Goal: Task Accomplishment & Management: Manage account settings

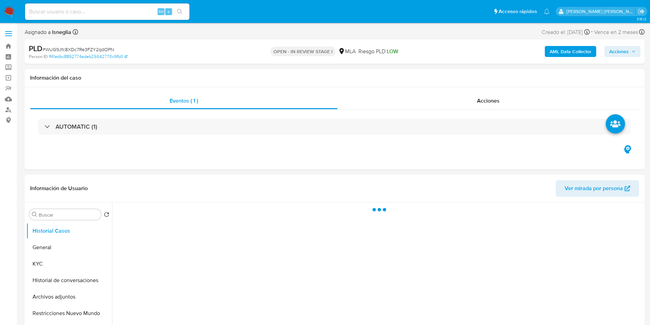
select select "10"
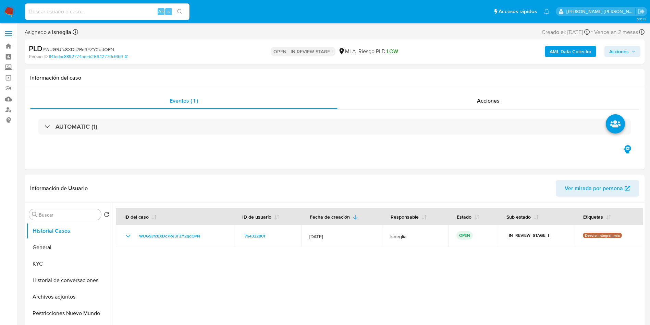
click at [75, 9] on input at bounding box center [107, 11] width 164 height 9
paste input "SbVDb9tKK3l7icp2yN21bRsg"
type input "SbVDb9tKK3l7icp2yN21bRsg"
click at [179, 11] on icon "search-icon" at bounding box center [179, 11] width 5 height 5
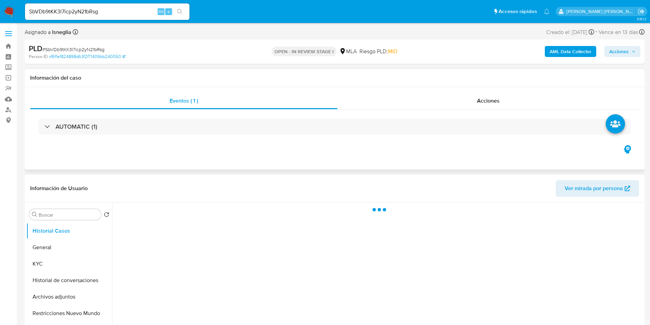
select select "10"
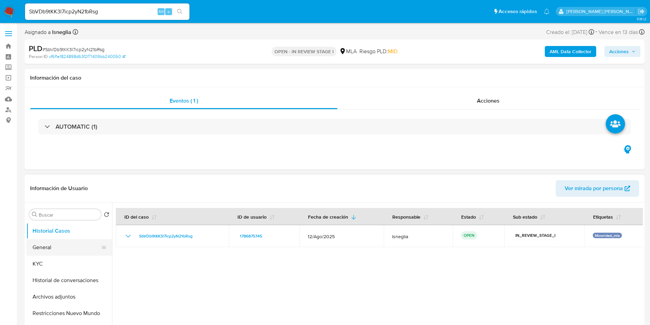
click at [53, 244] on button "General" at bounding box center [66, 247] width 80 height 16
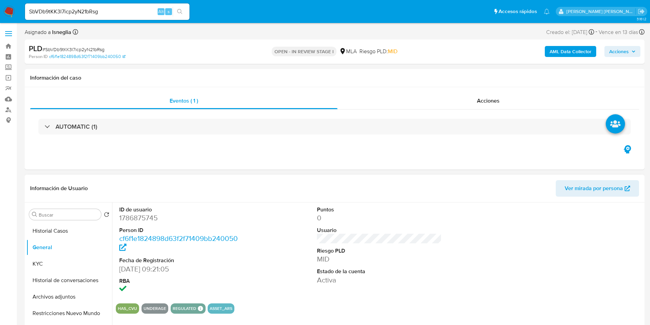
click at [130, 219] on dd "1786875745" at bounding box center [181, 218] width 125 height 10
copy dd "1786875745"
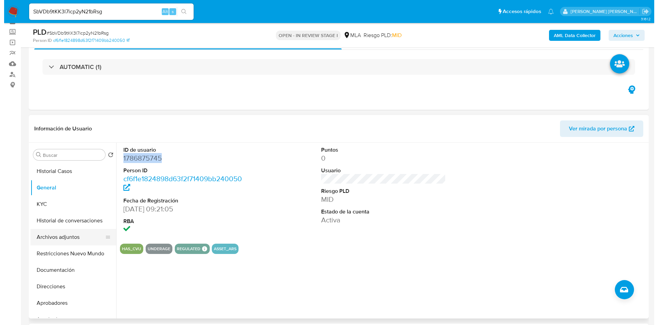
scroll to position [51, 0]
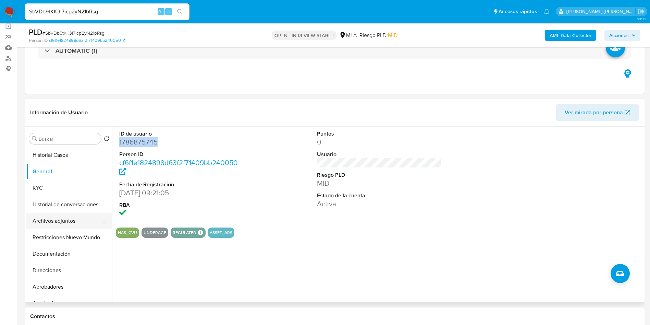
click at [46, 222] on button "Archivos adjuntos" at bounding box center [66, 220] width 80 height 16
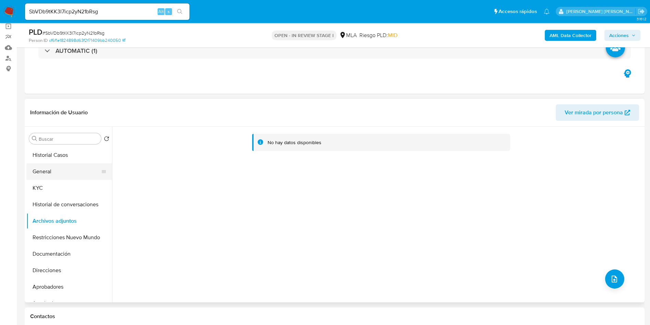
click at [51, 174] on button "General" at bounding box center [66, 171] width 80 height 16
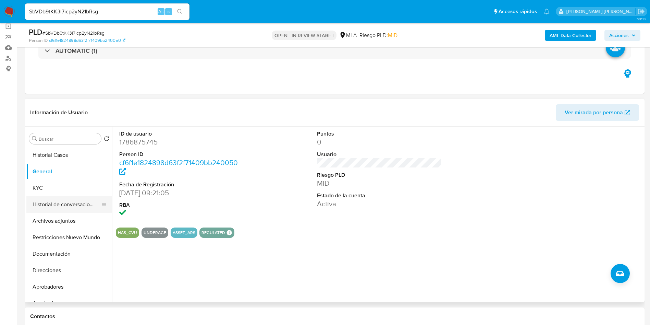
click at [59, 203] on button "Historial de conversaciones" at bounding box center [66, 204] width 80 height 16
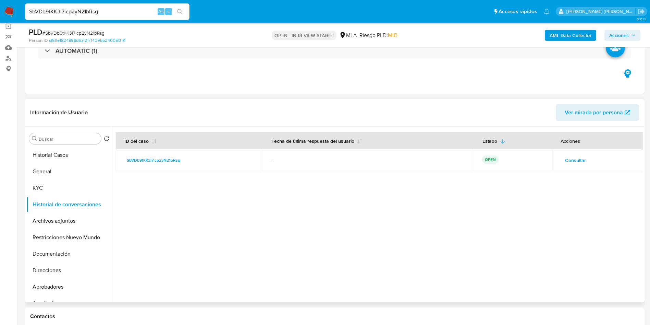
click at [571, 155] on span "Consultar" at bounding box center [575, 160] width 21 height 10
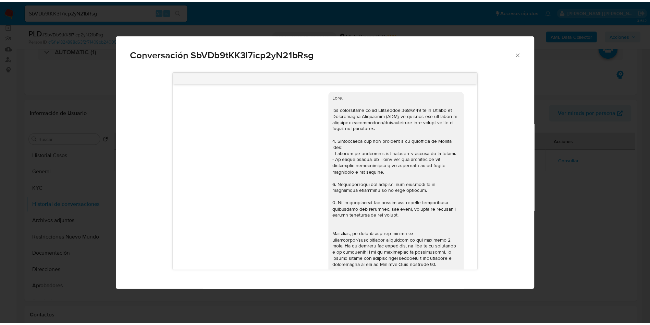
scroll to position [0, 0]
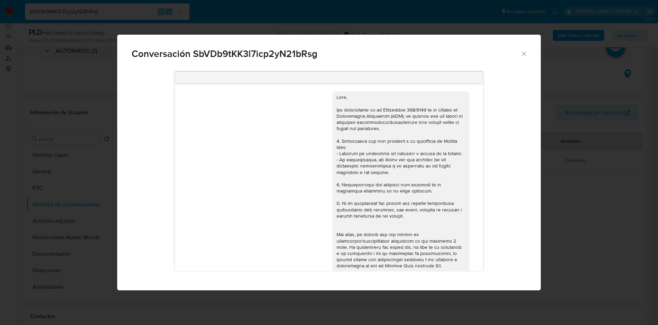
click at [525, 51] on icon "Cerrar" at bounding box center [524, 53] width 7 height 7
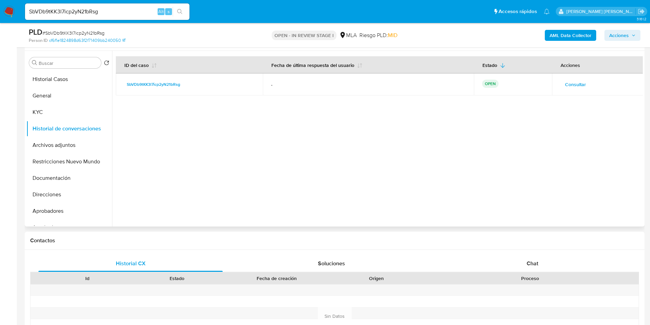
scroll to position [257, 0]
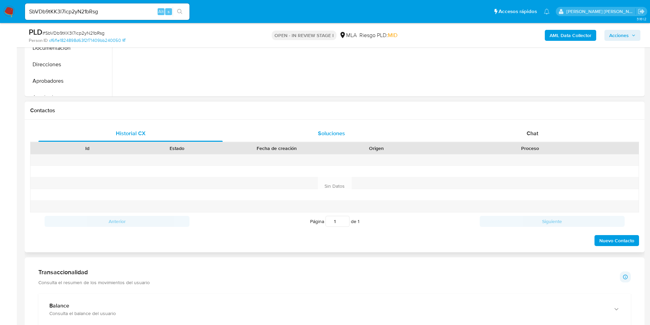
click at [345, 134] on div "Soluciones" at bounding box center [331, 133] width 184 height 16
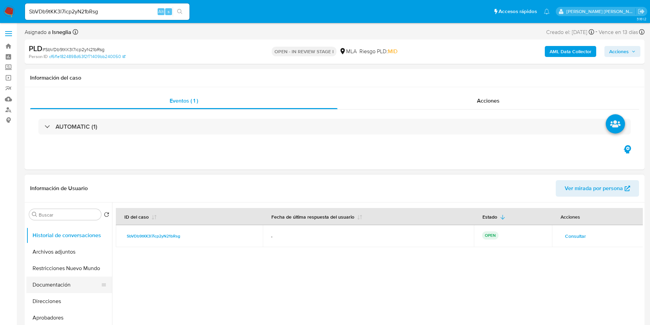
scroll to position [103, 0]
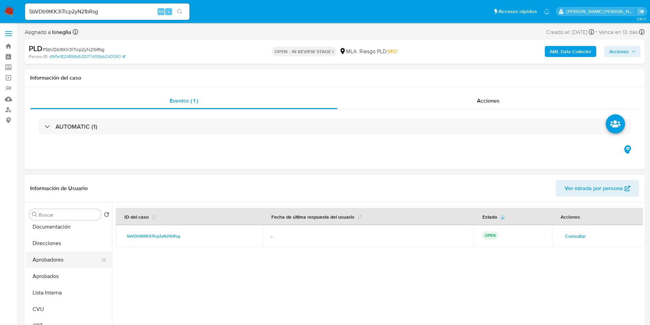
click at [63, 259] on button "Aprobadores" at bounding box center [66, 259] width 80 height 16
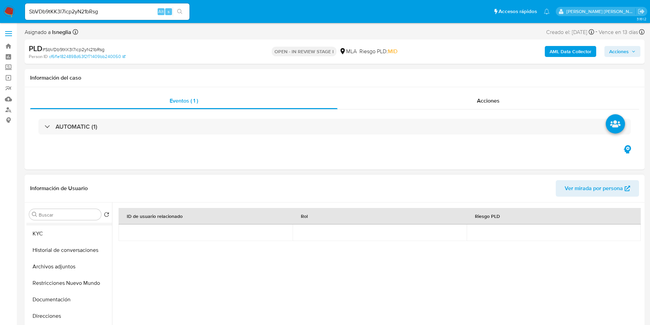
scroll to position [0, 0]
click at [54, 260] on button "KYC" at bounding box center [66, 263] width 80 height 16
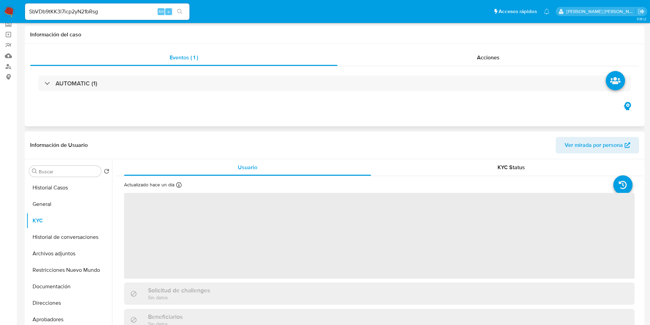
scroll to position [103, 0]
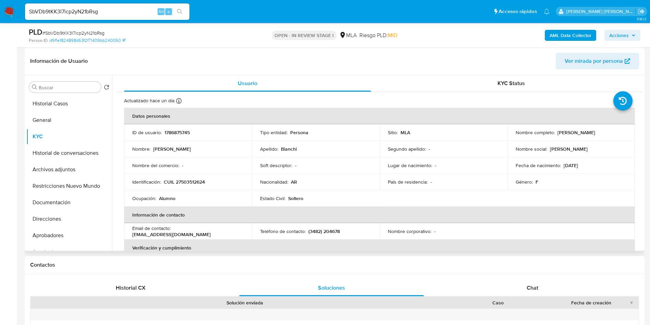
drag, startPoint x: 560, startPoint y: 164, endPoint x: 592, endPoint y: 164, distance: 31.5
click at [592, 164] on div "Fecha de nacimiento : 12/07/2010" at bounding box center [571, 165] width 111 height 6
copy div "12/07/2010"
click at [47, 207] on button "Documentación" at bounding box center [66, 202] width 80 height 16
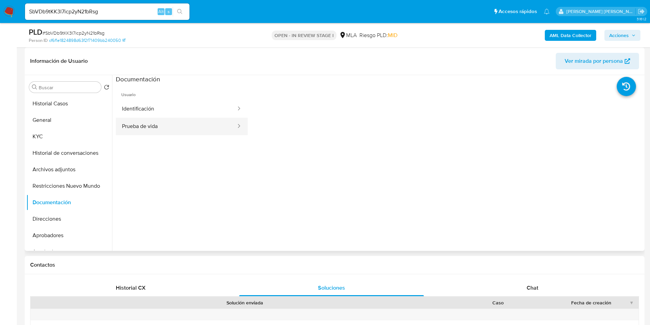
click at [165, 124] on button "Prueba de vida" at bounding box center [176, 126] width 121 height 17
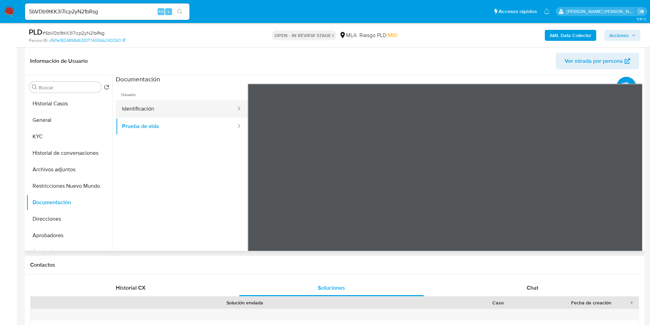
click at [155, 109] on button "Identificación" at bounding box center [176, 108] width 121 height 17
click at [629, 191] on icon at bounding box center [634, 195] width 14 height 14
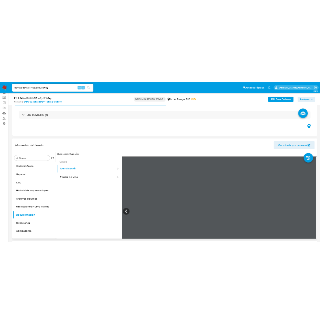
scroll to position [0, 0]
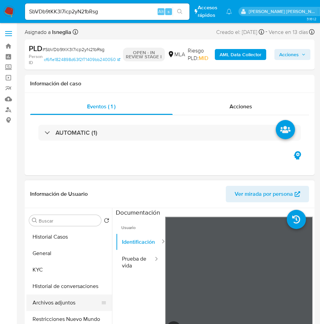
click at [64, 303] on button "Archivos adjuntos" at bounding box center [66, 302] width 80 height 16
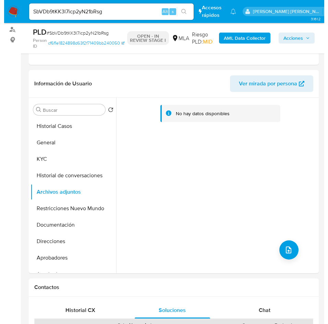
scroll to position [103, 0]
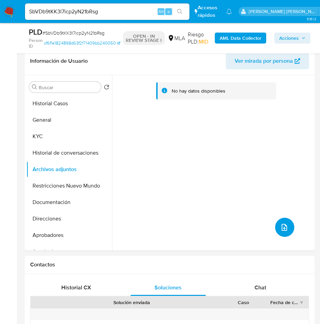
click at [276, 228] on button "upload-file" at bounding box center [284, 227] width 19 height 19
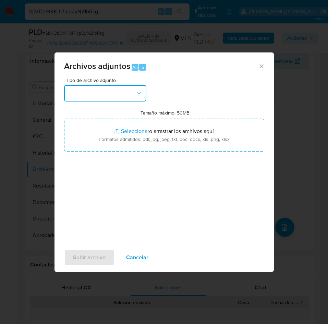
click at [85, 94] on button "button" at bounding box center [105, 93] width 82 height 16
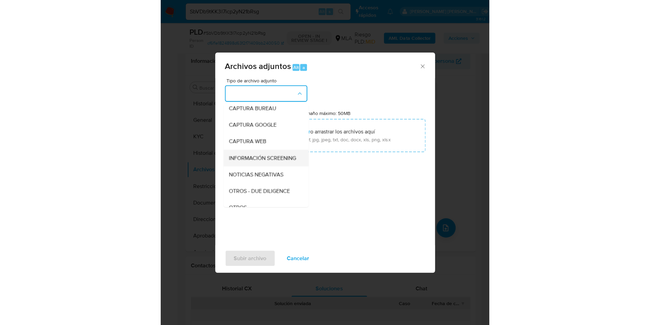
scroll to position [51, 0]
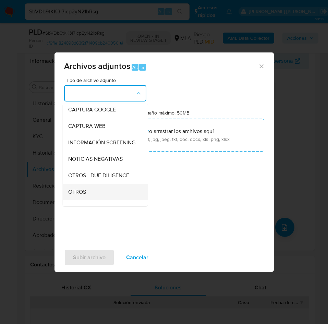
click at [89, 200] on div "OTROS" at bounding box center [103, 192] width 70 height 16
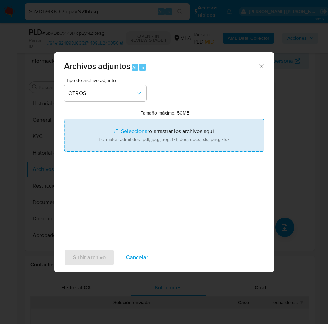
type input "C:\fakepath\Caselog SbVDb9tKK3l7icp2yN21bRsg.docx"
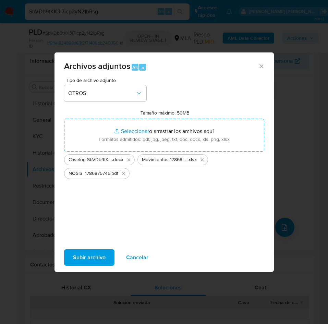
click at [98, 253] on span "Subir archivo" at bounding box center [89, 257] width 33 height 15
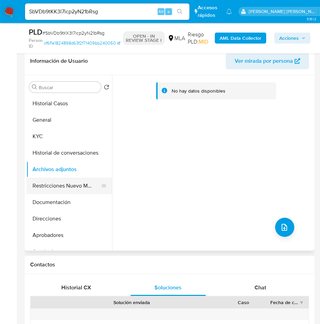
click at [64, 187] on button "Restricciones Nuevo Mundo" at bounding box center [66, 186] width 80 height 16
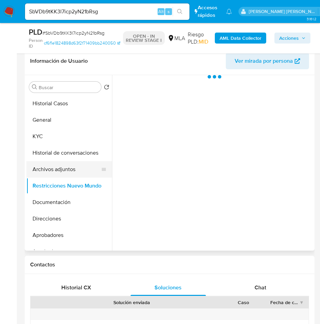
click at [62, 165] on button "Archivos adjuntos" at bounding box center [66, 169] width 80 height 16
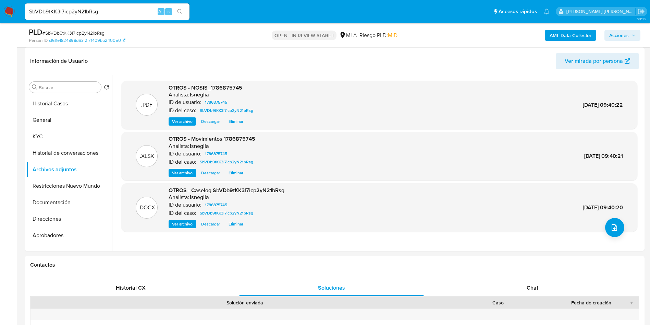
click at [581, 36] on b "AML Data Collector" at bounding box center [571, 35] width 42 height 11
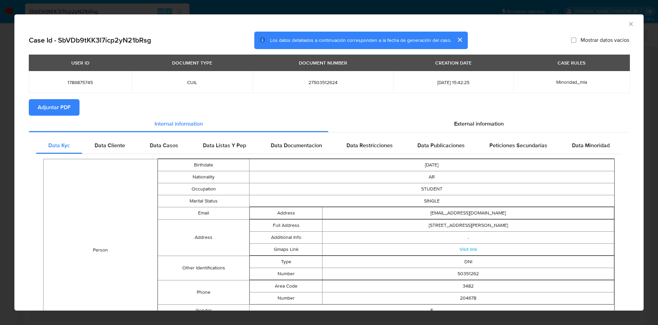
click at [42, 110] on span "Adjuntar PDF" at bounding box center [54, 107] width 33 height 15
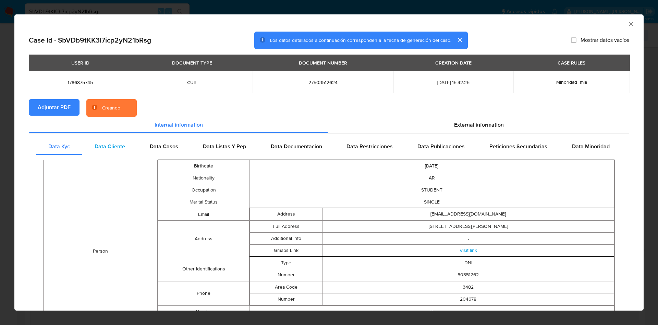
click at [112, 149] on span "Data Cliente" at bounding box center [110, 146] width 30 height 8
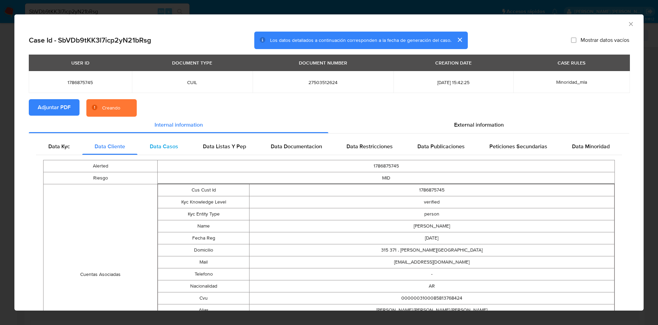
click at [153, 144] on span "Data Casos" at bounding box center [164, 146] width 28 height 8
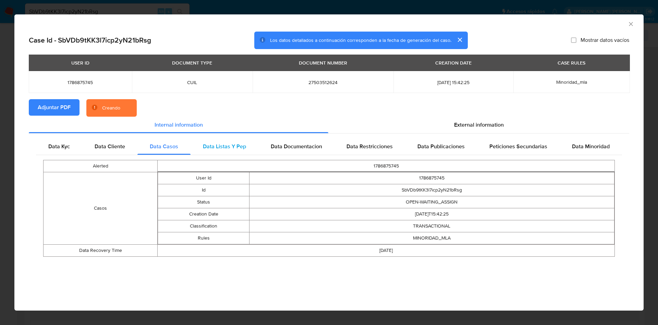
click at [211, 145] on span "Data Listas Y Pep" at bounding box center [224, 146] width 43 height 8
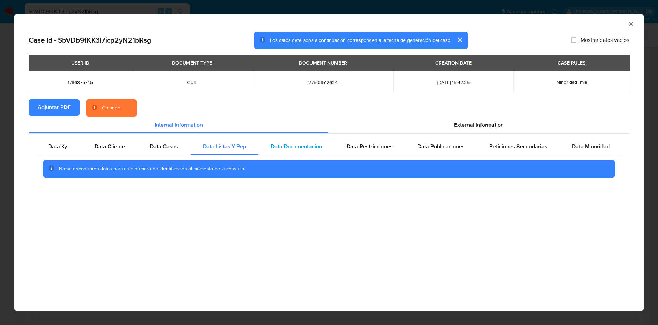
click at [294, 146] on span "Data Documentacion" at bounding box center [296, 146] width 51 height 8
drag, startPoint x: 387, startPoint y: 148, endPoint x: 402, endPoint y: 148, distance: 15.1
click at [387, 148] on span "Data Restricciones" at bounding box center [369, 146] width 46 height 8
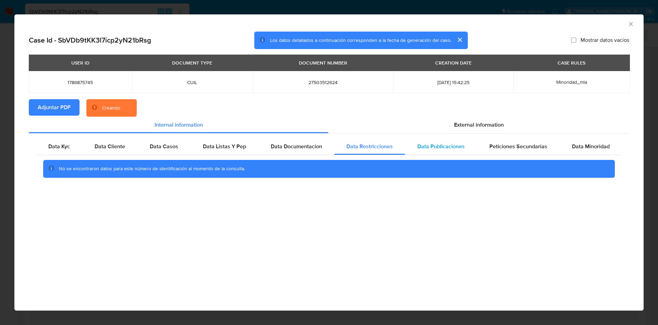
click at [462, 150] on div "Data Publicaciones" at bounding box center [441, 146] width 72 height 16
click at [537, 151] on div "Peticiones Secundarias" at bounding box center [518, 146] width 83 height 16
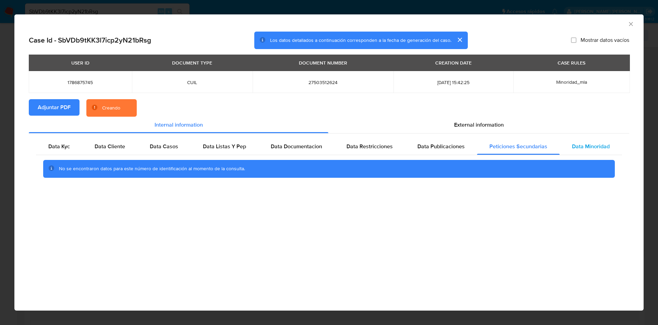
click at [593, 150] on div "Data Minoridad" at bounding box center [591, 146] width 62 height 16
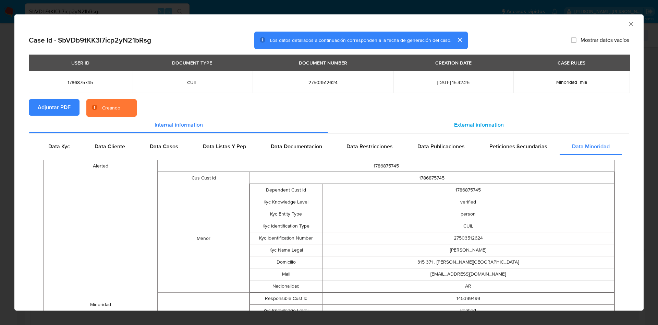
click at [457, 126] on span "External information" at bounding box center [479, 125] width 50 height 8
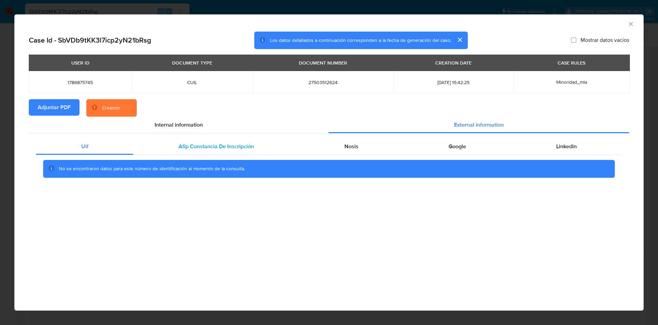
drag, startPoint x: 196, startPoint y: 142, endPoint x: 296, endPoint y: 142, distance: 100.1
click at [197, 142] on div "Afip Constancia De Inscripción" at bounding box center [216, 146] width 166 height 16
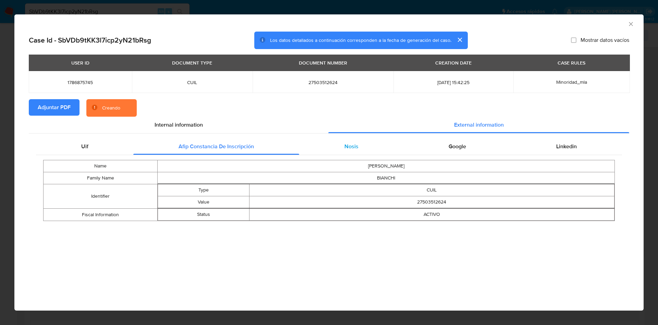
click at [347, 142] on div "Nosis" at bounding box center [351, 146] width 104 height 16
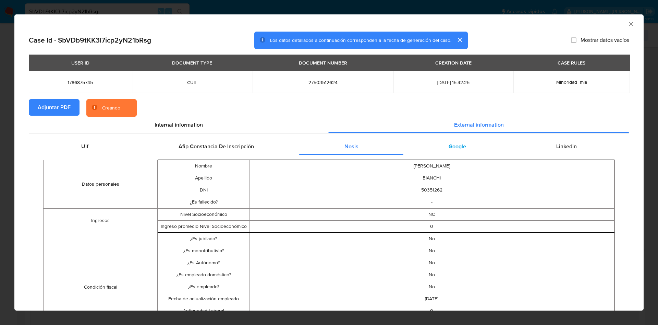
click at [451, 144] on span "Google" at bounding box center [457, 146] width 17 height 8
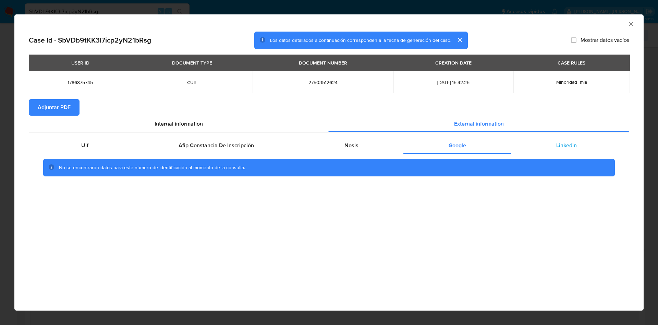
click at [563, 146] on span "Linkedin" at bounding box center [566, 145] width 21 height 8
click at [458, 141] on span "Google" at bounding box center [457, 145] width 17 height 8
click at [329, 139] on div "Nosis" at bounding box center [351, 145] width 104 height 16
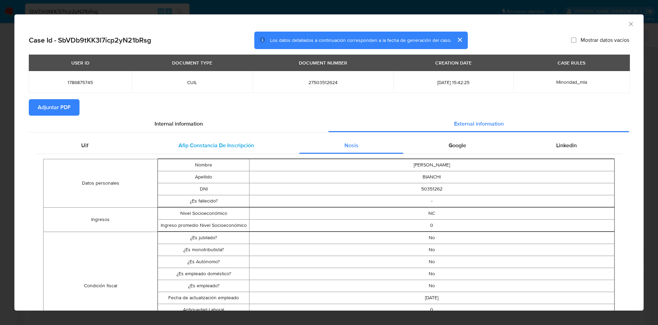
click at [221, 142] on span "Afip Constancia De Inscripción" at bounding box center [216, 145] width 75 height 8
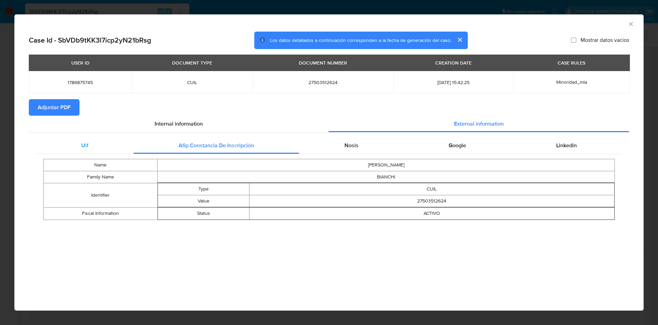
click at [77, 144] on div "Uif" at bounding box center [84, 145] width 97 height 16
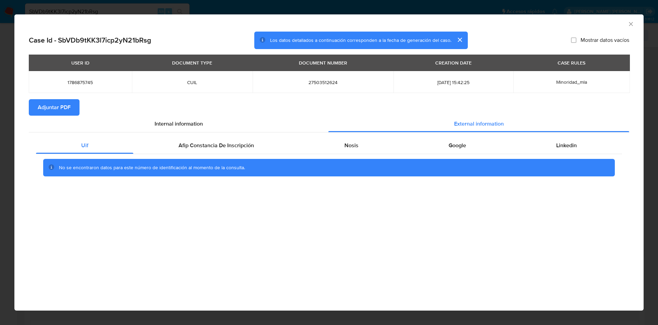
click at [629, 23] on icon "Cerrar ventana" at bounding box center [630, 24] width 7 height 7
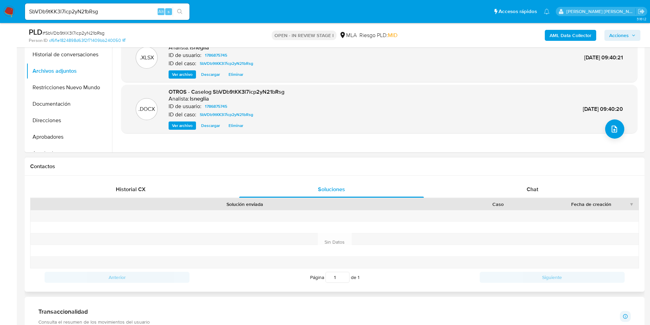
scroll to position [206, 0]
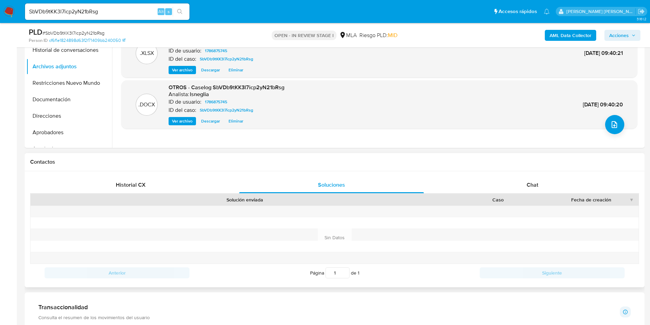
click at [541, 194] on div "Caso" at bounding box center [497, 200] width 101 height 12
click at [540, 186] on div "Chat" at bounding box center [532, 184] width 184 height 16
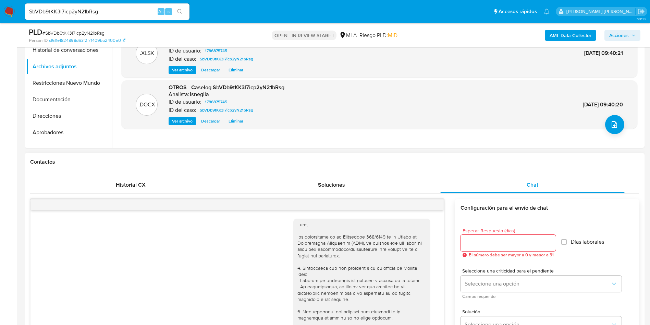
scroll to position [534, 0]
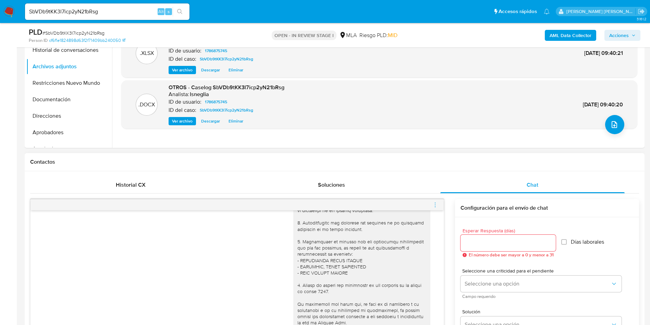
click at [435, 204] on icon "menu-action" at bounding box center [435, 204] width 6 height 6
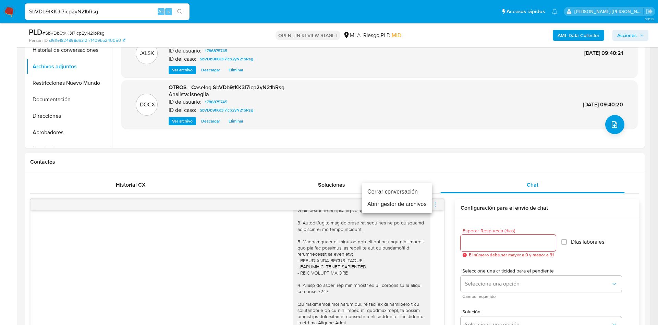
click at [389, 191] on li "Cerrar conversación" at bounding box center [397, 191] width 70 height 12
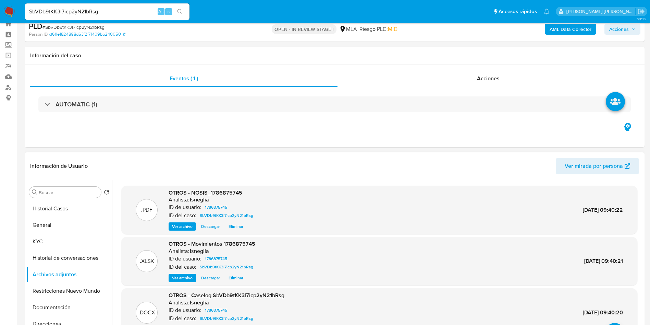
scroll to position [0, 0]
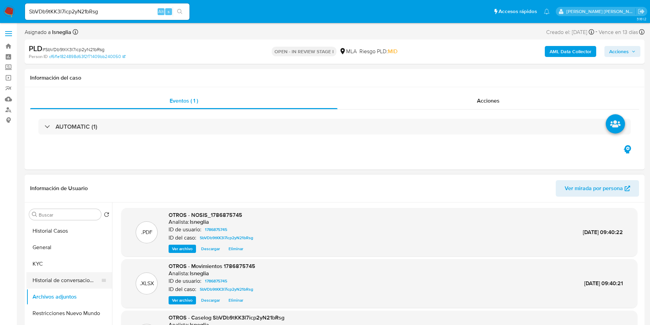
click at [70, 276] on button "Historial de conversaciones" at bounding box center [66, 280] width 80 height 16
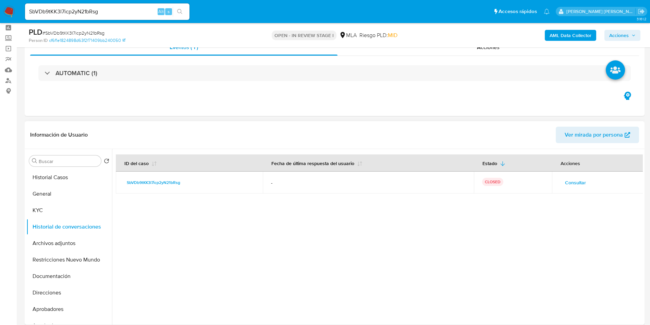
scroll to position [51, 0]
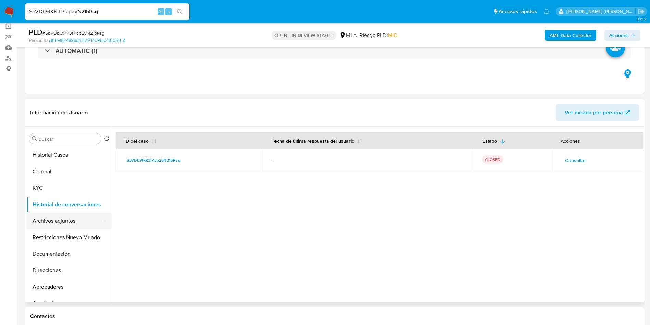
click at [61, 224] on button "Archivos adjuntos" at bounding box center [66, 220] width 80 height 16
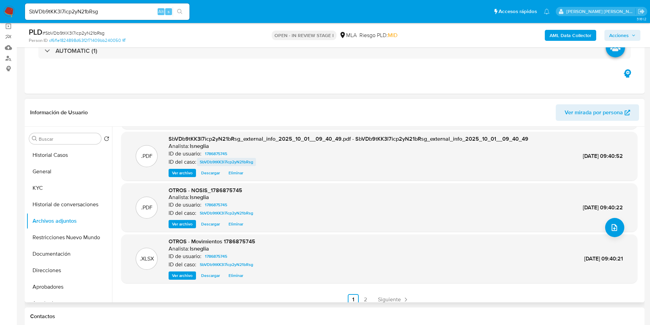
scroll to position [58, 0]
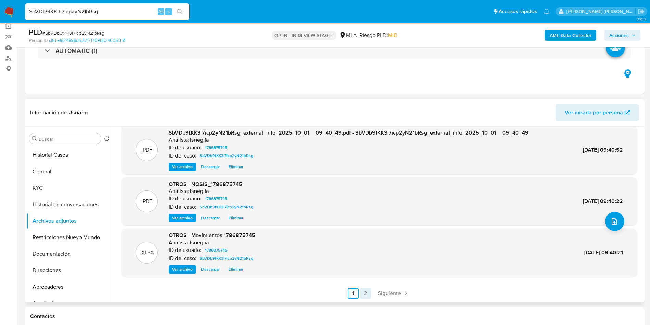
click at [368, 292] on link "2" at bounding box center [365, 293] width 11 height 11
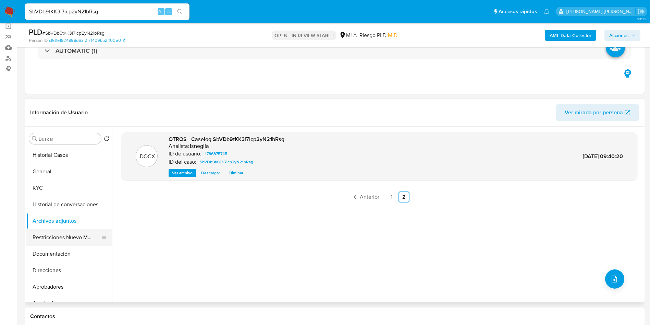
click at [50, 233] on button "Restricciones Nuevo Mundo" at bounding box center [66, 237] width 80 height 16
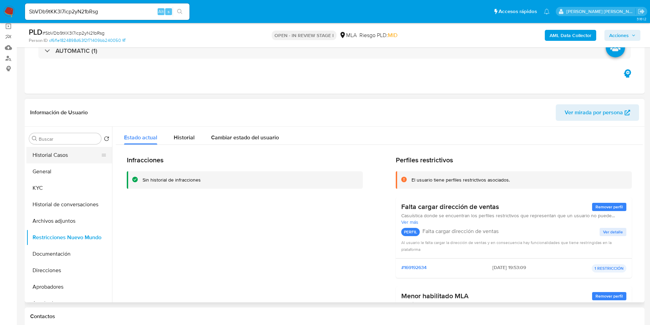
click at [51, 157] on button "Historial Casos" at bounding box center [66, 155] width 80 height 16
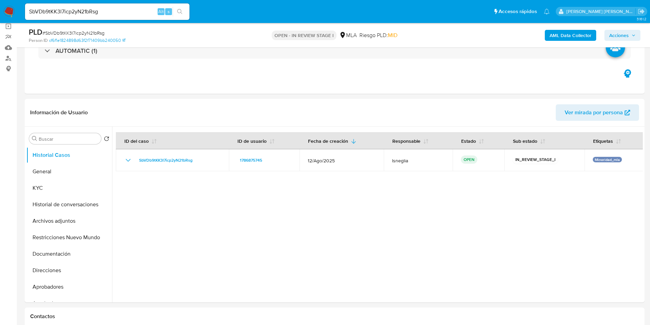
click at [635, 34] on button "Acciones" at bounding box center [622, 35] width 36 height 11
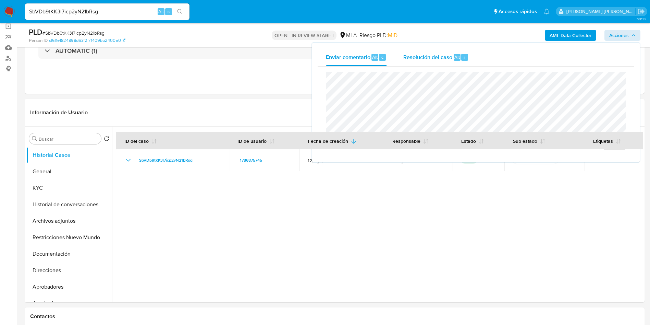
click at [426, 59] on span "Resolución del caso" at bounding box center [427, 57] width 49 height 8
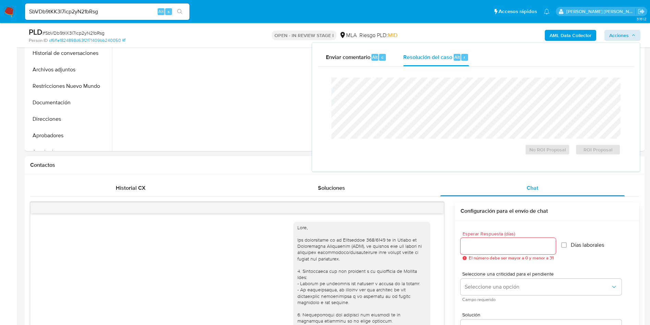
scroll to position [206, 0]
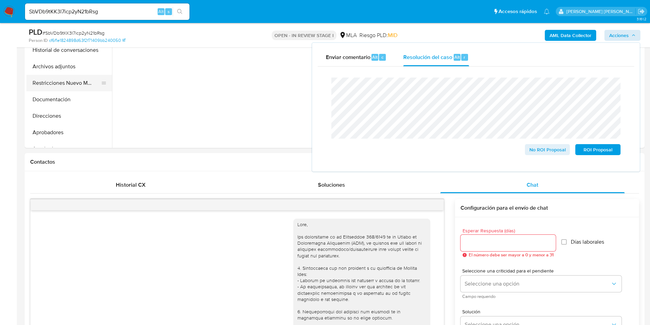
click at [64, 86] on button "Restricciones Nuevo Mundo" at bounding box center [66, 83] width 80 height 16
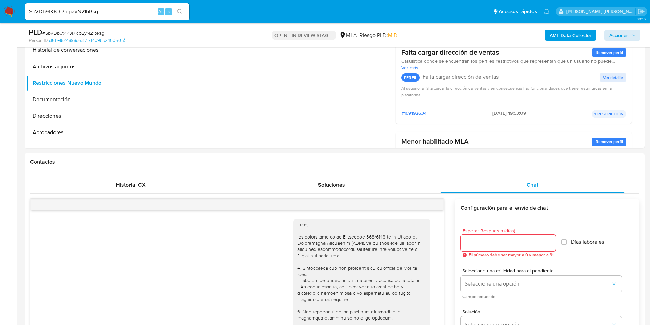
scroll to position [103, 0]
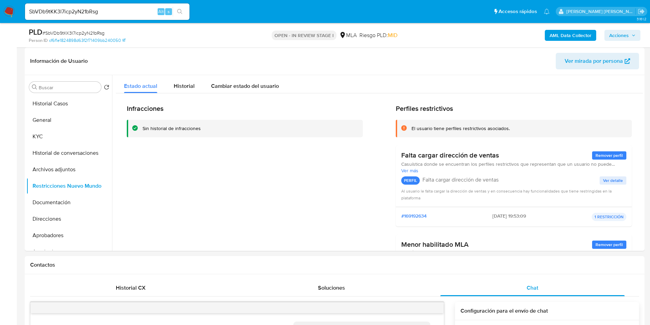
click at [626, 38] on span "Acciones" at bounding box center [619, 35] width 20 height 11
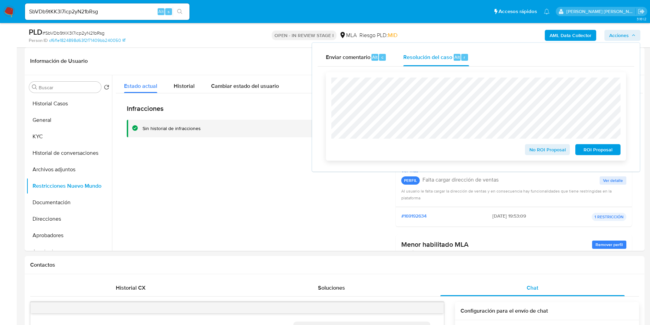
click at [599, 151] on span "ROI Proposal" at bounding box center [598, 150] width 36 height 10
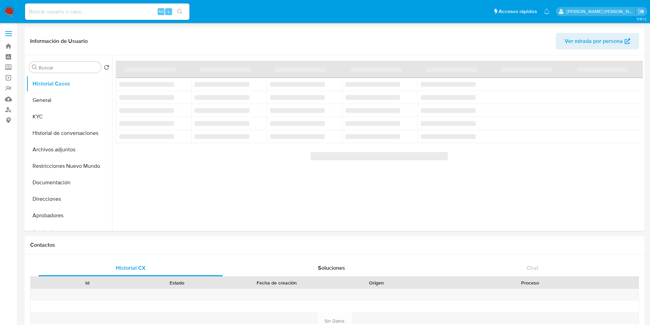
select select "10"
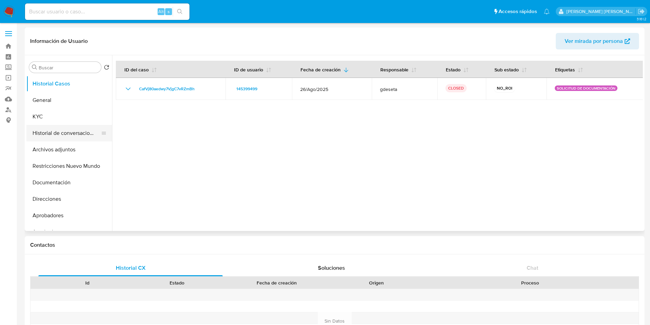
click at [51, 133] on button "Historial de conversaciones" at bounding box center [66, 133] width 80 height 16
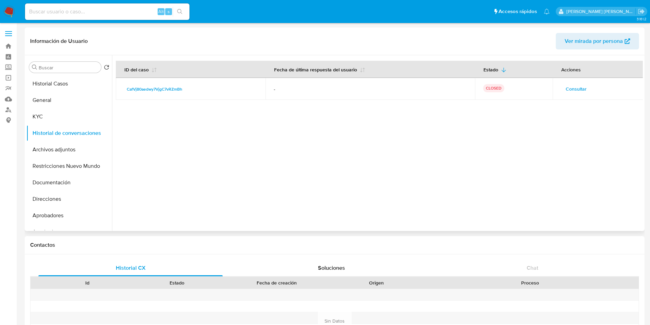
click at [572, 84] on span "Consultar" at bounding box center [576, 89] width 21 height 10
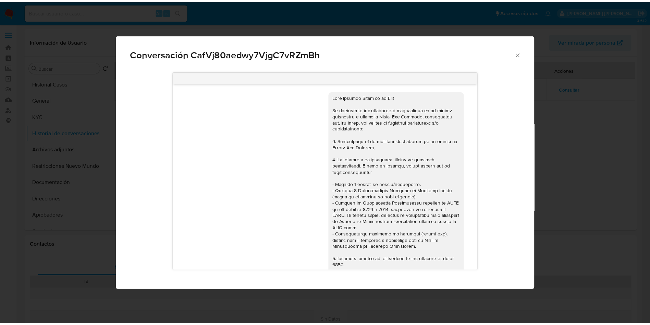
scroll to position [176, 0]
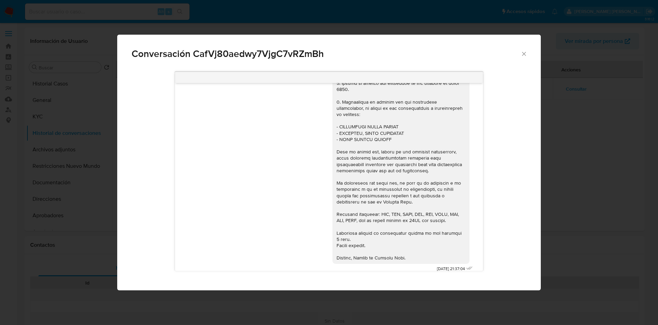
click at [522, 55] on icon "Cerrar" at bounding box center [524, 54] width 4 height 4
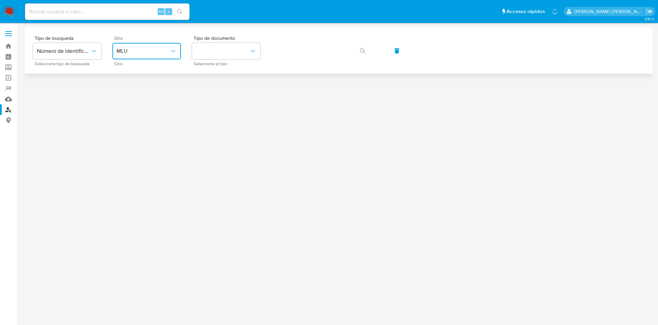
click at [146, 43] on button "MLU" at bounding box center [146, 51] width 69 height 16
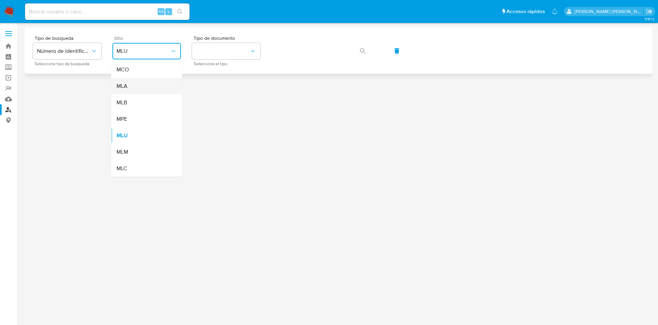
click at [146, 86] on div "MLA" at bounding box center [145, 86] width 56 height 16
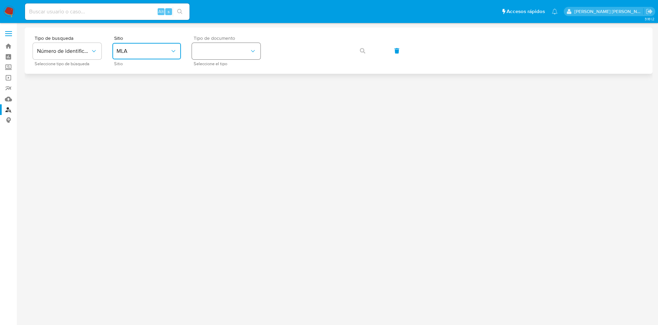
click at [243, 49] on button "identificationType" at bounding box center [226, 51] width 69 height 16
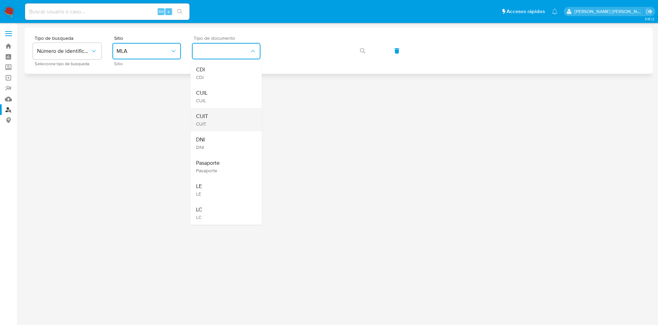
click at [224, 119] on div "CUIT CUIT" at bounding box center [224, 119] width 56 height 23
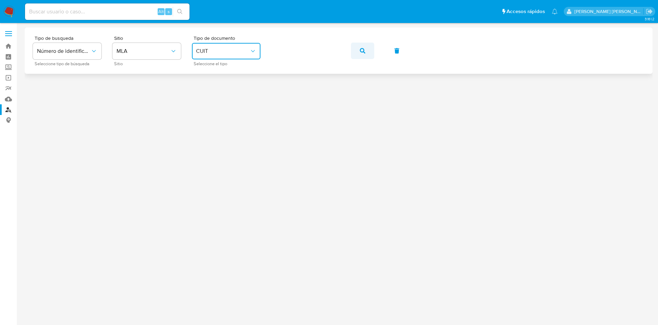
click at [361, 50] on icon "button" at bounding box center [362, 50] width 5 height 5
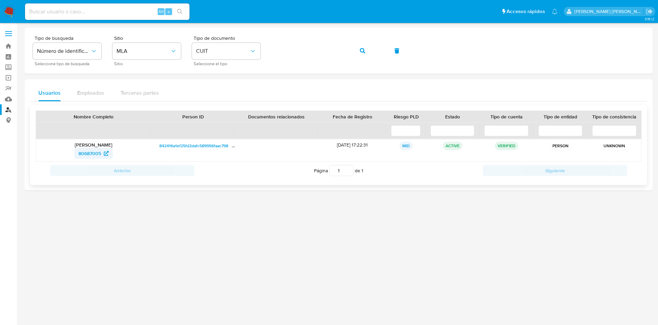
click at [91, 151] on span "80687005" at bounding box center [89, 153] width 23 height 11
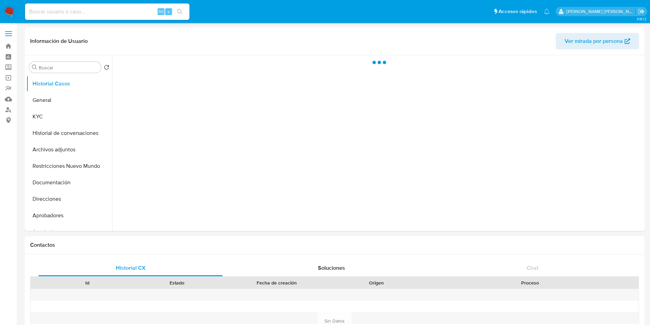
select select "10"
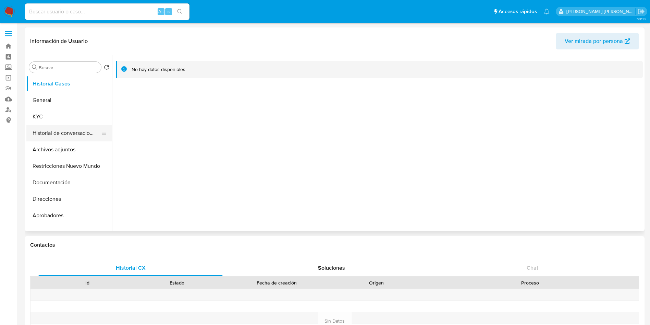
click at [54, 133] on button "Historial de conversaciones" at bounding box center [66, 133] width 80 height 16
click at [60, 147] on button "Archivos adjuntos" at bounding box center [66, 149] width 80 height 16
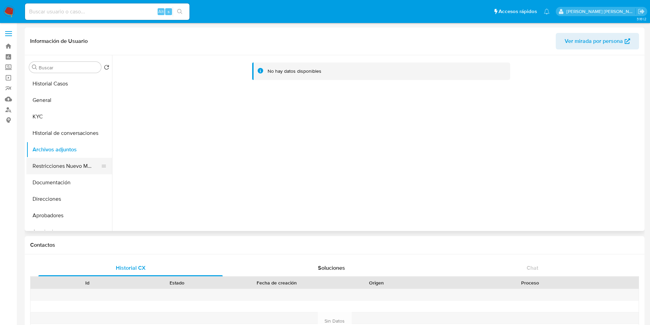
click at [61, 164] on button "Restricciones Nuevo Mundo" at bounding box center [66, 166] width 80 height 16
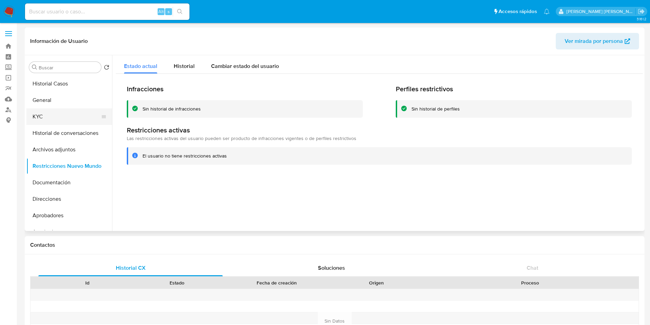
click at [60, 113] on button "KYC" at bounding box center [66, 116] width 80 height 16
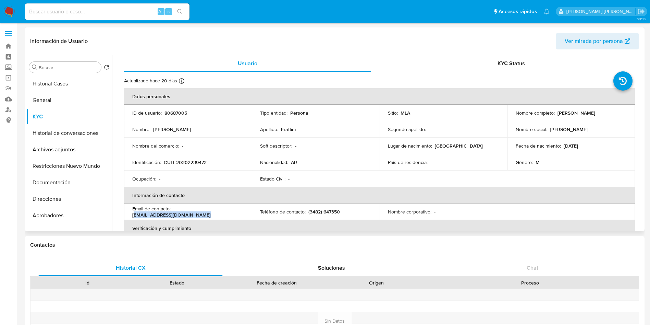
drag, startPoint x: 175, startPoint y: 211, endPoint x: 236, endPoint y: 211, distance: 61.3
click at [236, 211] on div "Email de contacto : carlosfrattini_1@hotmail.com" at bounding box center [187, 211] width 111 height 12
drag, startPoint x: 221, startPoint y: 211, endPoint x: 179, endPoint y: 212, distance: 42.5
click at [183, 212] on p "carlosfrattini_1@hotmail.com" at bounding box center [171, 214] width 78 height 6
drag, startPoint x: 173, startPoint y: 213, endPoint x: 235, endPoint y: 210, distance: 62.1
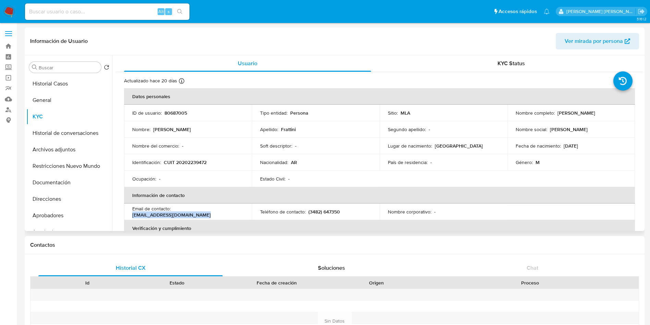
click at [235, 210] on div "Email de contacto : carlosfrattini_1@hotmail.com" at bounding box center [187, 211] width 111 height 12
copy p "carlosfrattini_1@hotmail.com"
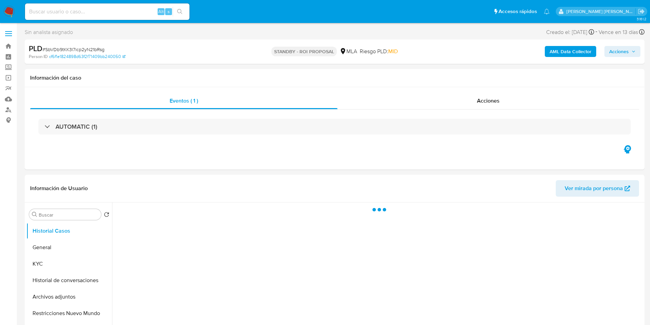
select select "10"
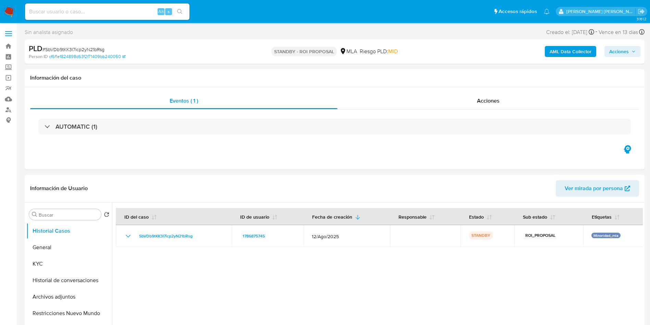
click at [69, 9] on input at bounding box center [107, 11] width 164 height 9
paste input "U3SgASbGF2p3aHMRVWjr72WH"
type input "U3SgASbGF2p3aHMRVWjr72WH"
click at [182, 12] on icon "search-icon" at bounding box center [179, 11] width 5 height 5
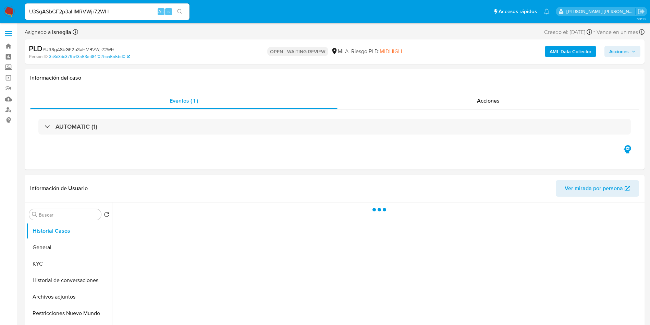
select select "10"
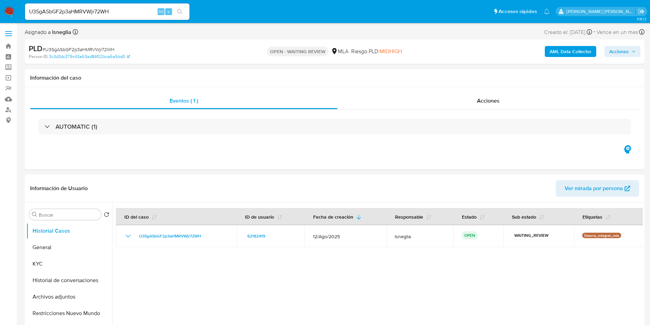
click at [63, 46] on span "# U3SgASbGF2p3aHMRVWjr72WH" at bounding box center [78, 49] width 72 height 7
copy span "U3SgASbGF2p3aHMRVWjr72WH"
click at [13, 12] on img at bounding box center [9, 12] width 12 height 12
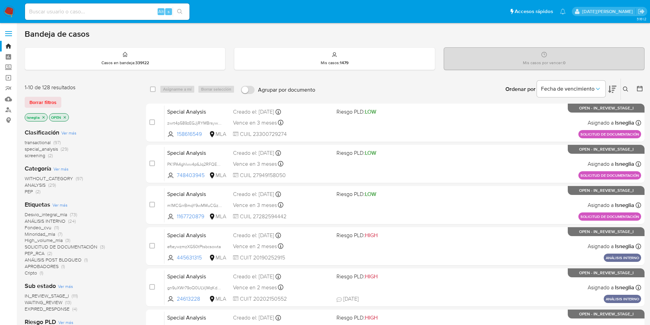
click at [623, 89] on icon at bounding box center [625, 88] width 5 height 5
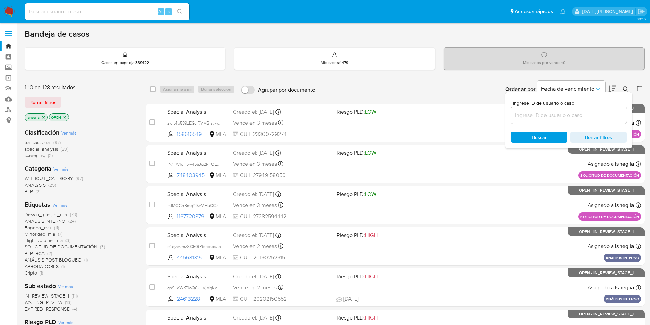
click at [568, 114] on input at bounding box center [569, 115] width 116 height 9
type input "U3SgASbGF2p3aHMRVWjr72WH"
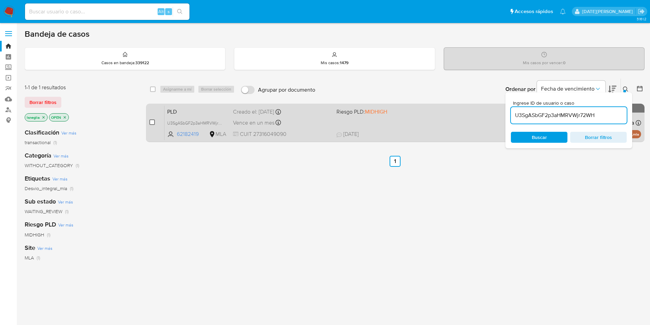
click at [152, 123] on input "checkbox" at bounding box center [151, 121] width 5 height 5
checkbox input "true"
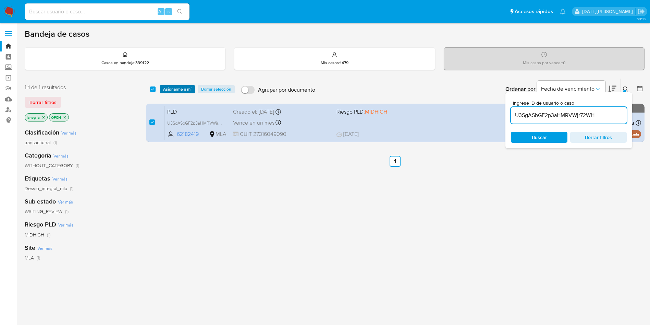
click at [177, 89] on span "Asignarme a mí" at bounding box center [177, 89] width 28 height 7
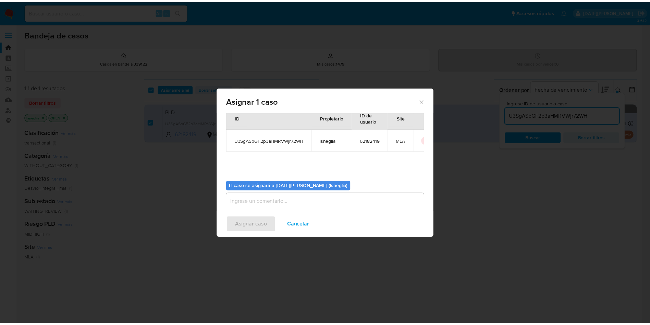
scroll to position [36, 0]
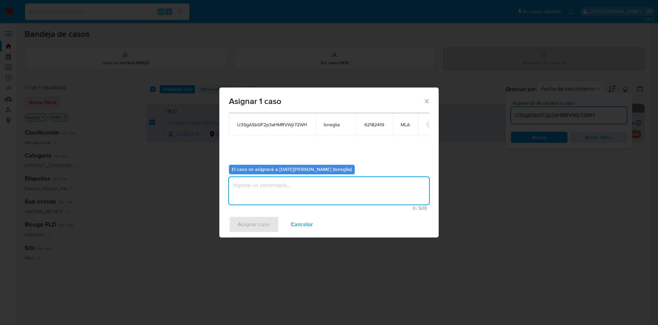
click at [346, 191] on textarea "assign-modal" at bounding box center [329, 190] width 200 height 27
type textarea "."
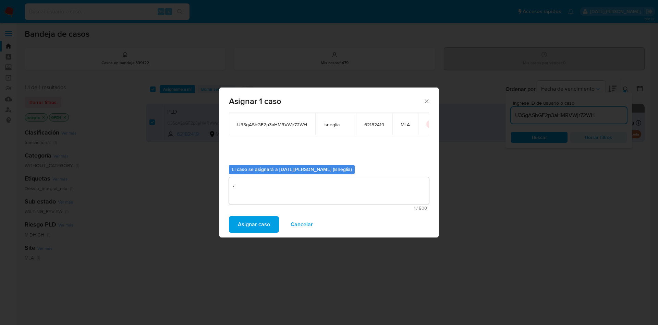
click at [268, 227] on span "Asignar caso" at bounding box center [254, 224] width 32 height 15
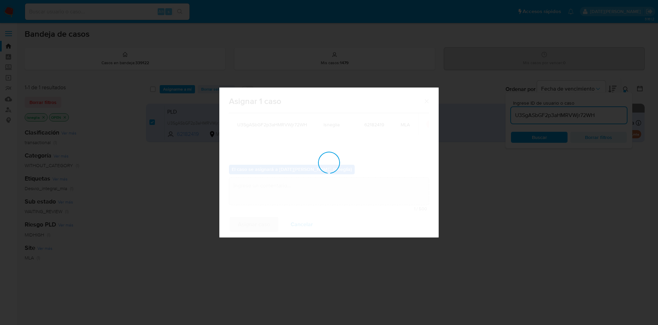
checkbox input "false"
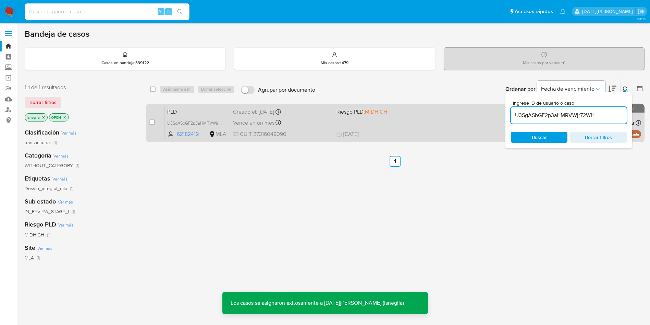
click at [205, 107] on span "PLD" at bounding box center [197, 111] width 60 height 9
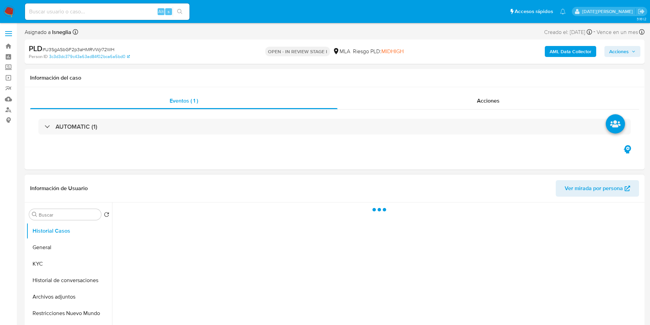
select select "10"
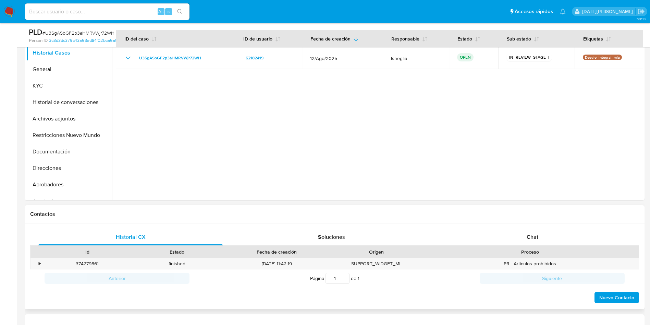
scroll to position [154, 0]
click at [541, 232] on div "Chat" at bounding box center [532, 236] width 184 height 16
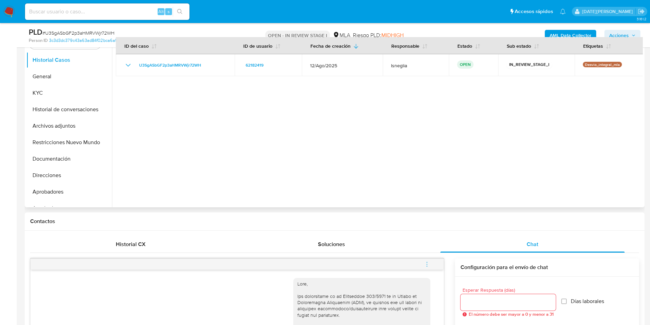
scroll to position [51, 0]
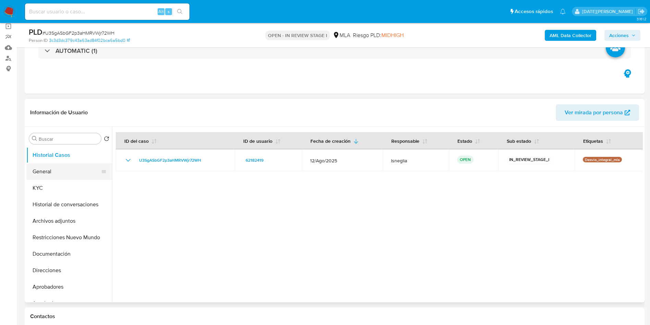
click at [47, 172] on button "General" at bounding box center [66, 171] width 80 height 16
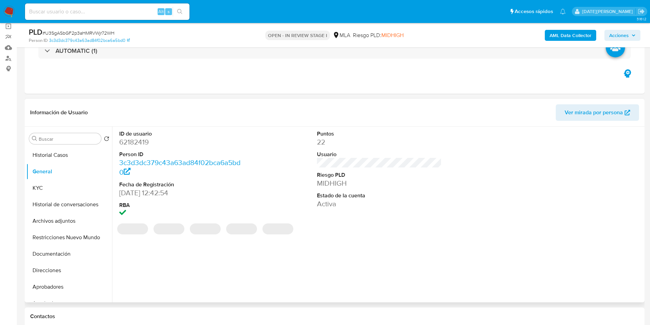
click at [146, 142] on dd "62182419" at bounding box center [181, 142] width 125 height 10
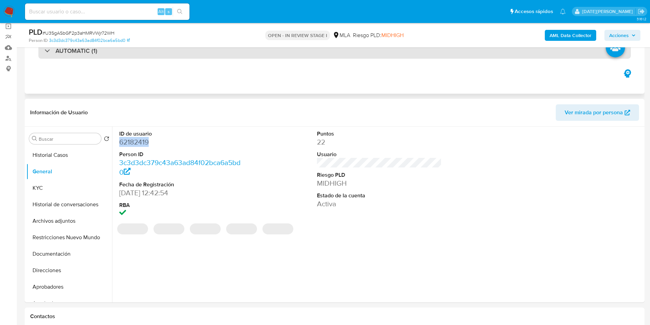
copy dd "62182419"
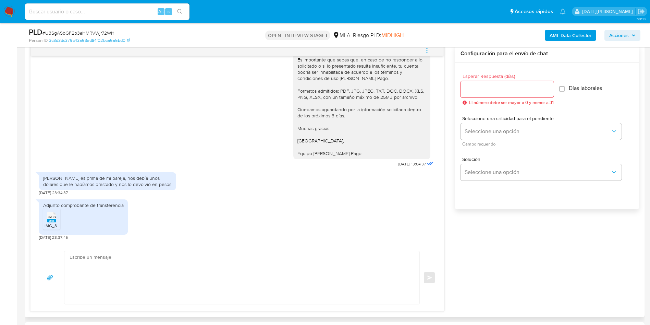
scroll to position [1114, 0]
click at [120, 180] on div "Jimena es prima de mi pareja, nos debía unos dólares que le habíamos prestado y…" at bounding box center [107, 181] width 129 height 12
copy div "Jimena es prima de mi pareja, nos debía unos dólares que le habíamos prestado y…"
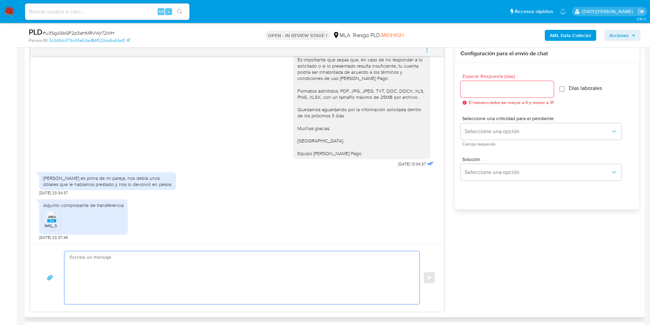
click at [335, 261] on textarea at bounding box center [240, 277] width 341 height 53
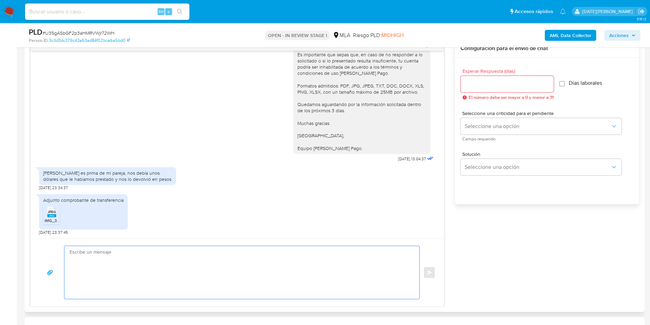
scroll to position [308, 0]
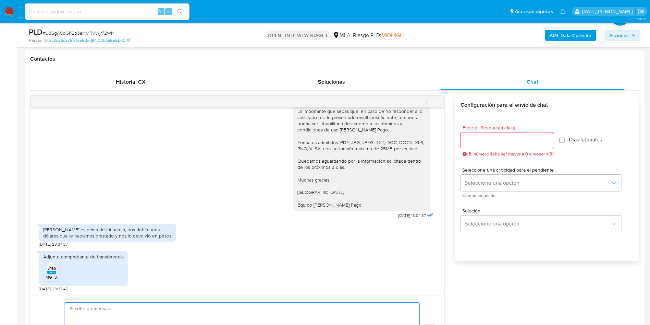
click at [47, 274] on div "JPEG JPEG" at bounding box center [52, 267] width 14 height 13
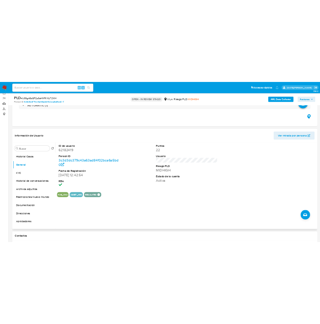
scroll to position [0, 0]
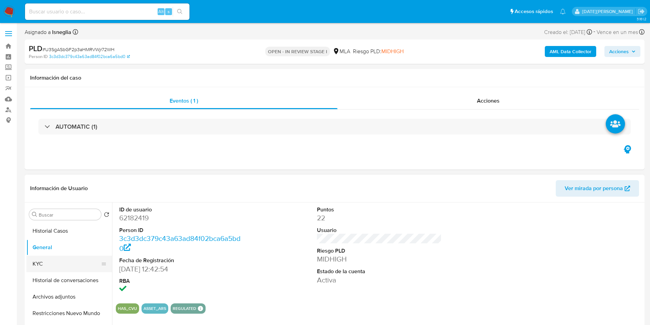
click at [63, 262] on button "KYC" at bounding box center [66, 263] width 80 height 16
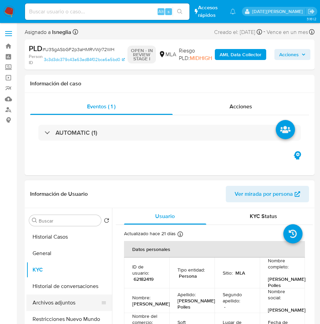
click at [57, 298] on button "Archivos adjuntos" at bounding box center [66, 302] width 80 height 16
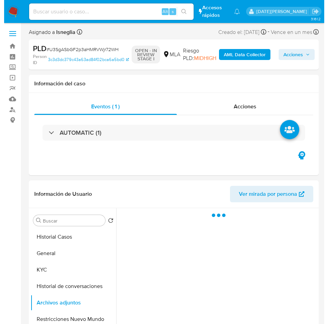
scroll to position [51, 0]
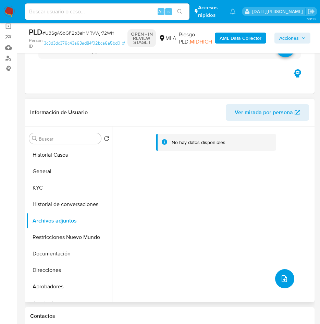
click at [286, 280] on button "upload-file" at bounding box center [284, 278] width 19 height 19
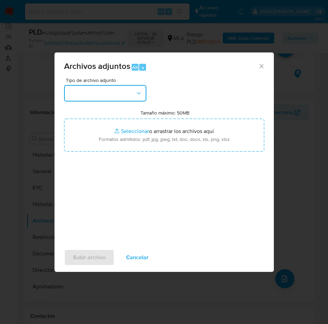
click at [93, 97] on button "button" at bounding box center [105, 93] width 82 height 16
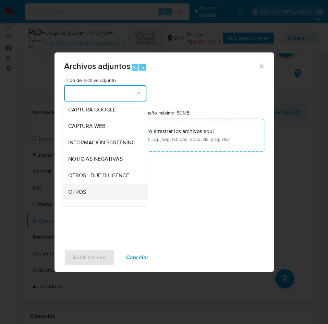
click at [84, 195] on span "OTROS" at bounding box center [77, 191] width 18 height 7
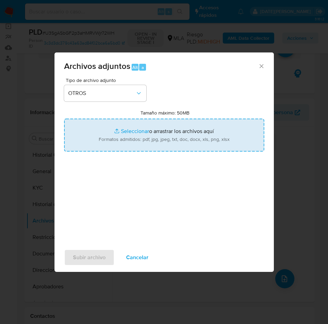
type input "C:\fakepath\Caselog U3SgASbGF2p3aHMRVWjr72WH.docx"
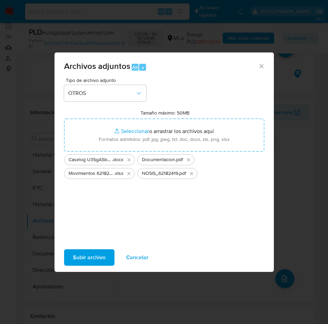
click at [94, 252] on span "Subir archivo" at bounding box center [89, 257] width 33 height 15
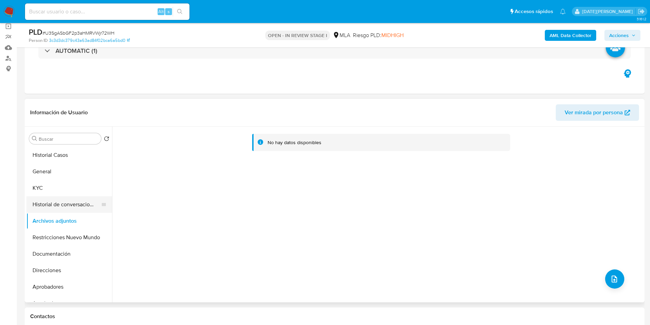
click at [67, 202] on button "Historial de conversaciones" at bounding box center [66, 204] width 80 height 16
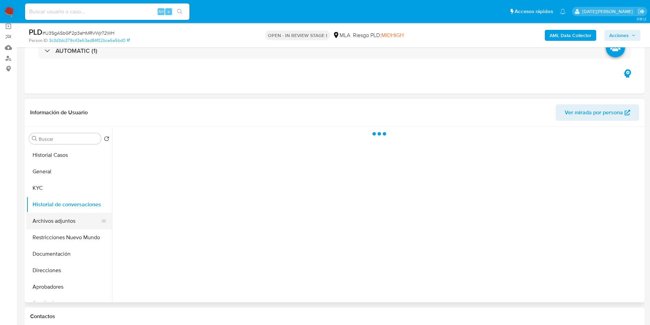
click at [64, 218] on button "Archivos adjuntos" at bounding box center [66, 220] width 80 height 16
click at [579, 33] on b "AML Data Collector" at bounding box center [571, 35] width 42 height 11
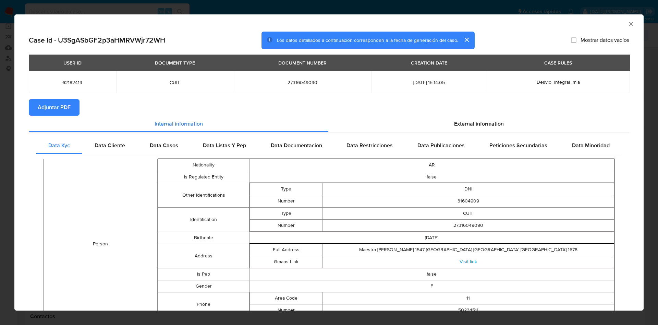
click at [59, 107] on span "Adjuntar PDF" at bounding box center [54, 107] width 33 height 15
click at [119, 145] on span "Data Cliente" at bounding box center [110, 146] width 30 height 8
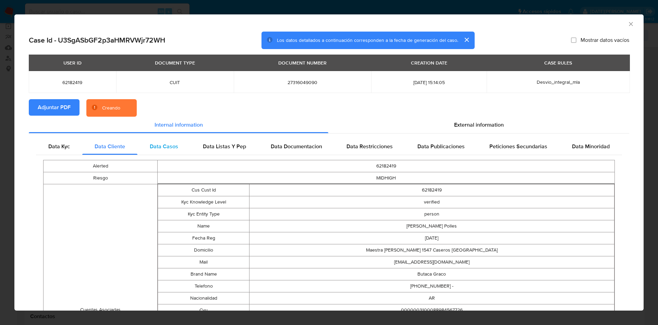
click at [159, 145] on span "Data Casos" at bounding box center [164, 146] width 28 height 8
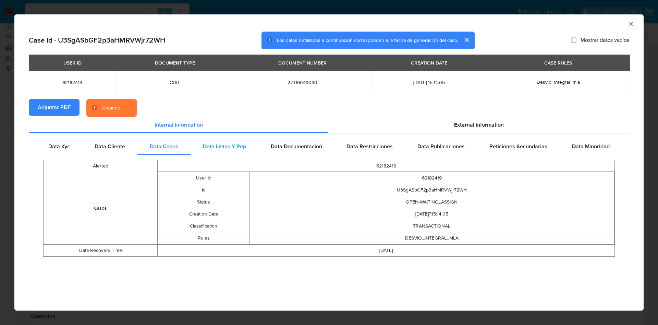
click at [210, 143] on span "Data Listas Y Pep" at bounding box center [224, 146] width 43 height 8
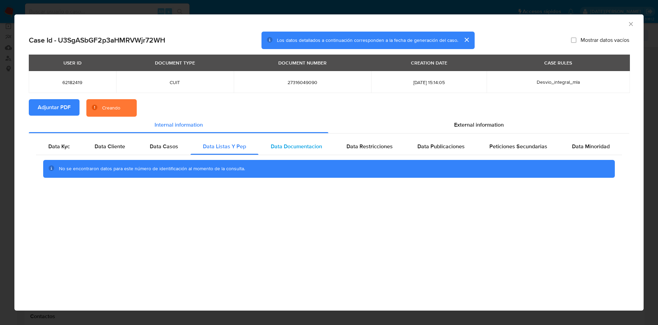
click at [280, 141] on div "Data Documentacion" at bounding box center [296, 146] width 76 height 16
click at [353, 142] on span "Data Restricciones" at bounding box center [369, 146] width 46 height 8
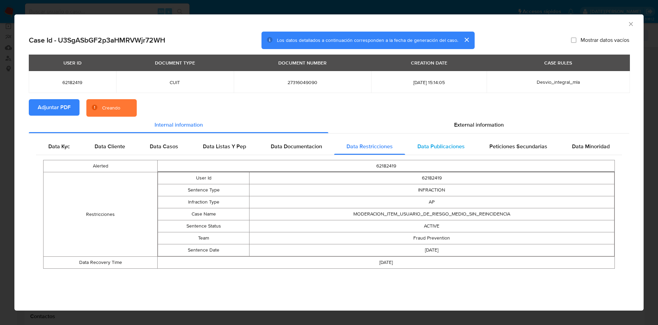
click at [438, 142] on span "Data Publicaciones" at bounding box center [440, 146] width 47 height 8
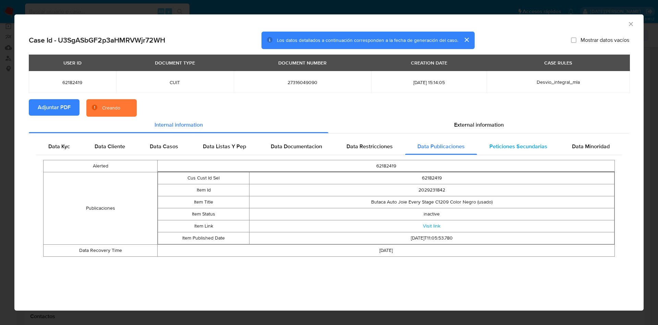
click at [502, 143] on span "Peticiones Secundarias" at bounding box center [518, 146] width 58 height 8
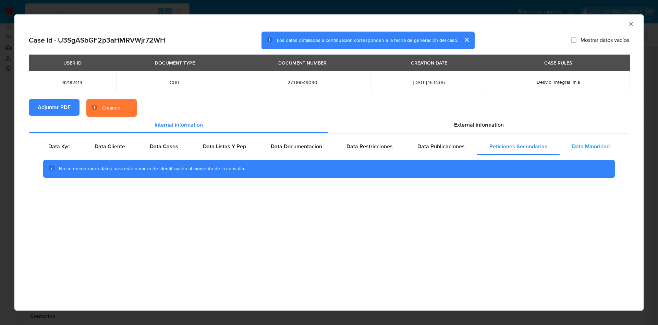
click at [586, 144] on span "Data Minoridad" at bounding box center [591, 146] width 38 height 8
click at [491, 124] on span "External information" at bounding box center [479, 125] width 50 height 8
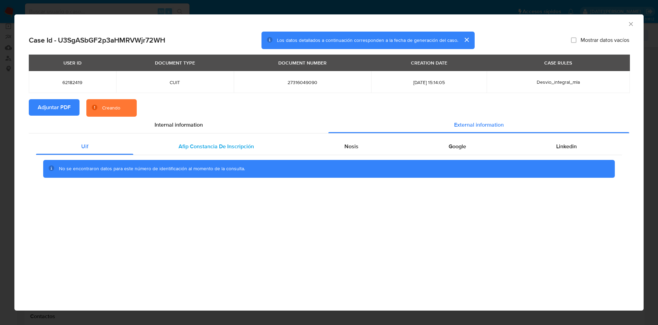
click at [185, 151] on div "Afip Constancia De Inscripción" at bounding box center [216, 146] width 166 height 16
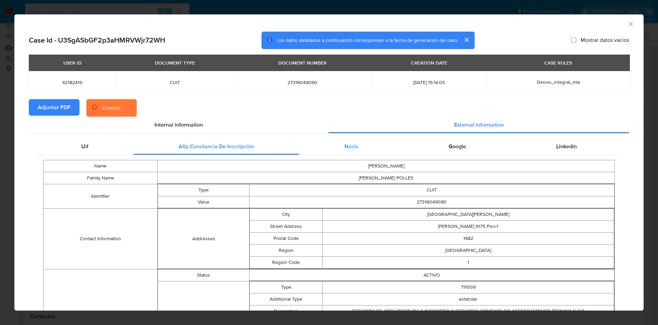
click at [317, 142] on div "Nosis" at bounding box center [351, 146] width 104 height 16
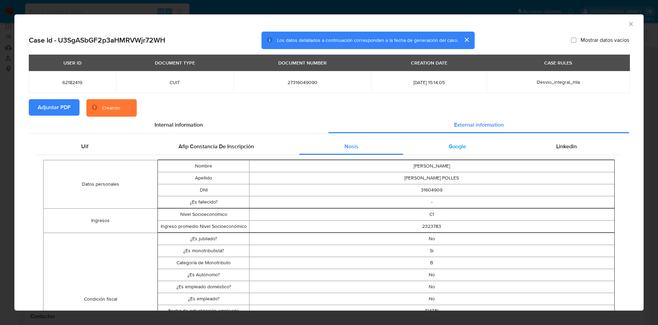
click at [449, 143] on span "Google" at bounding box center [457, 146] width 17 height 8
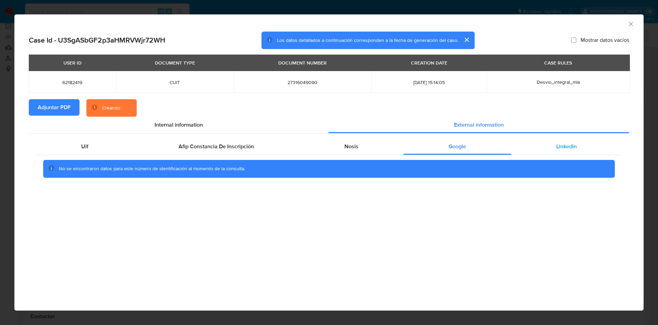
click at [565, 142] on span "Linkedin" at bounding box center [566, 146] width 21 height 8
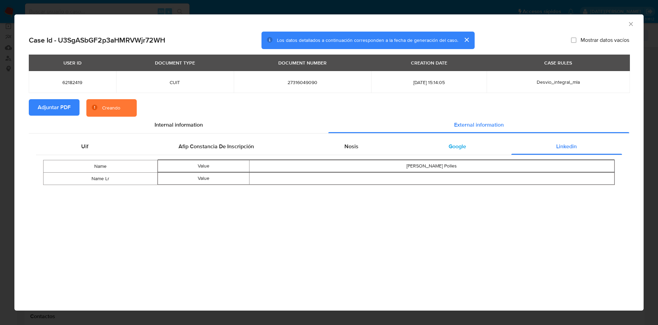
click at [477, 146] on div "Google" at bounding box center [457, 146] width 108 height 16
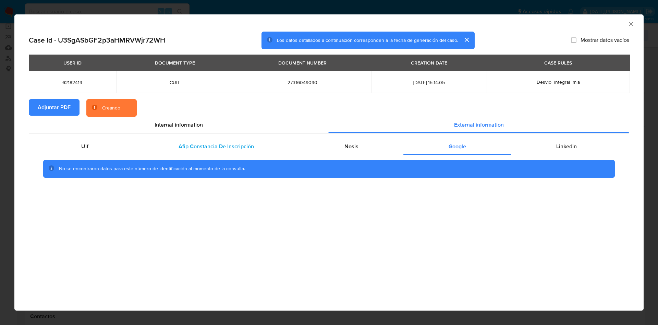
drag, startPoint x: 359, startPoint y: 146, endPoint x: 269, endPoint y: 150, distance: 90.6
click at [358, 146] on div "Nosis" at bounding box center [351, 146] width 104 height 16
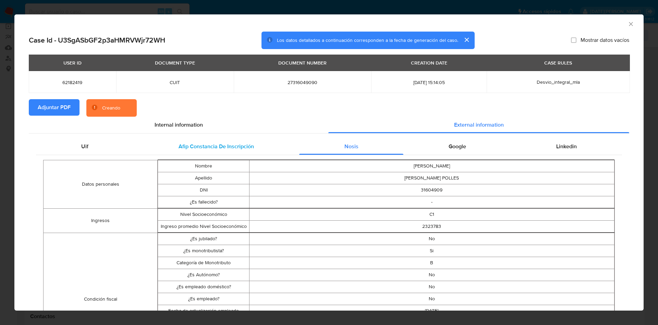
click at [223, 152] on div "Afip Constancia De Inscripción" at bounding box center [216, 146] width 166 height 16
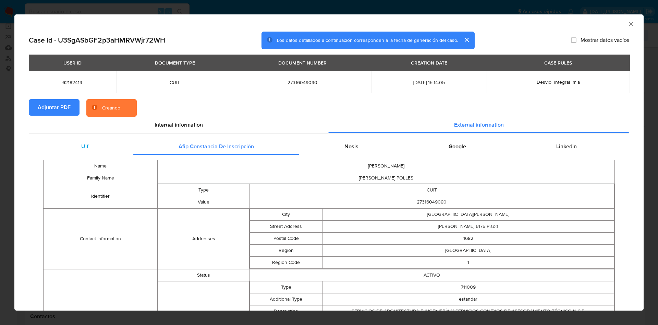
click at [90, 153] on div "Uif" at bounding box center [84, 146] width 97 height 16
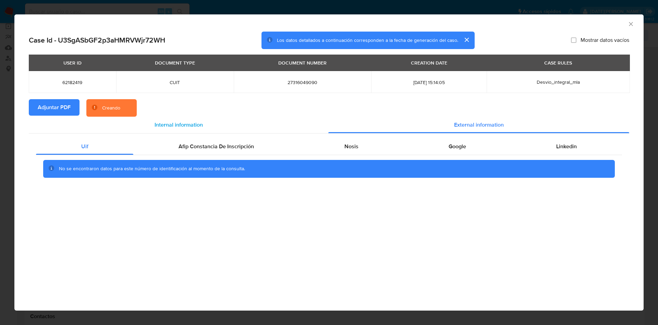
click at [168, 127] on span "Internal information" at bounding box center [179, 125] width 48 height 8
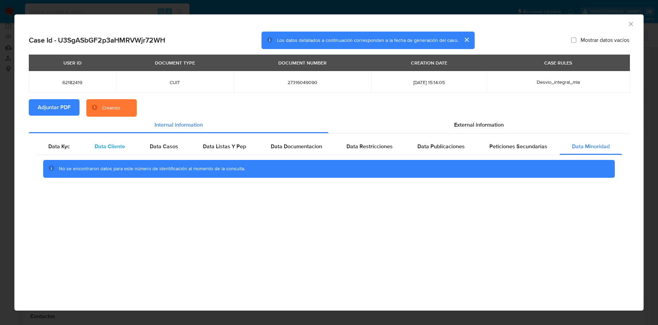
click at [87, 149] on div "Data Cliente" at bounding box center [109, 146] width 55 height 16
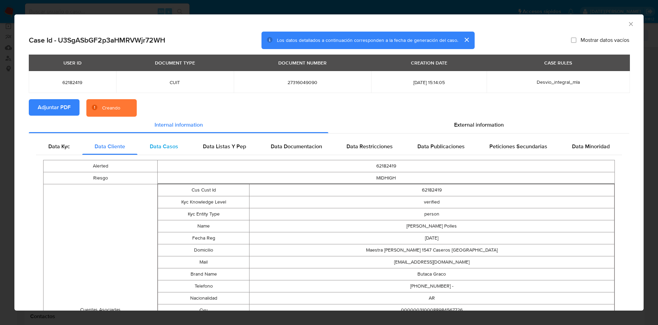
drag, startPoint x: 149, startPoint y: 144, endPoint x: 161, endPoint y: 144, distance: 12.0
click at [150, 144] on span "Data Casos" at bounding box center [164, 146] width 28 height 8
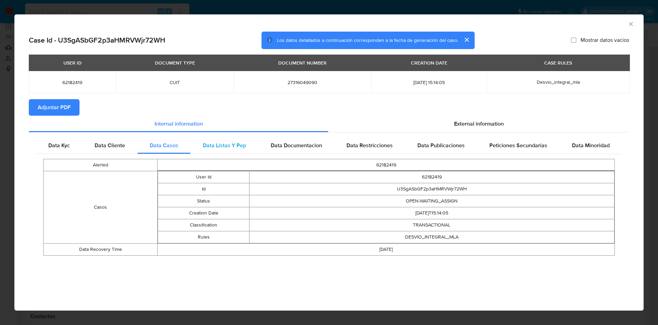
click at [235, 142] on span "Data Listas Y Pep" at bounding box center [224, 145] width 43 height 8
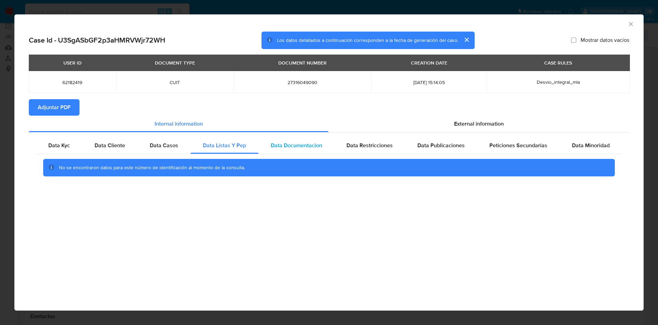
click at [288, 144] on span "Data Documentacion" at bounding box center [296, 145] width 51 height 8
click at [370, 143] on span "Data Restricciones" at bounding box center [369, 145] width 46 height 8
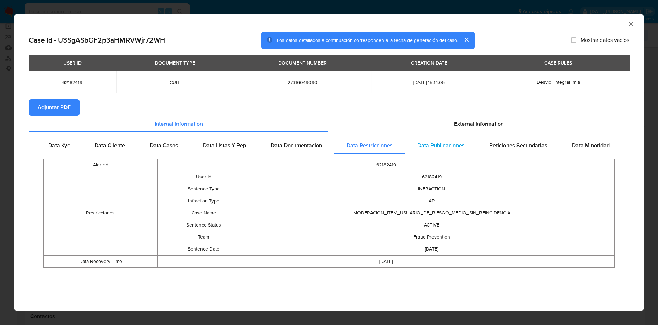
click at [451, 145] on span "Data Publicaciones" at bounding box center [440, 145] width 47 height 8
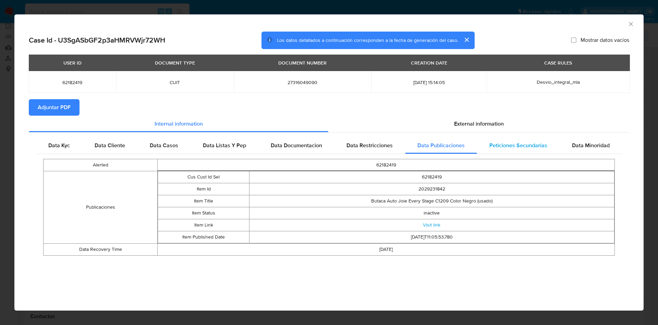
click at [526, 146] on span "Peticiones Secundarias" at bounding box center [518, 145] width 58 height 8
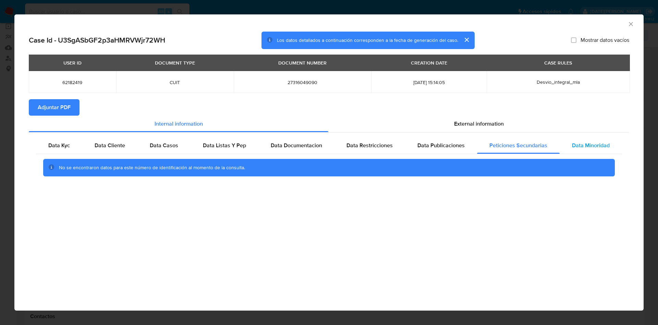
click at [589, 142] on span "Data Minoridad" at bounding box center [591, 145] width 38 height 8
click at [629, 25] on icon "Cerrar ventana" at bounding box center [630, 24] width 7 height 7
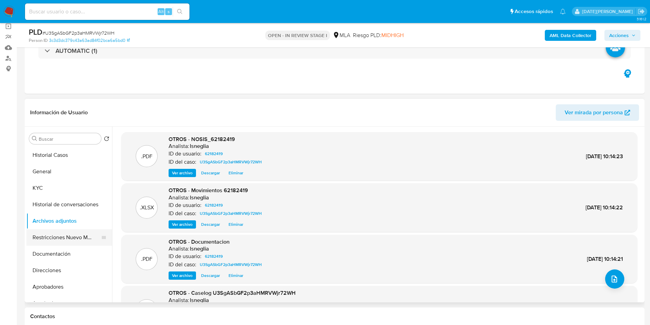
click at [60, 237] on button "Restricciones Nuevo Mundo" at bounding box center [66, 237] width 80 height 16
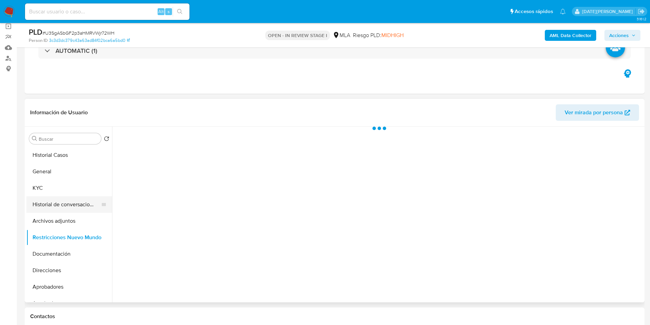
click at [59, 208] on button "Historial de conversaciones" at bounding box center [66, 204] width 80 height 16
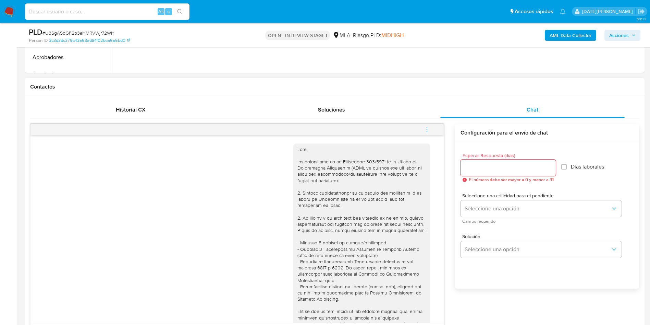
scroll to position [206, 0]
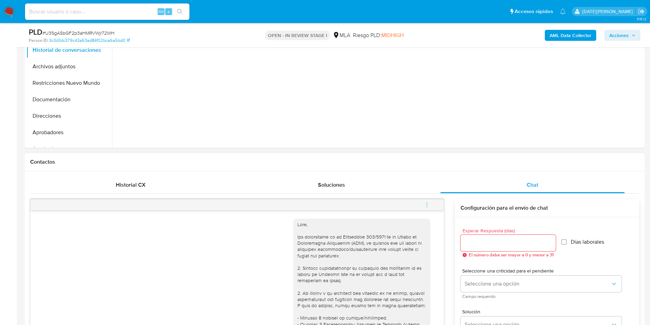
click at [427, 201] on icon "menu-action" at bounding box center [427, 204] width 6 height 6
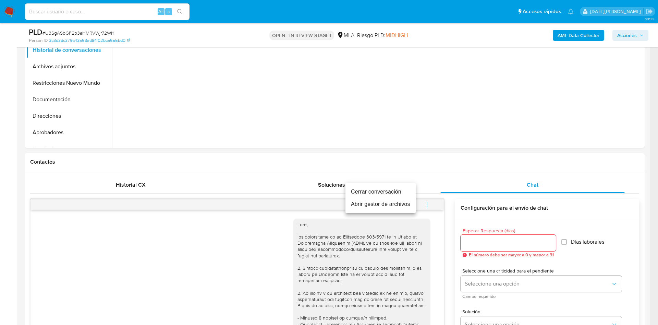
click at [374, 192] on li "Cerrar conversación" at bounding box center [380, 191] width 70 height 12
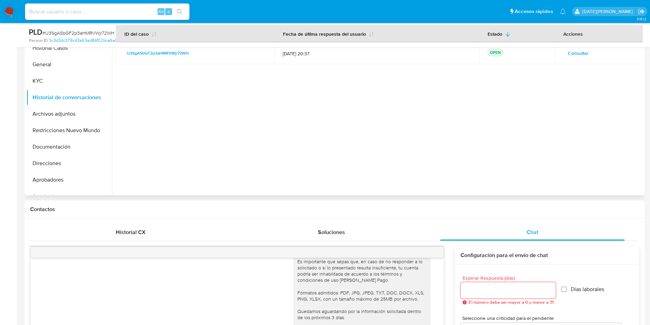
scroll to position [0, 0]
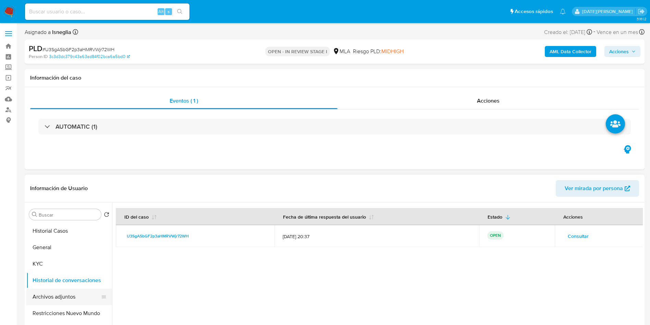
click at [45, 297] on button "Archivos adjuntos" at bounding box center [66, 296] width 80 height 16
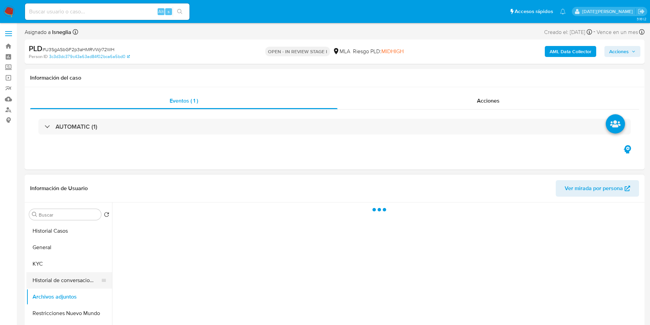
click at [77, 276] on button "Historial de conversaciones" at bounding box center [66, 280] width 80 height 16
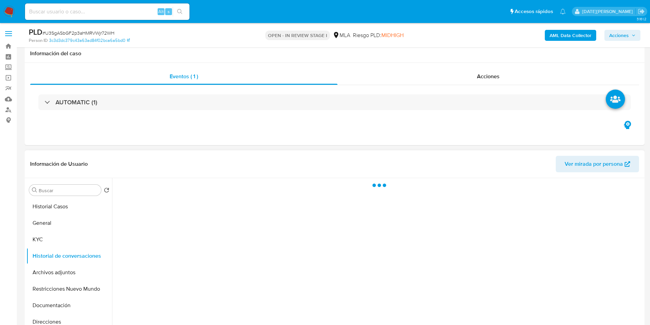
scroll to position [51, 0]
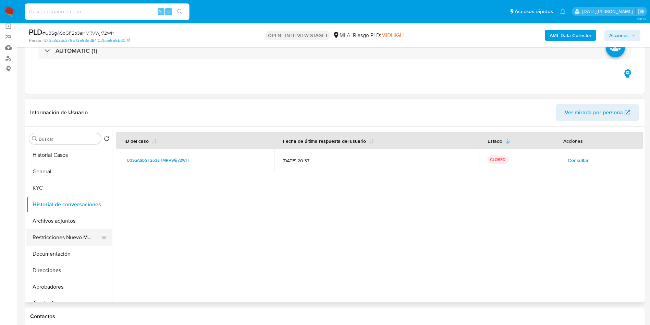
click at [37, 232] on button "Restricciones Nuevo Mundo" at bounding box center [66, 237] width 80 height 16
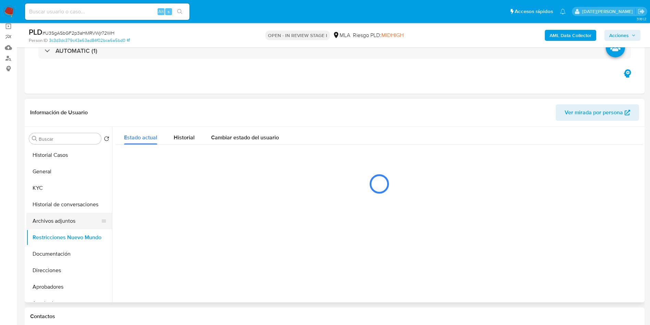
click at [53, 220] on button "Archivos adjuntos" at bounding box center [66, 220] width 80 height 16
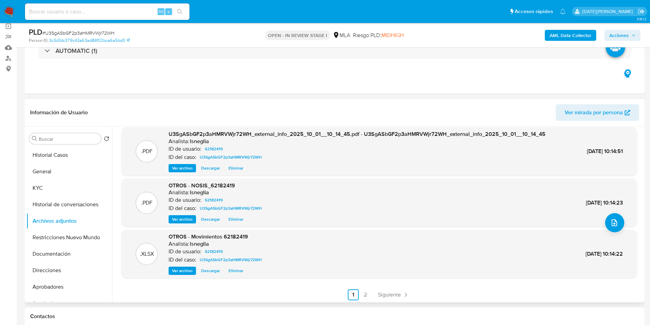
scroll to position [58, 0]
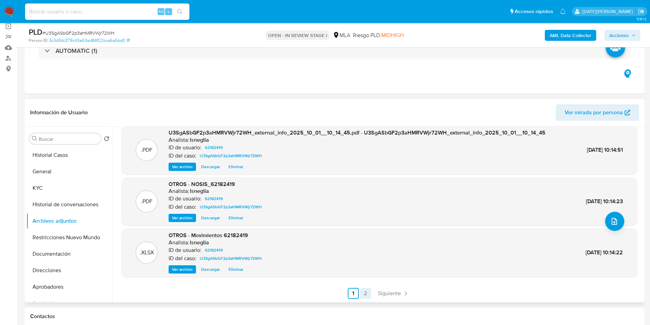
click at [364, 293] on link "2" at bounding box center [365, 293] width 11 height 11
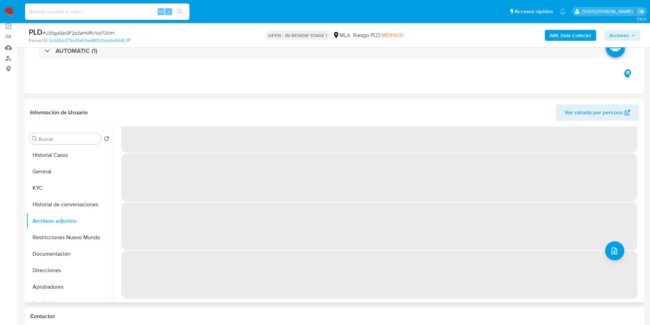
scroll to position [0, 0]
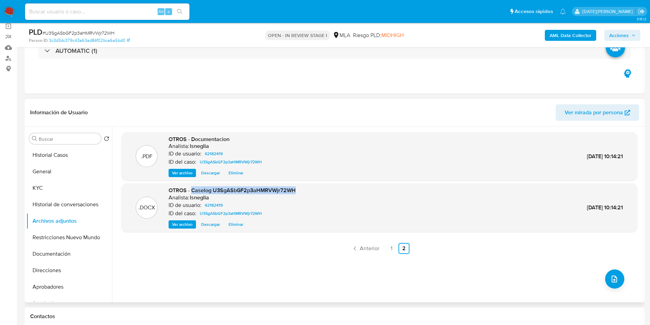
drag, startPoint x: 193, startPoint y: 189, endPoint x: 298, endPoint y: 191, distance: 105.2
click at [307, 191] on div ".DOCX OTROS - Caselog U3SgASbGF2p3aHMRVWjr72WH Analista: lsneglia ID de usuario…" at bounding box center [379, 207] width 509 height 42
copy span "Caselog U3SgASbGF2p3aHMRVWjr72WH"
click at [57, 157] on button "Historial Casos" at bounding box center [66, 155] width 80 height 16
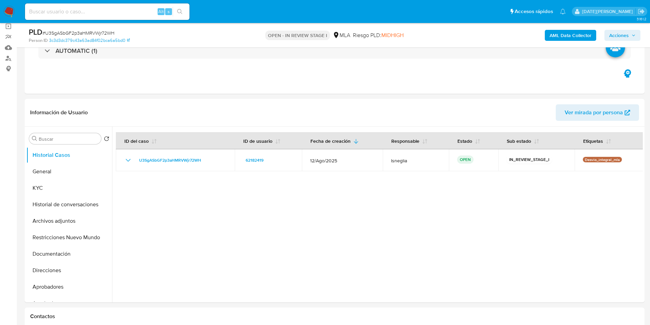
click at [628, 40] on span "Acciones" at bounding box center [619, 35] width 20 height 11
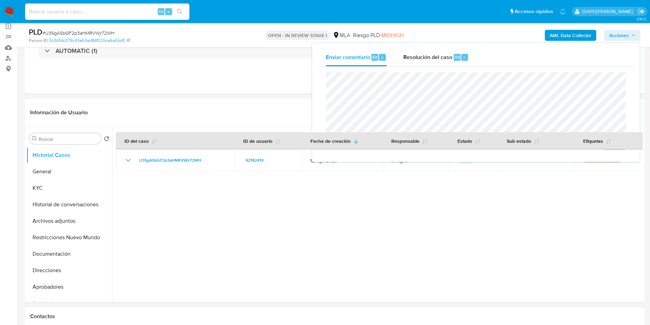
drag, startPoint x: 450, startPoint y: 61, endPoint x: 448, endPoint y: 68, distance: 6.4
click at [450, 61] on div "Resolución del caso Alt r" at bounding box center [435, 57] width 65 height 18
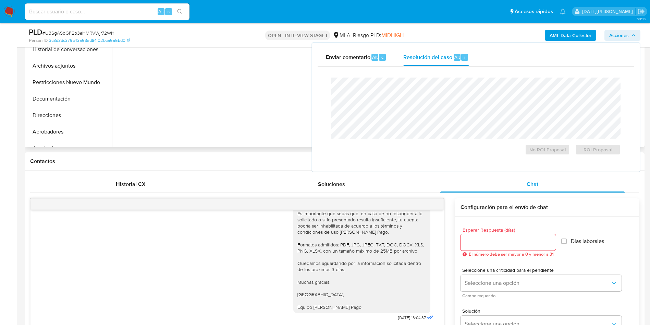
scroll to position [257, 0]
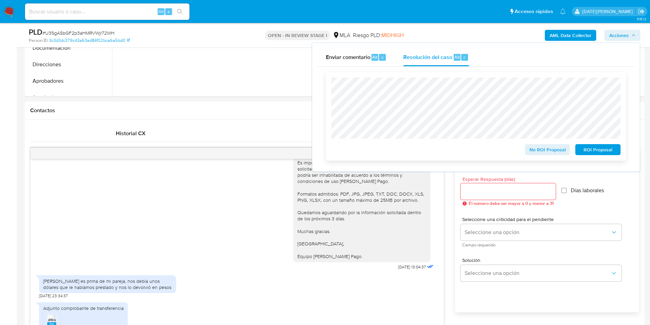
click at [552, 150] on span "No ROI Proposal" at bounding box center [548, 150] width 36 height 10
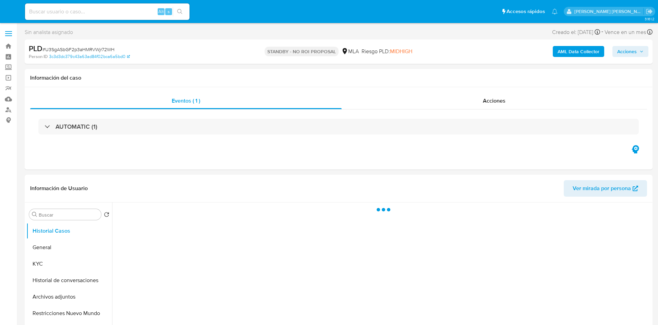
select select "10"
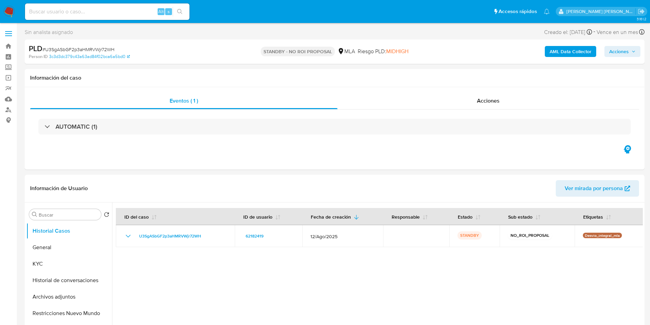
click at [79, 13] on input at bounding box center [107, 11] width 164 height 9
paste input "H2rz3jqTi2IfpNwHKobLHxw7"
type input "H2rz3jqTi2IfpNwHKobLHxw7"
click at [181, 8] on button "search-icon" at bounding box center [180, 12] width 14 height 10
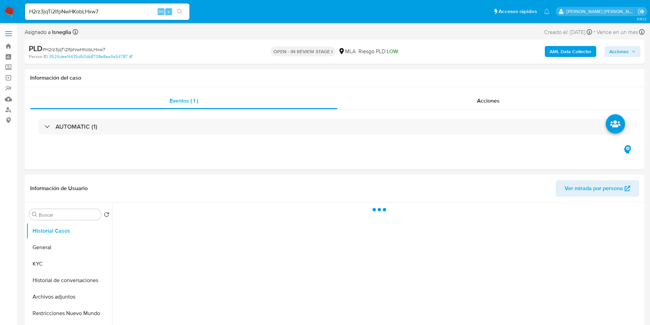
select select "10"
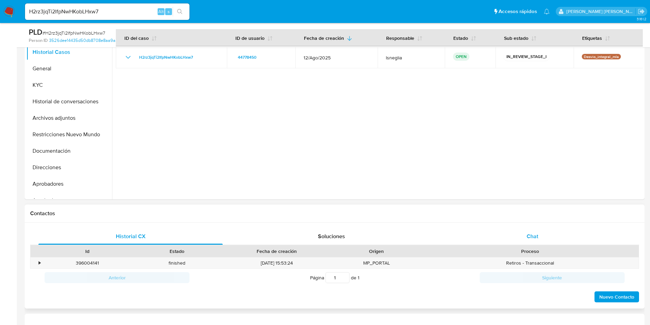
click at [534, 237] on span "Chat" at bounding box center [533, 236] width 12 height 8
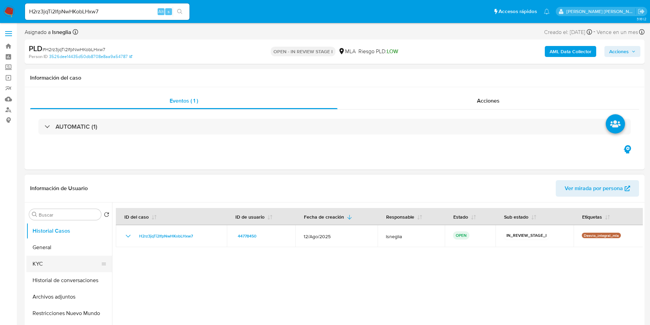
click at [42, 260] on button "KYC" at bounding box center [66, 263] width 80 height 16
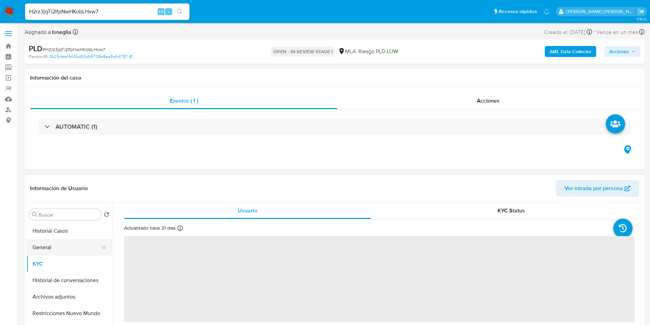
click at [50, 247] on button "General" at bounding box center [66, 247] width 80 height 16
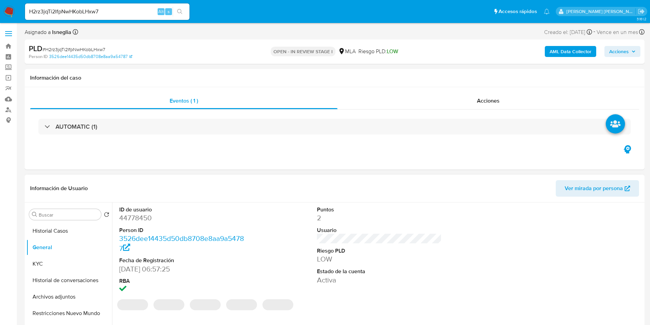
click at [134, 213] on dd "44778450" at bounding box center [181, 218] width 125 height 10
click at [135, 213] on dd "44778450" at bounding box center [181, 218] width 125 height 10
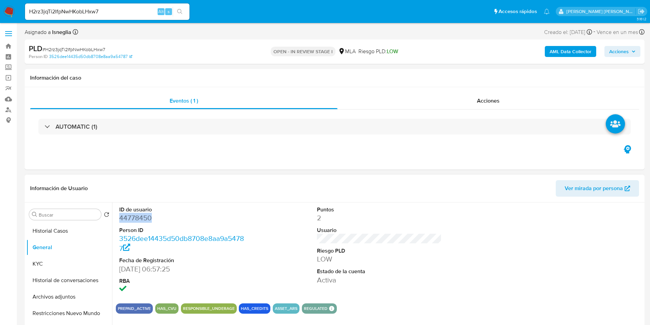
copy dd "44778450"
click at [140, 212] on dt "ID de usuario" at bounding box center [181, 210] width 125 height 8
click at [139, 216] on dd "44778450" at bounding box center [181, 218] width 125 height 10
copy dd "44778450"
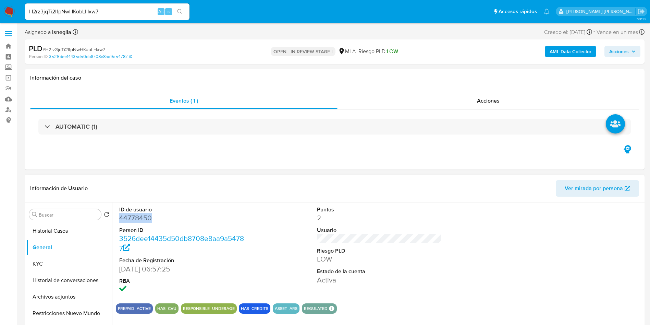
click at [137, 216] on dd "44778450" at bounding box center [181, 218] width 125 height 10
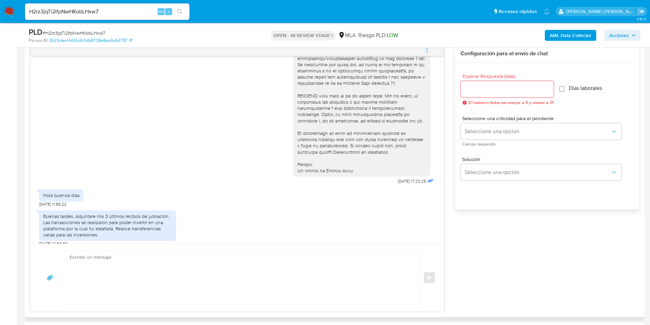
scroll to position [308, 0]
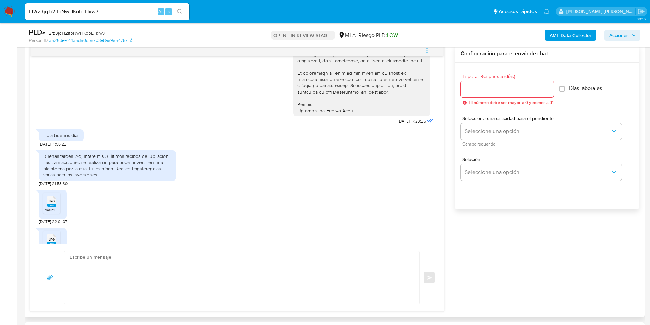
click at [110, 178] on div "Buenas tardes. Adjuntare mis 3 últimos recibos de jubilación. Las transacciones…" at bounding box center [107, 165] width 129 height 25
copy div "Las transacciones se realizaron para poder invertir en una plataforma por la cu…"
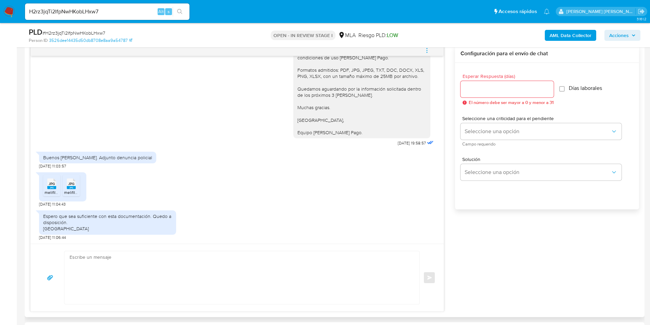
scroll to position [1036, 0]
click at [53, 185] on span "JPG" at bounding box center [52, 183] width 6 height 4
click at [76, 187] on div "JPG JPG" at bounding box center [71, 182] width 14 height 13
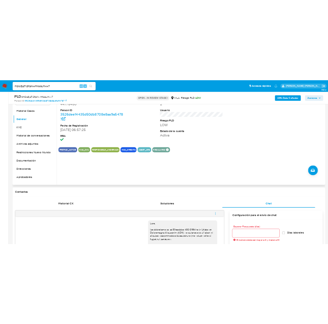
scroll to position [103, 0]
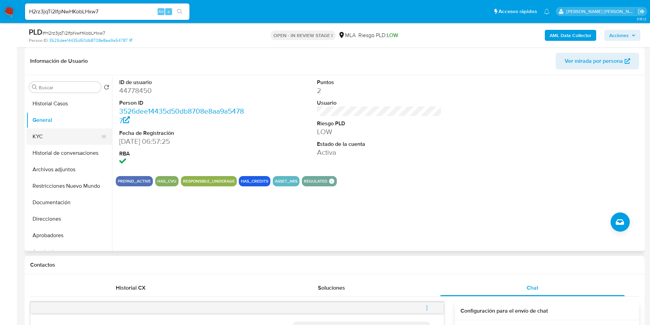
click at [50, 141] on button "KYC" at bounding box center [66, 136] width 80 height 16
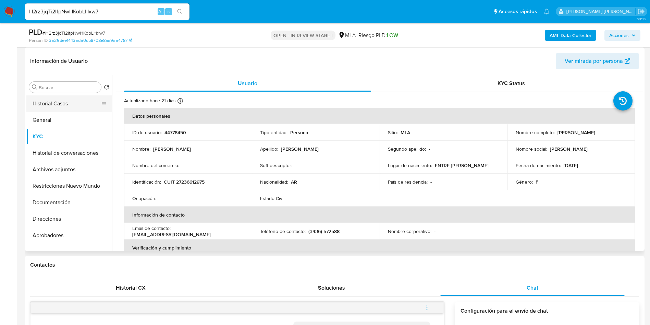
click at [60, 106] on button "Historial Casos" at bounding box center [66, 103] width 80 height 16
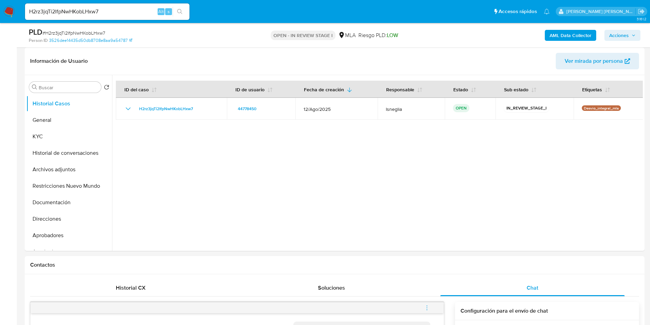
click at [89, 33] on span "# H2rz3jqTi2IfpNwHKobLHxw7" at bounding box center [73, 32] width 63 height 7
copy span "H2rz3jqTi2IfpNwHKobLHxw7"
click at [38, 136] on button "KYC" at bounding box center [66, 136] width 80 height 16
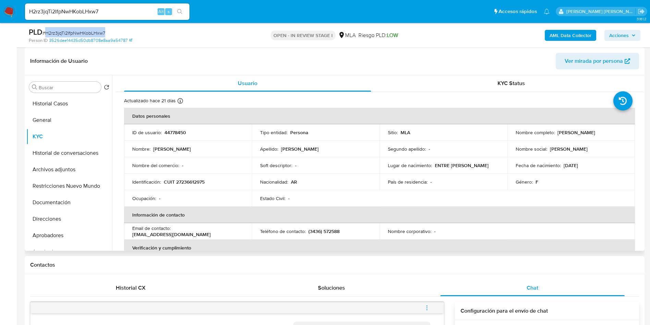
drag, startPoint x: 554, startPoint y: 132, endPoint x: 605, endPoint y: 133, distance: 50.7
click at [605, 133] on div "Nombre completo : Gisela Vanina Grosso" at bounding box center [571, 132] width 111 height 6
copy div "[PERSON_NAME]"
drag, startPoint x: 127, startPoint y: 131, endPoint x: 196, endPoint y: 132, distance: 68.6
click at [196, 132] on td "ID de usuario : 44778450" at bounding box center [188, 132] width 128 height 16
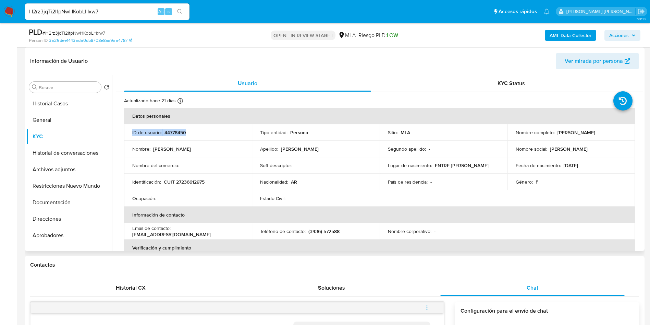
copy div "ID de usuario : 44778450"
click at [198, 177] on td "Identificación : CUIT 27236612975" at bounding box center [188, 181] width 128 height 16
click at [197, 182] on p "CUIT 27236612975" at bounding box center [184, 182] width 41 height 6
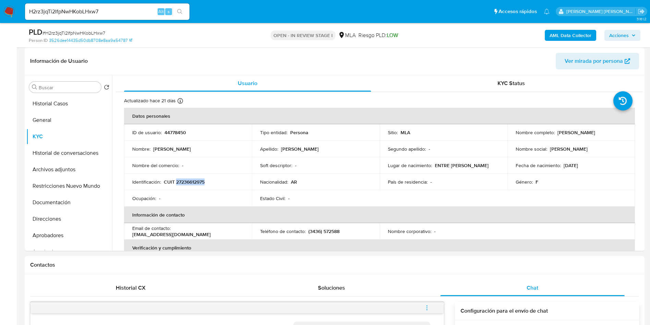
copy p "27236612975"
click at [53, 121] on button "General" at bounding box center [66, 120] width 80 height 16
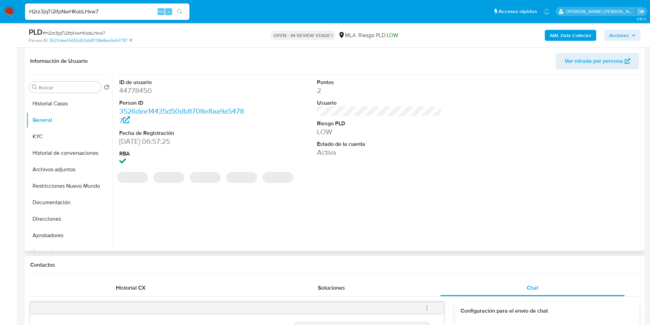
click at [139, 87] on dd "44778450" at bounding box center [181, 91] width 125 height 10
copy dd "44778450"
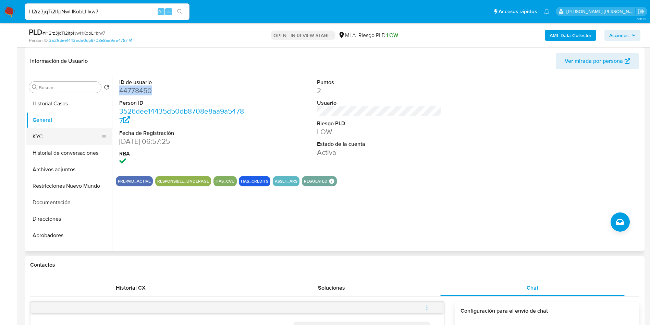
click at [43, 136] on button "KYC" at bounding box center [66, 136] width 80 height 16
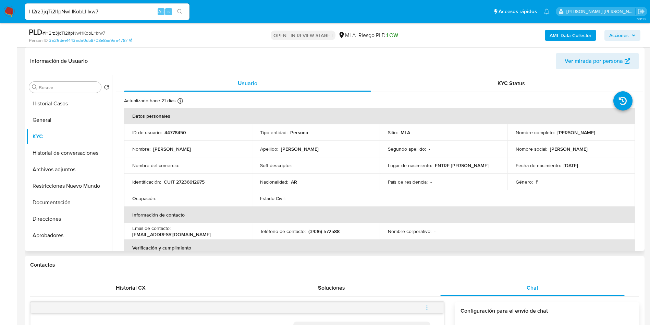
click at [190, 179] on p "CUIT 27236612975" at bounding box center [184, 182] width 41 height 6
click at [188, 182] on p "CUIT 27236612975" at bounding box center [184, 182] width 41 height 6
copy p "27236612975"
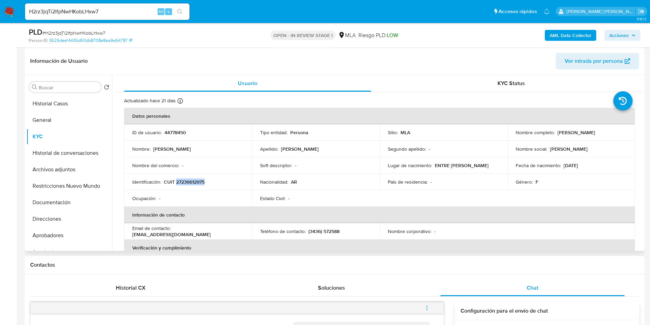
drag, startPoint x: 557, startPoint y: 132, endPoint x: 621, endPoint y: 133, distance: 64.8
click at [621, 133] on div "Nombre completo : Gisela Vanina Grosso" at bounding box center [571, 132] width 111 height 6
copy p "Gisela Vanina Grosso"
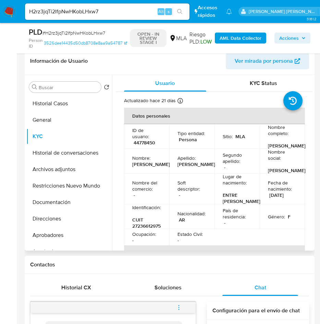
click at [142, 146] on p "44778450" at bounding box center [145, 142] width 22 height 6
click at [55, 168] on button "Archivos adjuntos" at bounding box center [66, 169] width 80 height 16
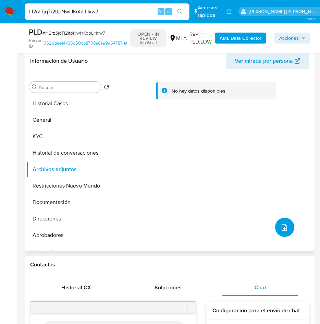
click at [281, 232] on button "upload-file" at bounding box center [284, 227] width 19 height 19
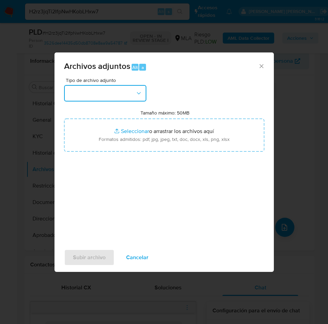
click at [86, 101] on button "button" at bounding box center [105, 93] width 82 height 16
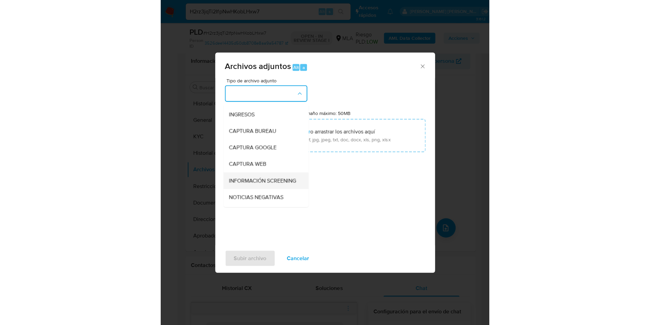
scroll to position [51, 0]
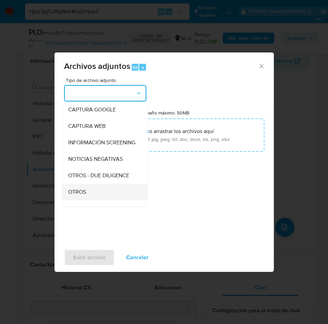
click at [83, 195] on span "OTROS" at bounding box center [77, 191] width 18 height 7
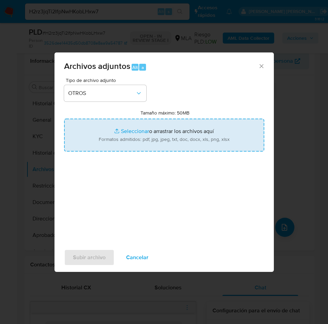
type input "C:\fakepath\Caselog H2rz3jqTi2IfpNwHKobLHxw7.docx"
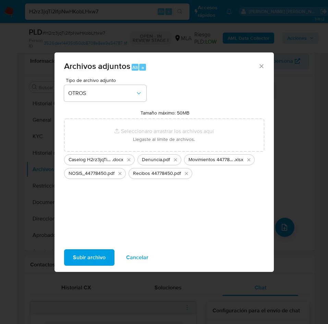
click at [91, 260] on span "Subir archivo" at bounding box center [89, 257] width 33 height 15
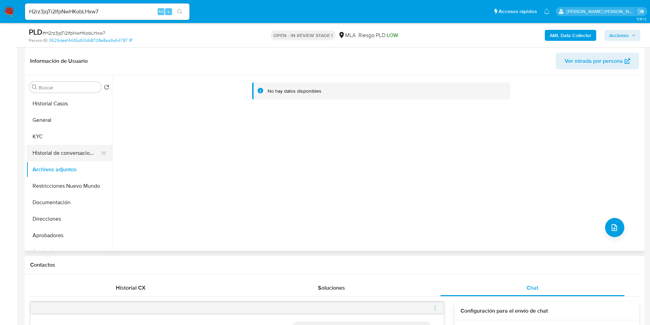
click at [86, 148] on button "Historial de conversaciones" at bounding box center [66, 153] width 80 height 16
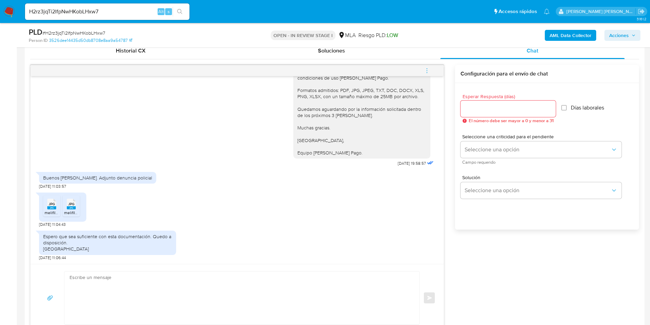
scroll to position [308, 0]
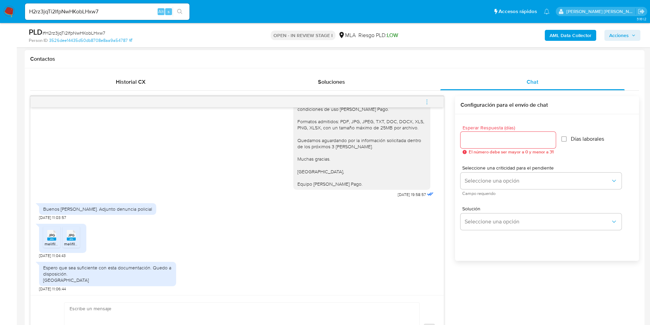
click at [430, 99] on icon "menu-action" at bounding box center [427, 102] width 6 height 6
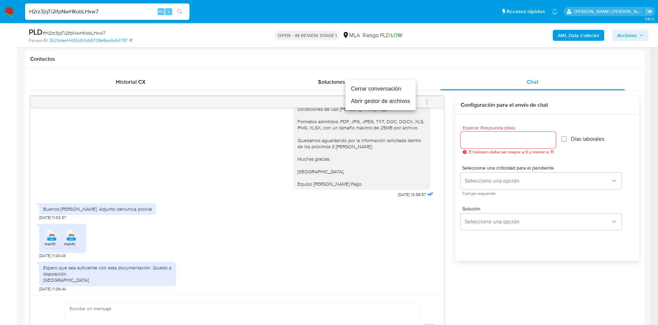
click at [370, 80] on ul "Cerrar conversación Abrir gestor de archivos" at bounding box center [380, 95] width 70 height 30
click at [369, 88] on li "Cerrar conversación" at bounding box center [380, 89] width 70 height 12
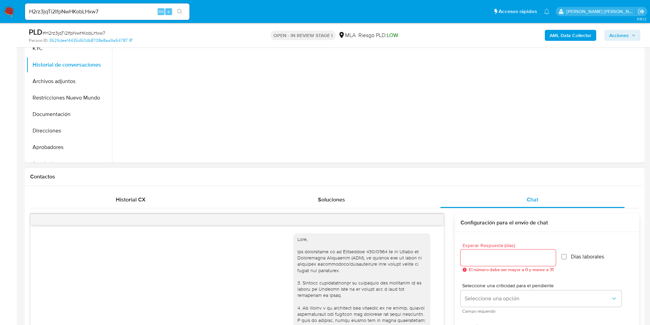
scroll to position [154, 0]
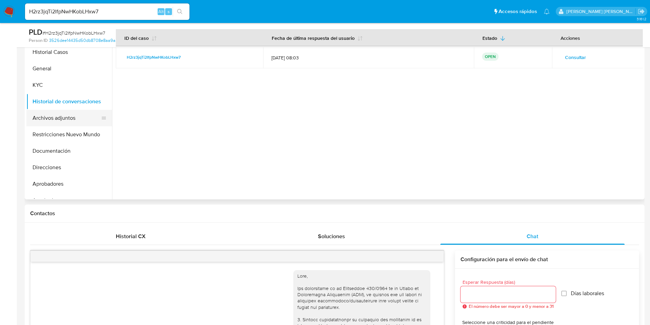
click at [59, 125] on button "Archivos adjuntos" at bounding box center [66, 118] width 80 height 16
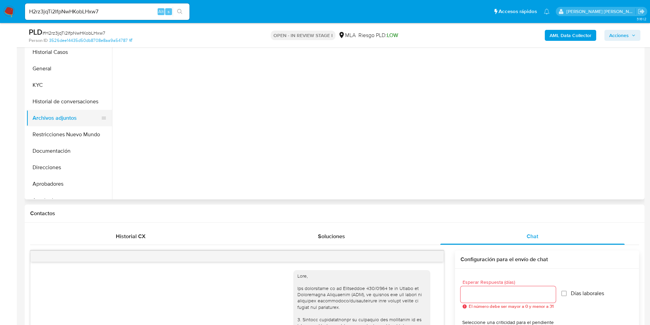
click at [62, 112] on button "Archivos adjuntos" at bounding box center [66, 118] width 80 height 16
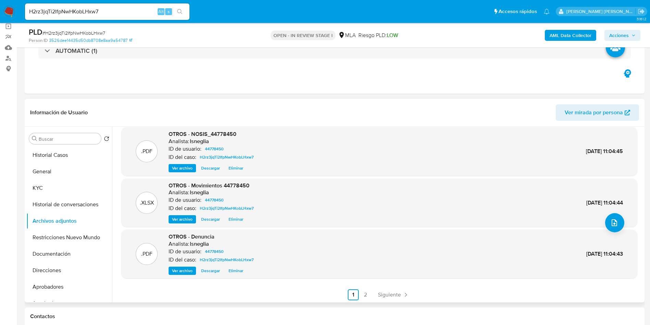
scroll to position [58, 0]
click at [362, 289] on link "2" at bounding box center [365, 293] width 11 height 11
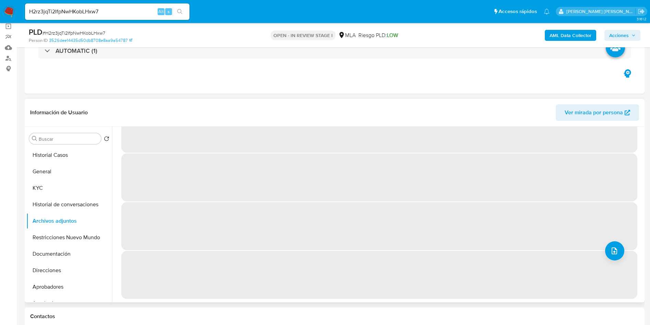
scroll to position [0, 0]
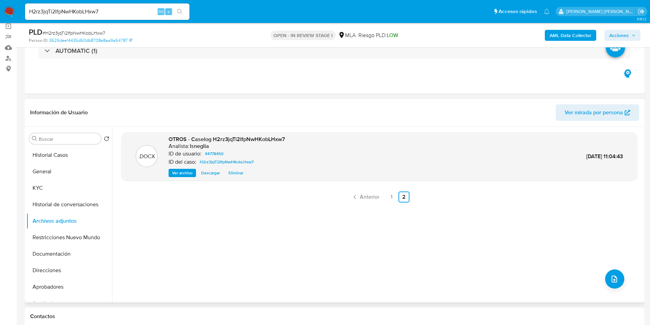
click at [557, 36] on b "AML Data Collector" at bounding box center [571, 35] width 42 height 11
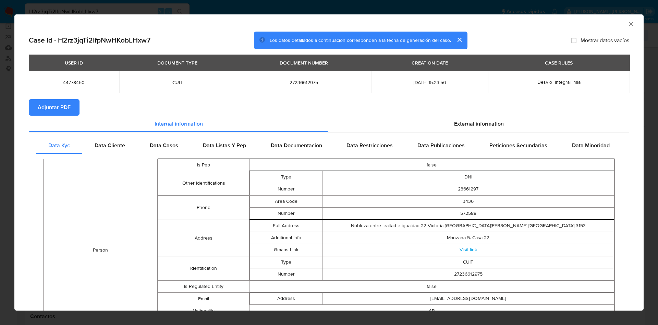
click at [57, 110] on span "Adjuntar PDF" at bounding box center [54, 107] width 33 height 15
click at [454, 125] on span "External information" at bounding box center [479, 124] width 50 height 8
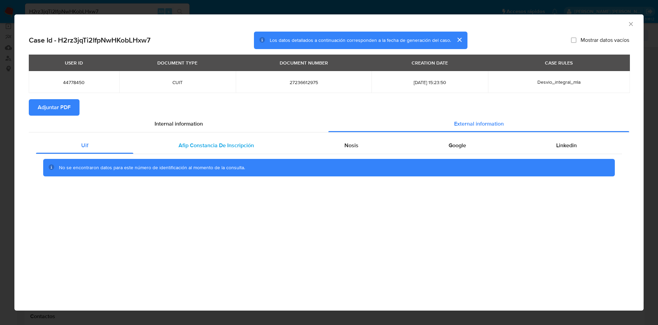
click at [222, 146] on span "Afip Constancia De Inscripción" at bounding box center [216, 145] width 75 height 8
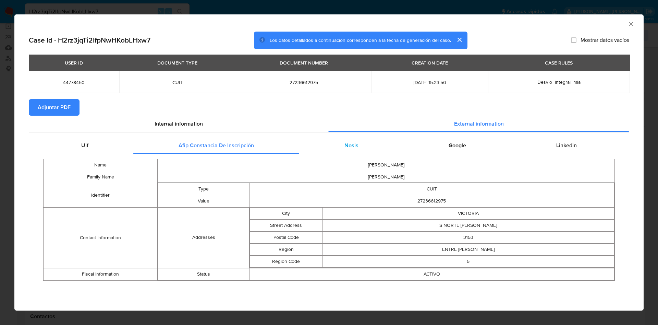
click at [315, 144] on div "Nosis" at bounding box center [351, 145] width 104 height 16
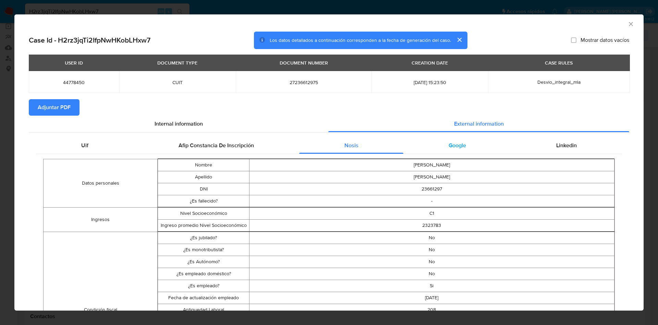
click at [449, 144] on span "Google" at bounding box center [457, 145] width 17 height 8
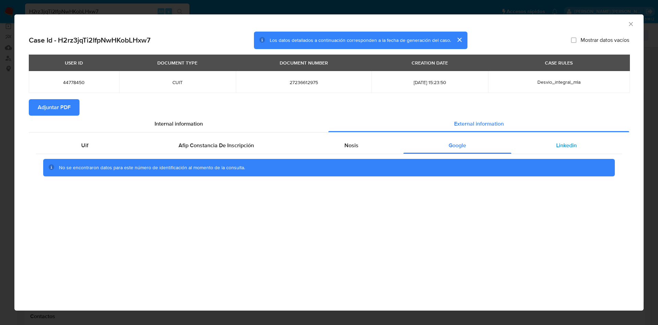
click at [556, 140] on div "Linkedin" at bounding box center [566, 145] width 111 height 16
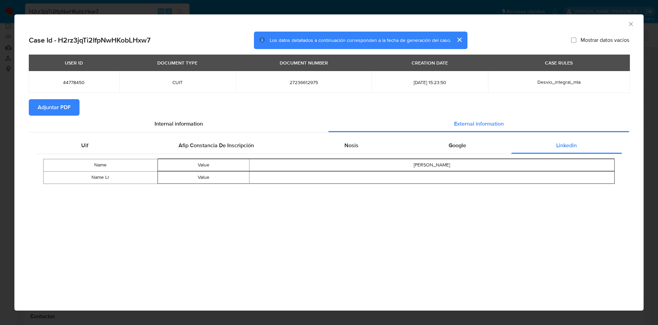
click at [631, 25] on icon "Cerrar ventana" at bounding box center [630, 24] width 7 height 7
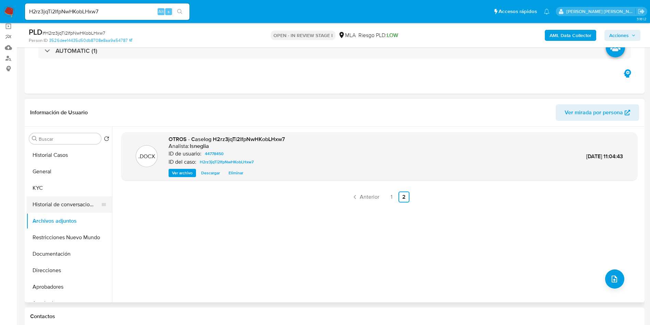
click at [57, 206] on button "Historial de conversaciones" at bounding box center [66, 204] width 80 height 16
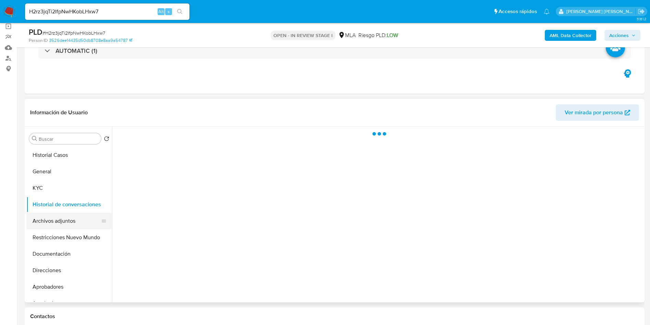
click at [54, 224] on button "Archivos adjuntos" at bounding box center [66, 220] width 80 height 16
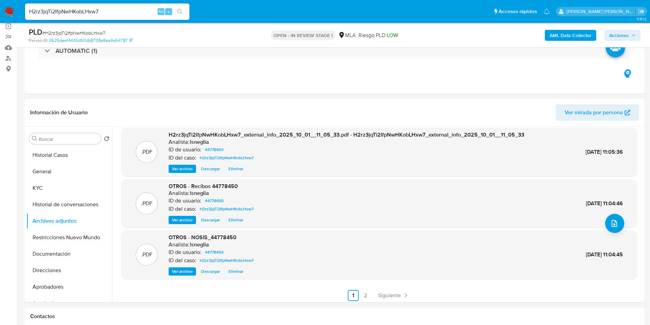
scroll to position [58, 0]
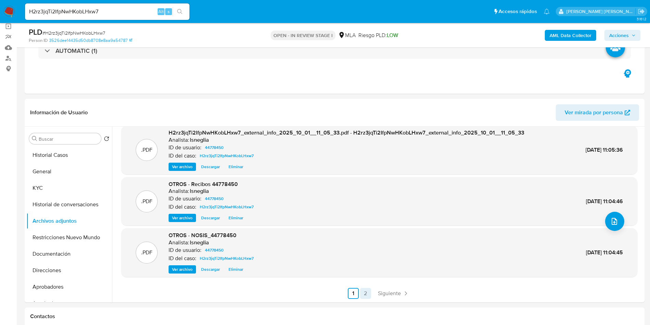
click at [364, 293] on link "2" at bounding box center [365, 293] width 11 height 11
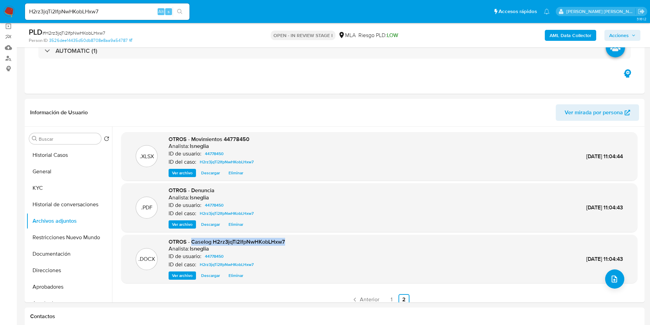
drag, startPoint x: 192, startPoint y: 242, endPoint x: 289, endPoint y: 240, distance: 97.7
click at [289, 240] on div ".DOCX OTROS - Caselog H2rz3jqTi2IfpNwHKobLHxw7 Analista: lsneglia ID de usuario…" at bounding box center [379, 259] width 509 height 42
click at [54, 235] on button "Restricciones Nuevo Mundo" at bounding box center [66, 237] width 80 height 16
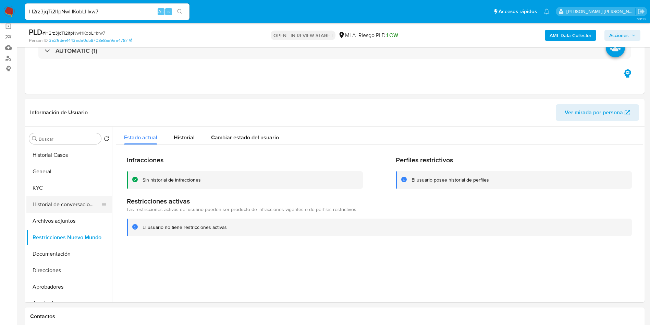
click at [73, 202] on button "Historial de conversaciones" at bounding box center [66, 204] width 80 height 16
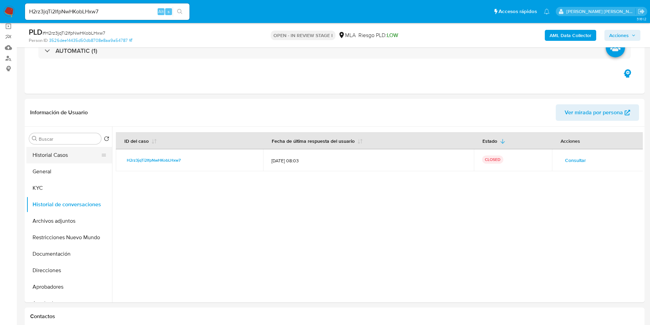
click at [56, 147] on button "Historial Casos" at bounding box center [66, 155] width 80 height 16
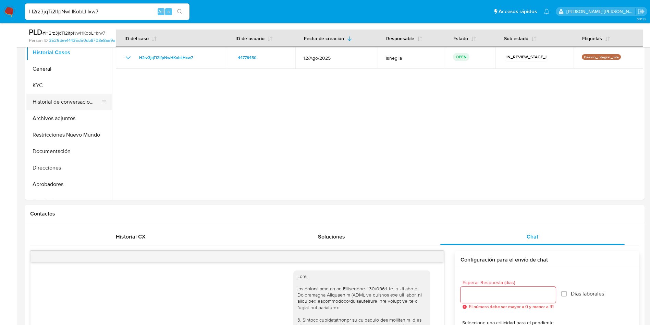
scroll to position [103, 0]
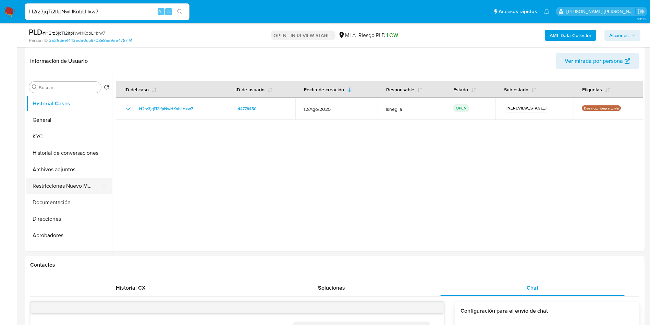
click at [62, 186] on button "Restricciones Nuevo Mundo" at bounding box center [66, 186] width 80 height 16
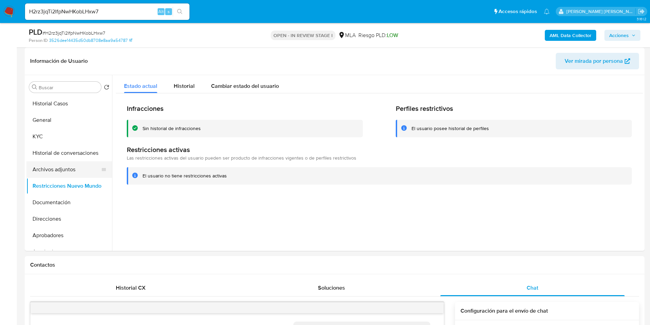
click at [62, 170] on button "Archivos adjuntos" at bounding box center [66, 169] width 80 height 16
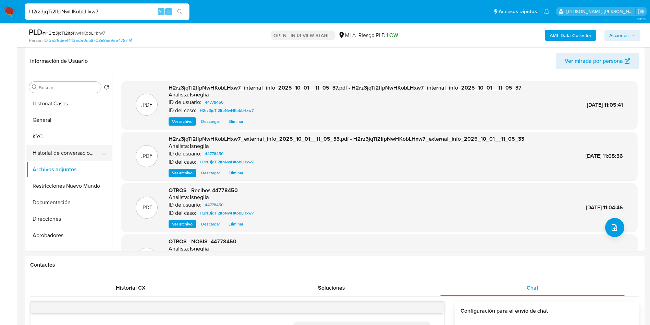
click at [80, 154] on button "Historial de conversaciones" at bounding box center [66, 153] width 80 height 16
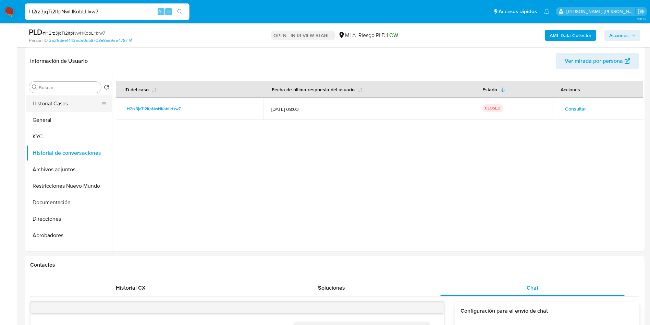
click at [54, 99] on button "Historial Casos" at bounding box center [66, 103] width 80 height 16
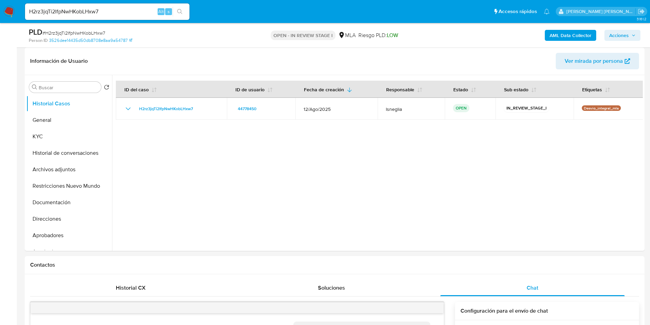
click at [631, 35] on span "Acciones" at bounding box center [622, 35] width 26 height 10
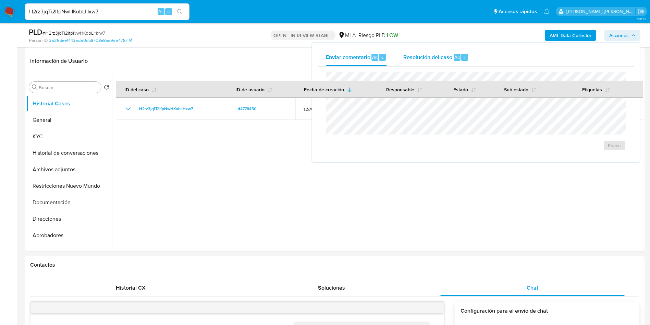
click at [442, 60] on span "Resolución del caso" at bounding box center [427, 57] width 49 height 8
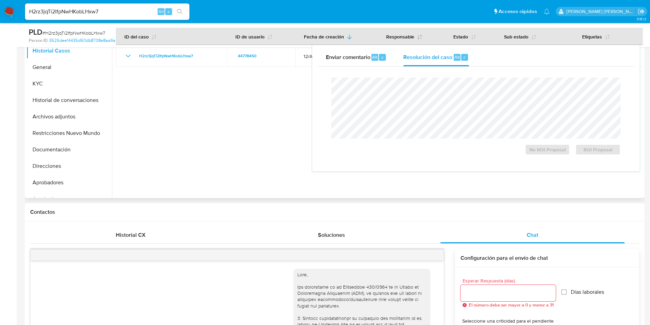
scroll to position [206, 0]
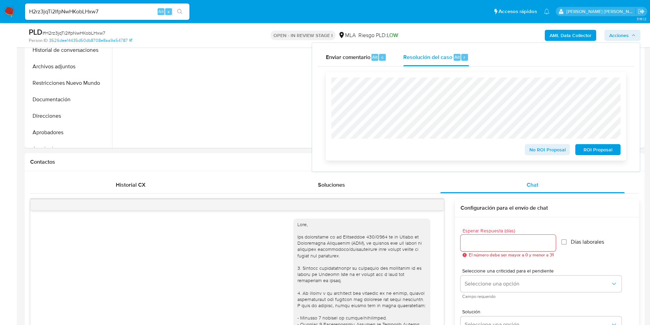
click at [553, 150] on span "No ROI Proposal" at bounding box center [548, 150] width 36 height 10
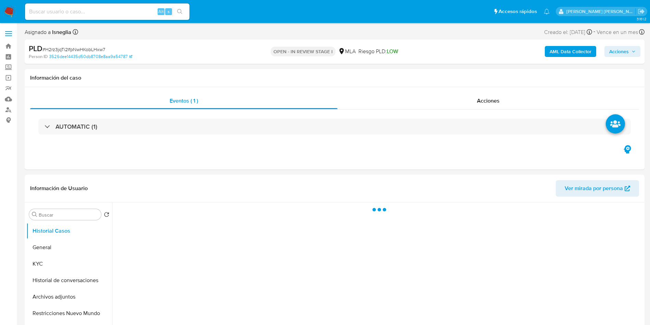
select select "10"
click at [80, 10] on input at bounding box center [107, 11] width 164 height 9
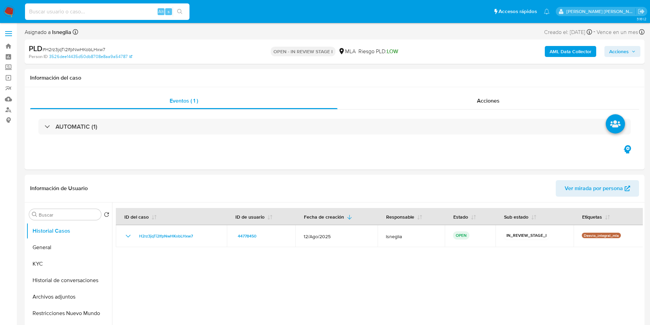
paste input "NVN2gChefwFPLuJg6TxDtljC"
type input "NVN2gChefwFPLuJg6TxDtljC"
click at [182, 10] on icon "search-icon" at bounding box center [179, 11] width 5 height 5
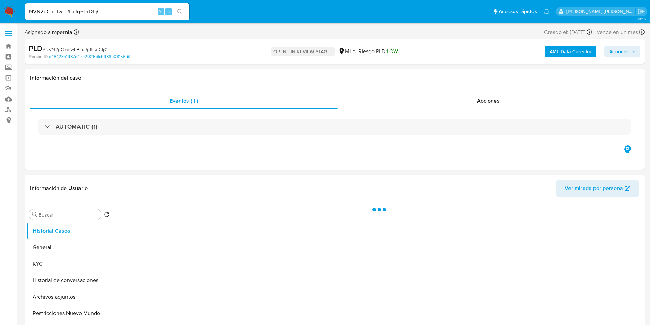
select select "10"
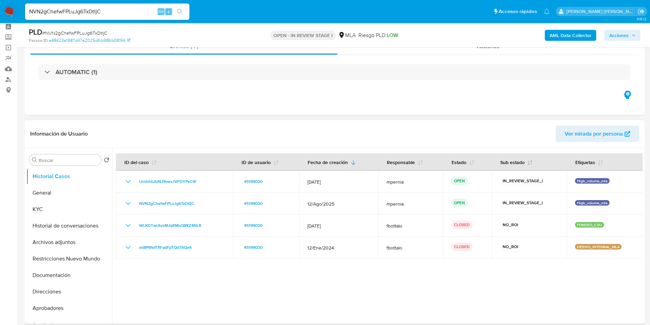
scroll to position [51, 0]
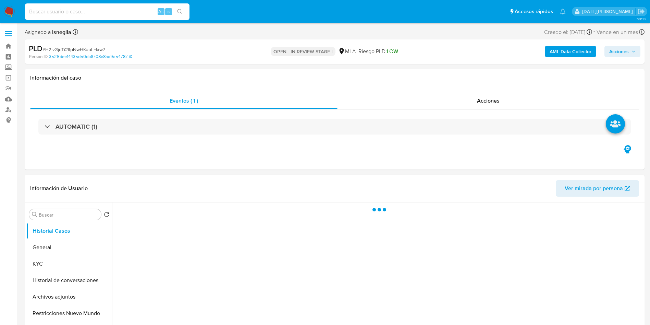
click at [108, 11] on input at bounding box center [107, 11] width 164 height 9
paste input "NVN2gChefwFPLuJg6TxDtljC"
type input "NVN2gChefwFPLuJg6TxDtljC"
select select "10"
type input "NVN2gChefwFPLuJg6TxDtljC"
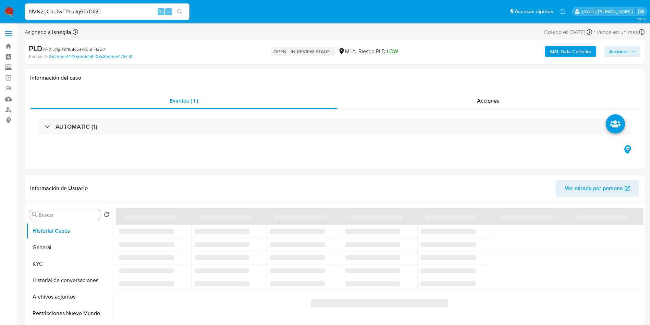
click at [180, 12] on icon "search-icon" at bounding box center [179, 11] width 5 height 5
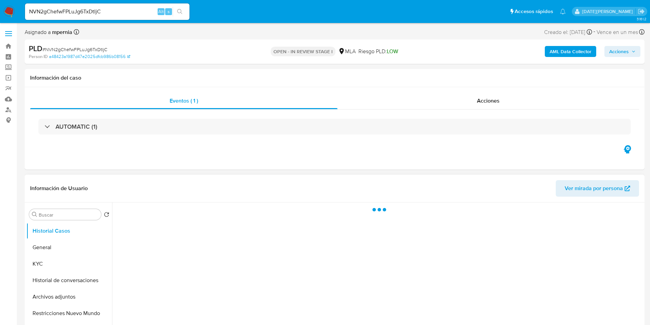
select select "10"
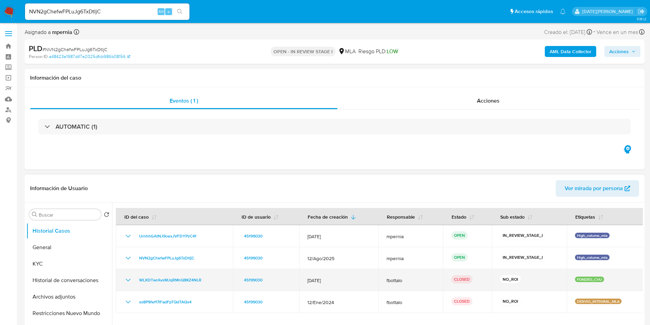
drag, startPoint x: 308, startPoint y: 281, endPoint x: 335, endPoint y: 282, distance: 27.4
click at [335, 282] on span "12/Mar/2024" at bounding box center [338, 280] width 63 height 6
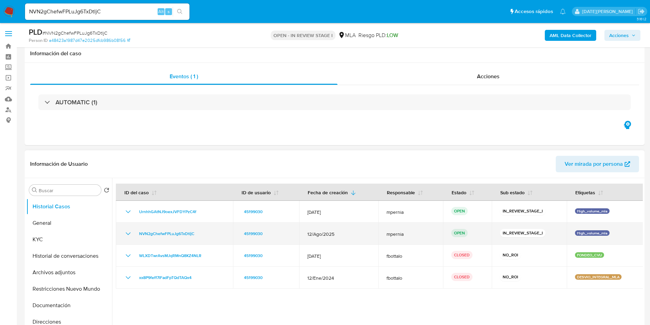
scroll to position [51, 0]
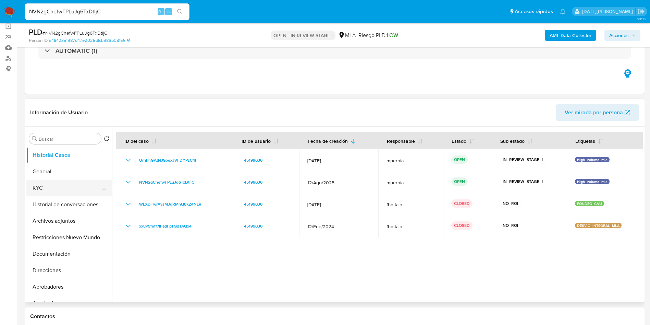
click at [54, 189] on button "KYC" at bounding box center [66, 188] width 80 height 16
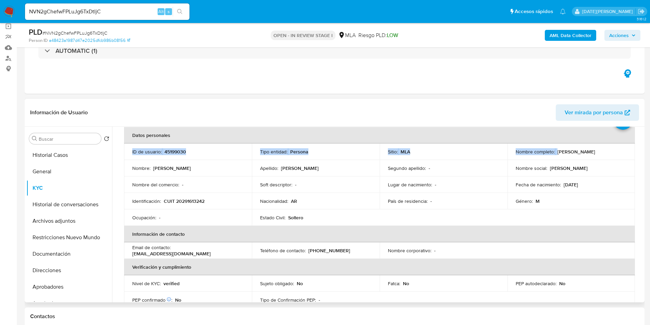
drag, startPoint x: 557, startPoint y: 133, endPoint x: 616, endPoint y: 132, distance: 59.3
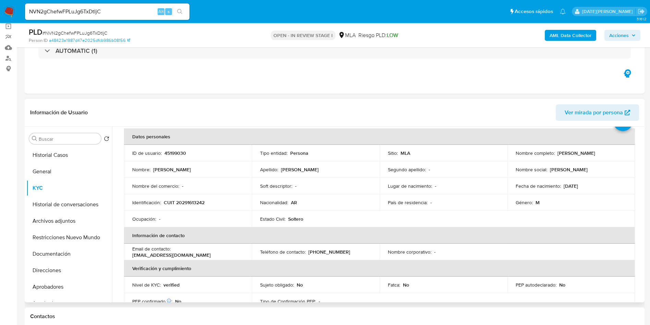
click at [602, 148] on td "Nombre completo : Sebastian Dario Muñoz" at bounding box center [572, 153] width 128 height 16
drag, startPoint x: 607, startPoint y: 154, endPoint x: 555, endPoint y: 155, distance: 51.1
click at [555, 155] on div "Nombre completo : Sebastian Dario Muñoz" at bounding box center [571, 153] width 111 height 6
copy p "Sebastian Dario Muñoz"
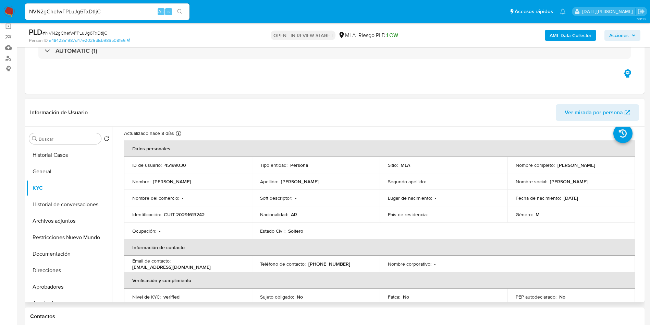
scroll to position [0, 0]
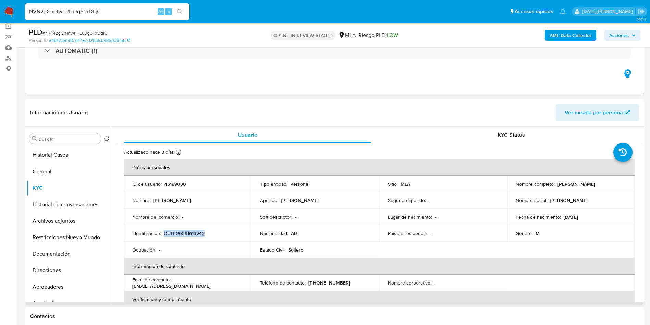
drag, startPoint x: 164, startPoint y: 233, endPoint x: 220, endPoint y: 235, distance: 56.2
click at [220, 235] on div "Identificación : CUIT 20291613242" at bounding box center [187, 233] width 111 height 6
copy p "CUIT 20291613242"
click at [174, 184] on p "45199030" at bounding box center [175, 184] width 22 height 6
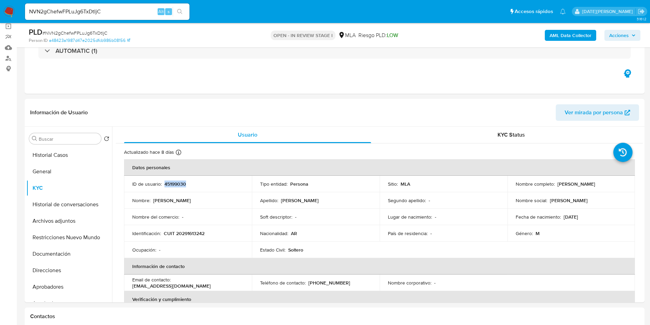
copy p "45199030"
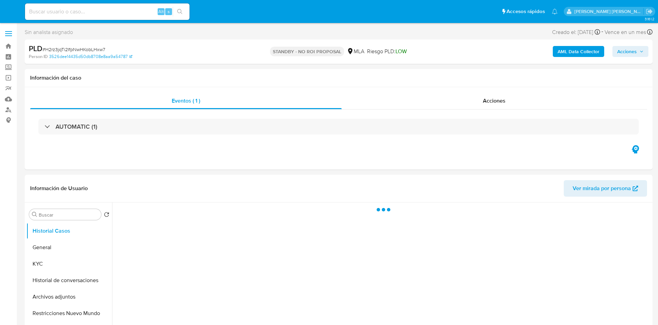
select select "10"
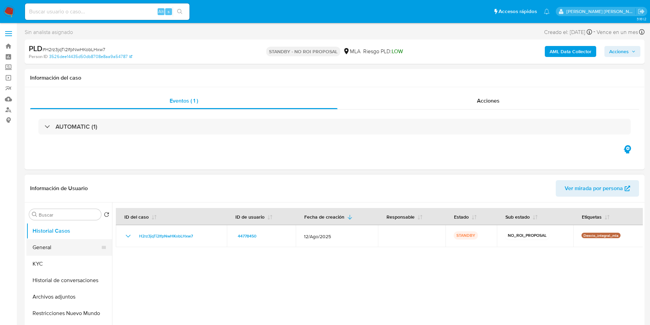
click at [50, 245] on button "General" at bounding box center [66, 247] width 80 height 16
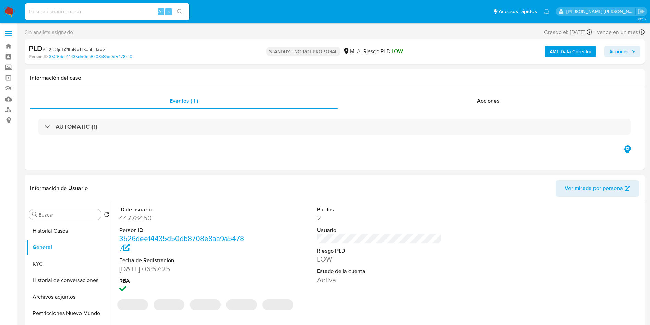
click at [142, 215] on dd "44778450" at bounding box center [181, 218] width 125 height 10
copy dd "44778450"
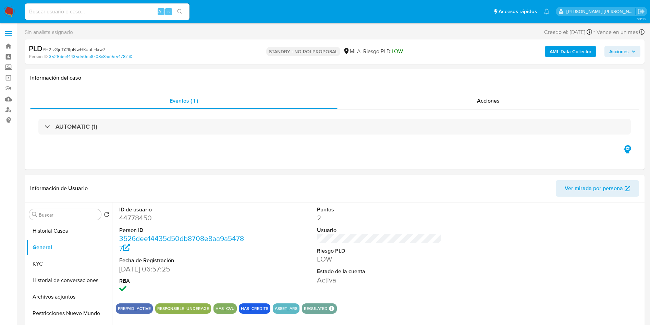
click at [95, 12] on input at bounding box center [107, 11] width 164 height 9
paste input "75065211"
type input "75065211"
click at [182, 10] on icon "search-icon" at bounding box center [179, 11] width 5 height 5
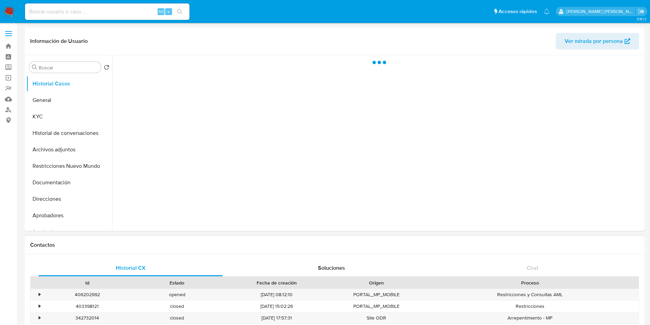
select select "10"
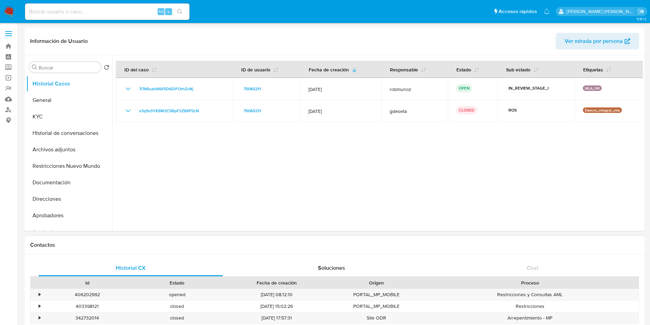
click at [175, 240] on div "Contactos" at bounding box center [335, 245] width 620 height 18
click at [200, 185] on div at bounding box center [377, 142] width 531 height 175
click at [49, 98] on button "General" at bounding box center [66, 100] width 80 height 16
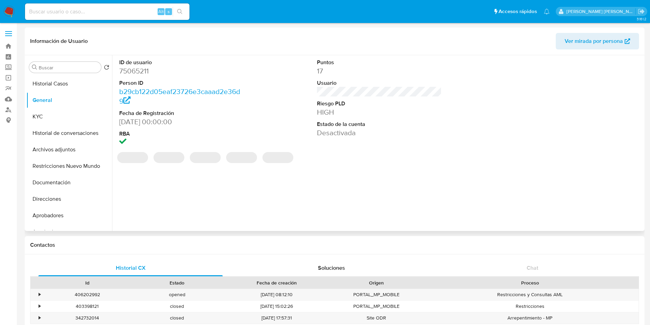
click at [146, 72] on dd "75065211" at bounding box center [181, 71] width 125 height 10
copy dd "75065211"
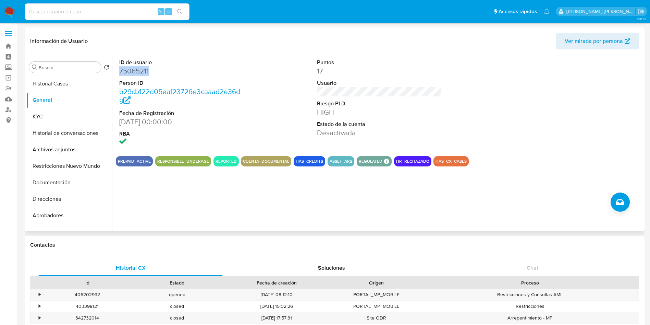
copy dd "75065211"
click at [57, 79] on button "Historial Casos" at bounding box center [66, 83] width 80 height 16
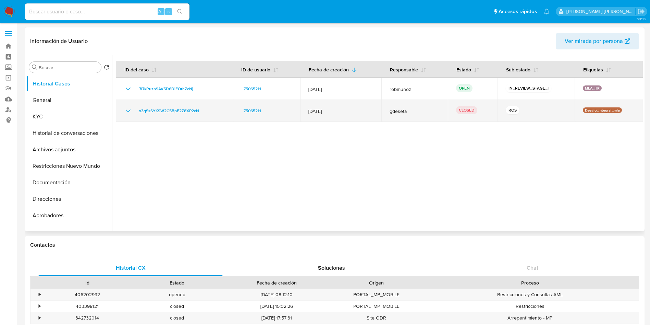
drag, startPoint x: 134, startPoint y: 111, endPoint x: 212, endPoint y: 111, distance: 77.8
click at [212, 111] on div "x3qSsSYK9W2C5BpF2Z8XP2cN" at bounding box center [174, 111] width 100 height 8
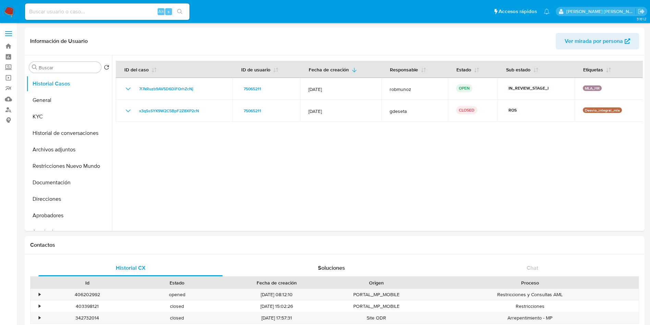
click at [121, 10] on input at bounding box center [107, 11] width 164 height 9
paste input "1216535243"
type input "1216535243"
click at [178, 10] on icon "search-icon" at bounding box center [179, 11] width 5 height 5
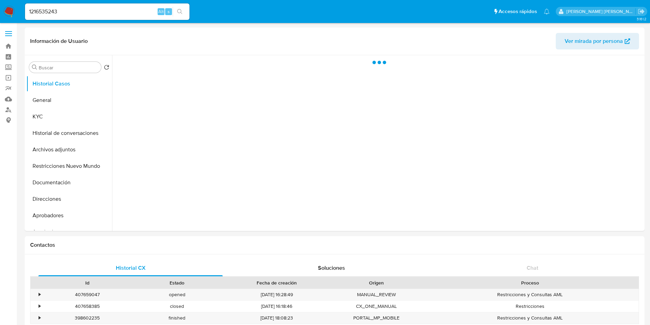
select select "10"
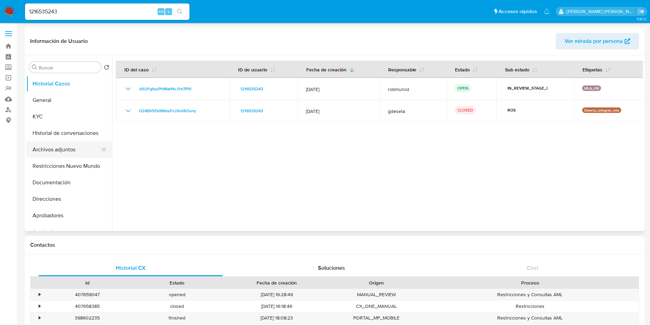
click at [63, 154] on button "Archivos adjuntos" at bounding box center [66, 149] width 80 height 16
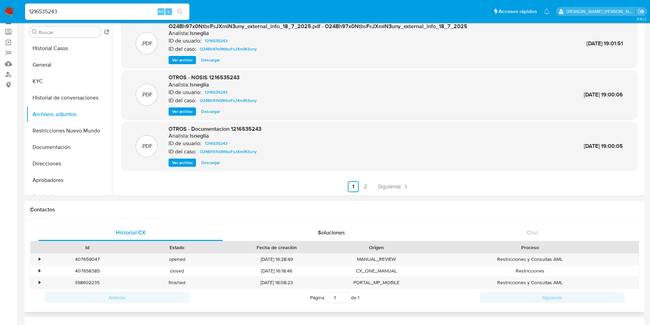
scroll to position [51, 0]
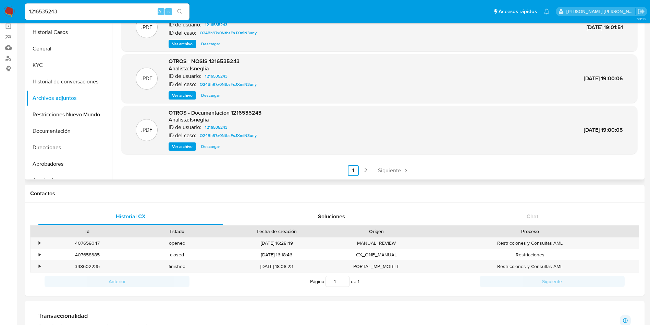
click at [182, 146] on span "Ver archivo" at bounding box center [182, 146] width 21 height 7
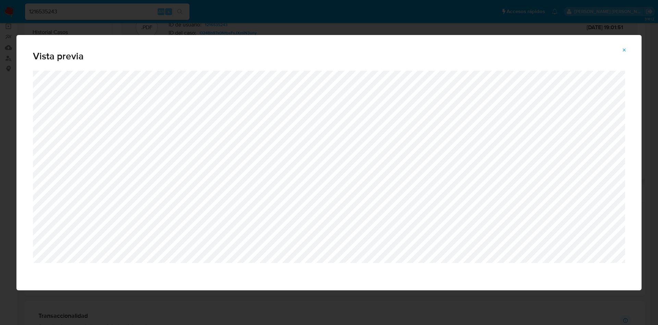
click at [627, 47] on button "Attachment preview" at bounding box center [624, 50] width 15 height 11
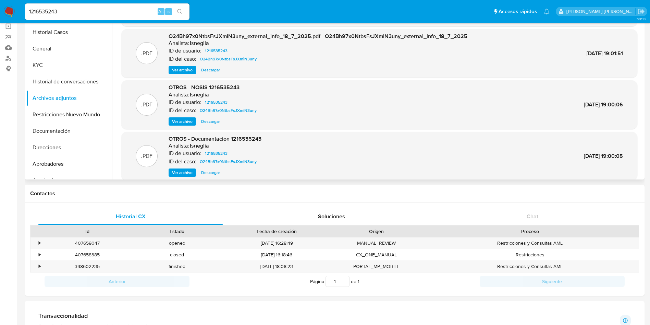
scroll to position [58, 0]
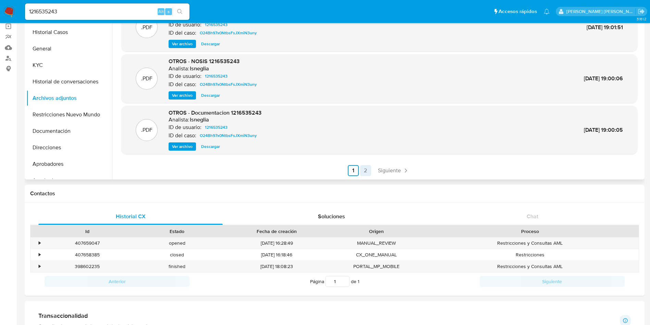
click at [365, 170] on link "2" at bounding box center [365, 170] width 11 height 11
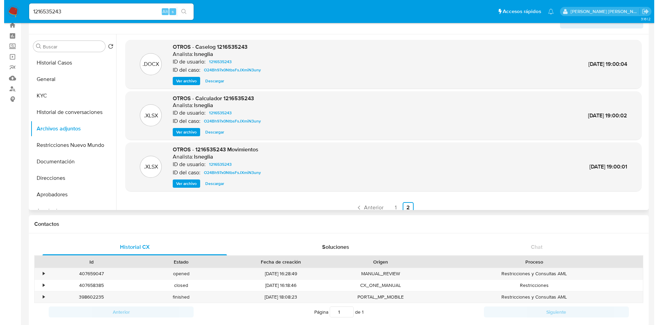
scroll to position [0, 0]
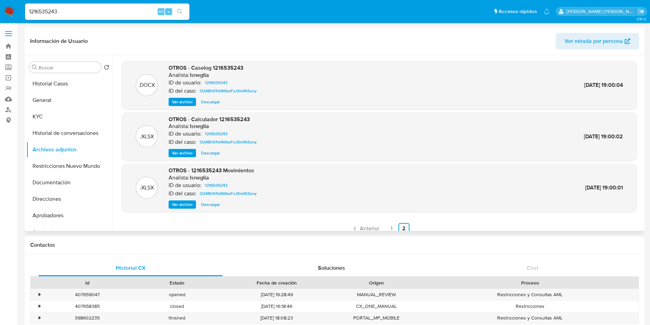
click at [182, 99] on span "Ver archivo" at bounding box center [182, 101] width 21 height 7
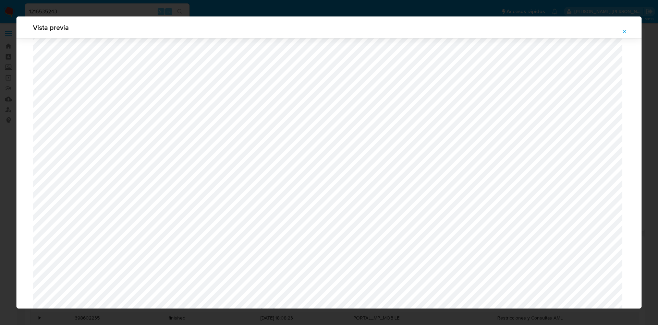
scroll to position [500, 0]
click at [624, 30] on icon "Attachment preview" at bounding box center [624, 31] width 5 height 5
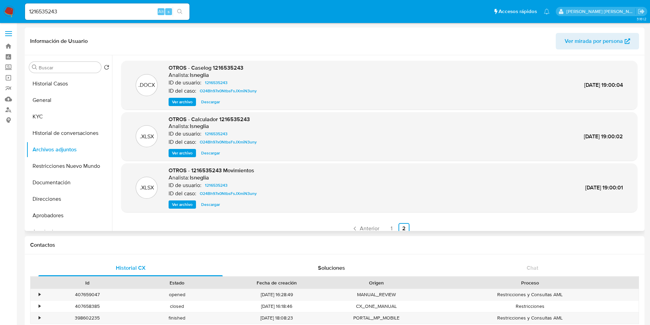
click at [223, 68] on span "OTROS - Caselog 1216535243" at bounding box center [206, 68] width 75 height 8
copy span "1216535243"
click at [302, 14] on ul "Pausado Ver notificaciones 1216535243 Alt s Accesos rápidos Presiona las siguie…" at bounding box center [288, 11] width 532 height 17
click at [64, 79] on button "Historial Casos" at bounding box center [66, 83] width 80 height 16
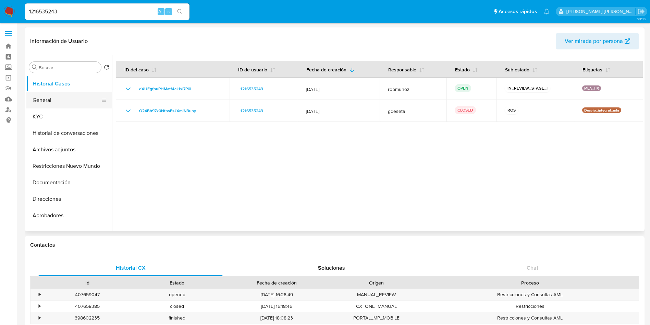
click at [51, 97] on button "General" at bounding box center [66, 100] width 80 height 16
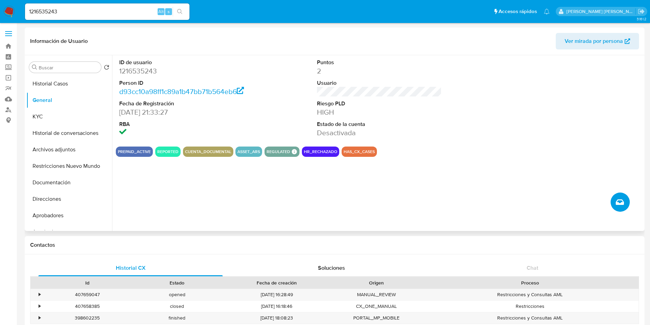
click at [624, 203] on button "Crear caso manual" at bounding box center [620, 201] width 19 height 19
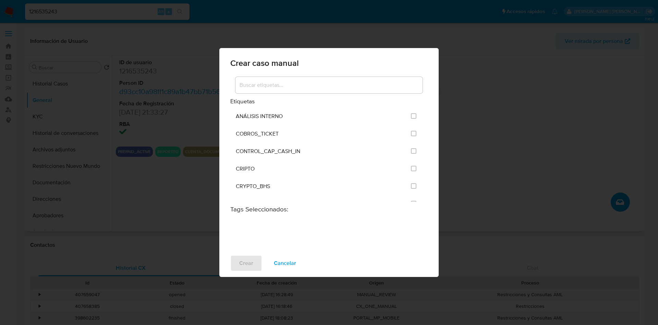
click at [289, 89] on input at bounding box center [328, 85] width 187 height 9
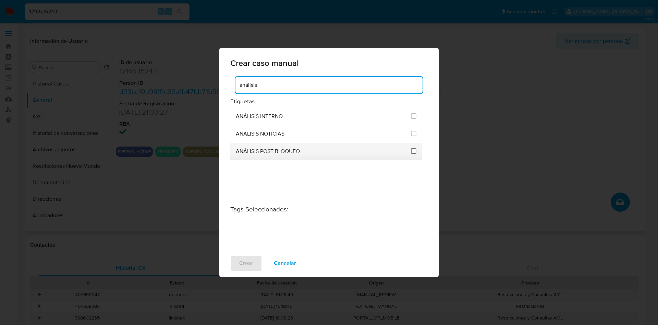
type input "análisis"
click at [414, 150] on input "3249" at bounding box center [413, 150] width 5 height 5
checkbox input "true"
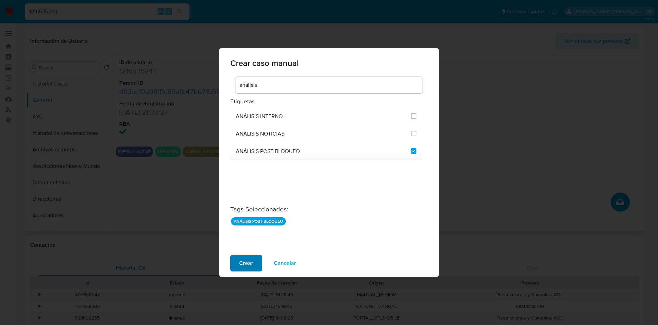
click at [251, 260] on span "Crear" at bounding box center [246, 262] width 14 height 15
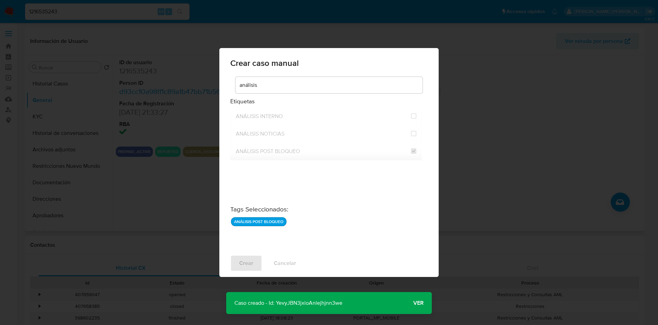
click at [419, 303] on span "Ver" at bounding box center [418, 303] width 10 height 0
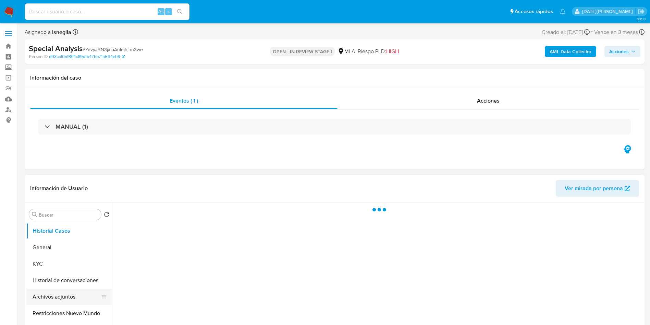
select select "10"
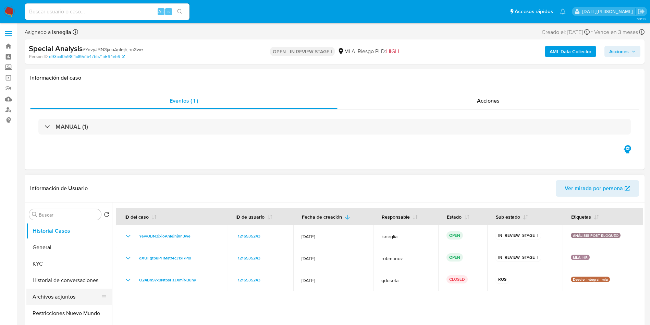
click at [55, 296] on button "Archivos adjuntos" at bounding box center [66, 296] width 80 height 16
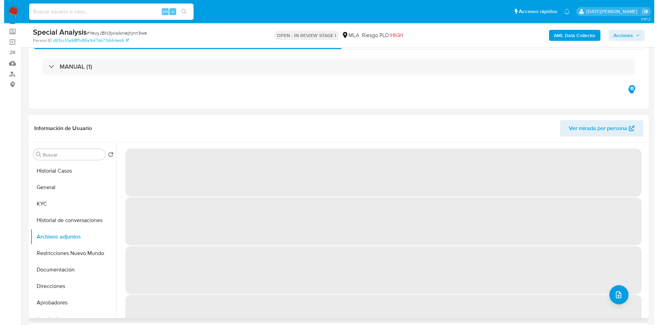
scroll to position [51, 0]
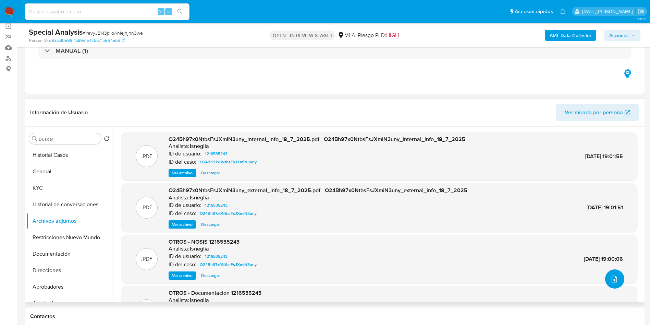
click at [615, 282] on icon "upload-file" at bounding box center [614, 278] width 8 height 8
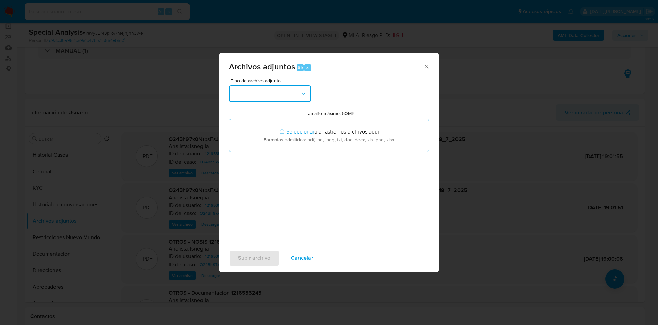
click at [272, 96] on button "button" at bounding box center [270, 93] width 82 height 16
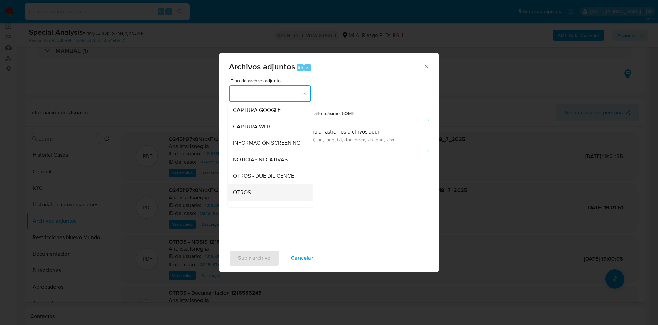
click at [252, 198] on div "OTROS" at bounding box center [268, 192] width 70 height 16
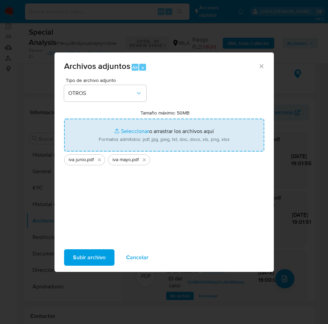
type input "C:\fakepath\Calculador IVA post cierre.xlsx"
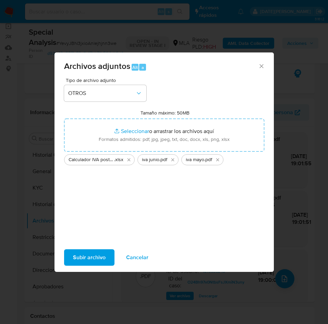
click at [91, 258] on span "Subir archivo" at bounding box center [89, 257] width 33 height 15
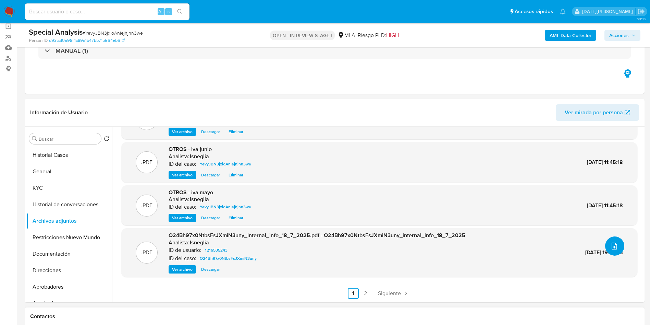
scroll to position [154, 0]
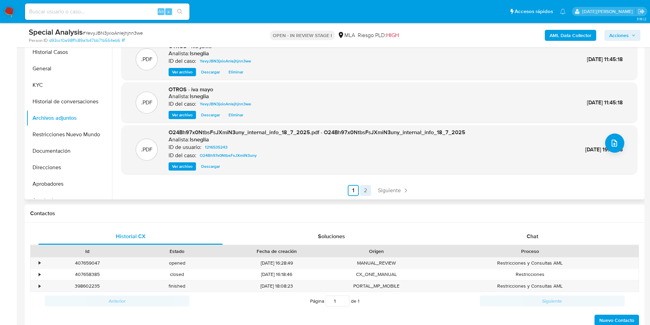
click at [362, 190] on link "2" at bounding box center [365, 190] width 11 height 11
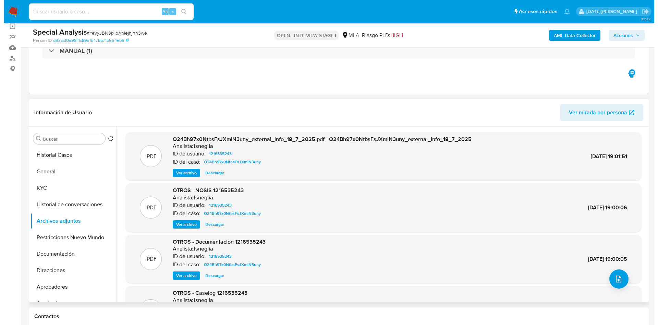
scroll to position [58, 0]
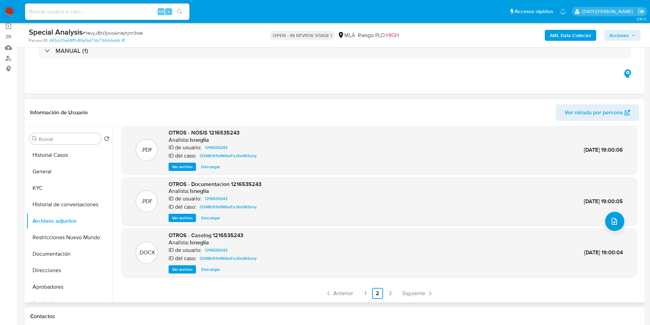
click at [185, 270] on span "Ver archivo" at bounding box center [182, 269] width 21 height 7
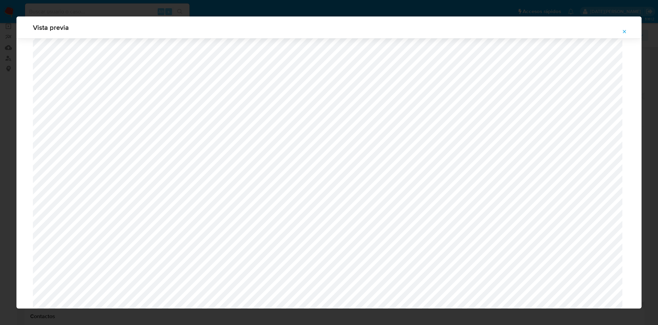
scroll to position [500, 0]
click at [623, 29] on icon "Attachment preview" at bounding box center [624, 31] width 5 height 5
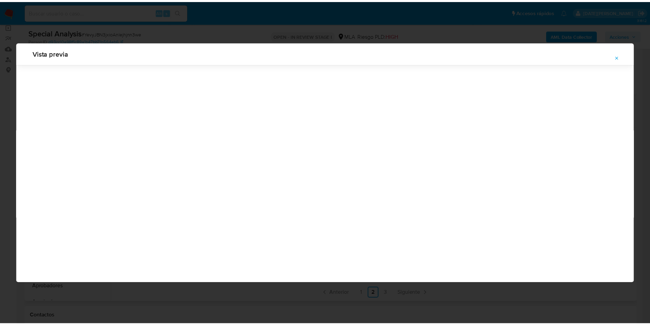
scroll to position [0, 0]
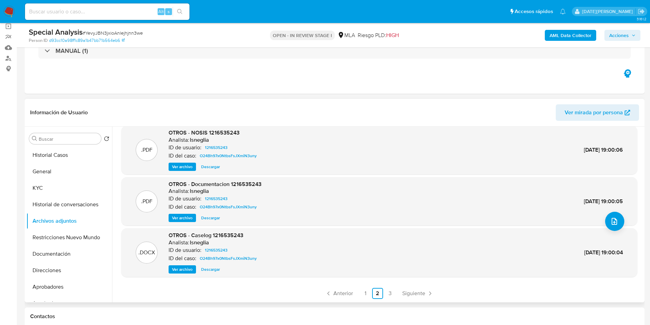
click at [634, 33] on icon "button" at bounding box center [634, 35] width 4 height 4
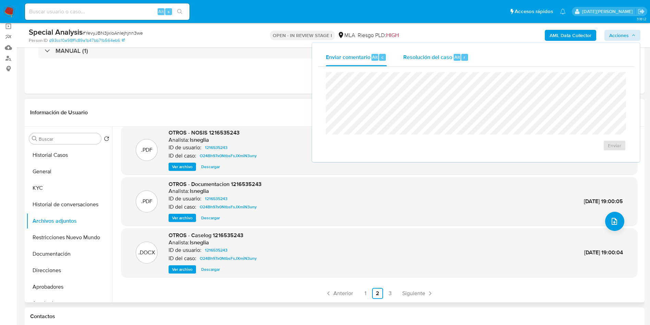
click at [438, 57] on span "Resolución del caso" at bounding box center [427, 57] width 49 height 8
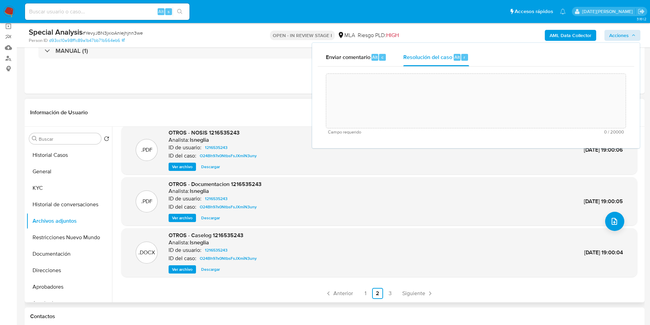
click at [422, 98] on textarea at bounding box center [476, 100] width 300 height 55
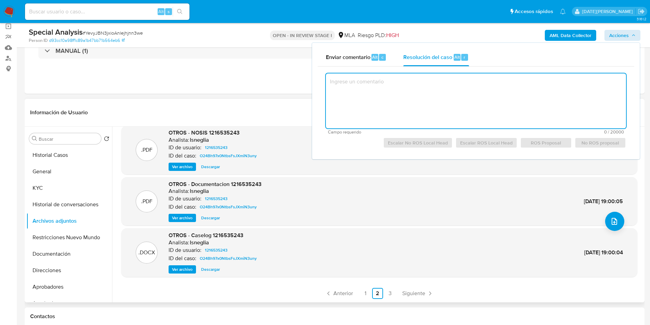
paste textarea "El cliente [PERSON_NAME] (CUIT 27363912406) se encuentra registrado en la plata…"
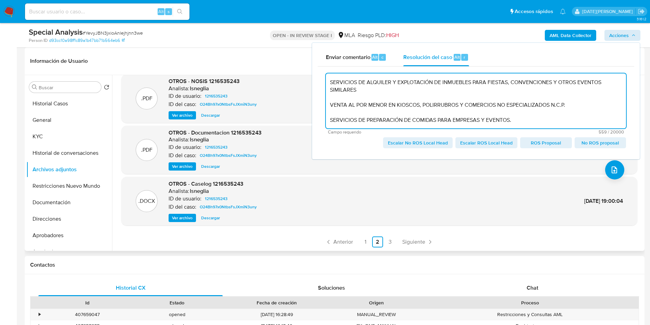
scroll to position [55, 0]
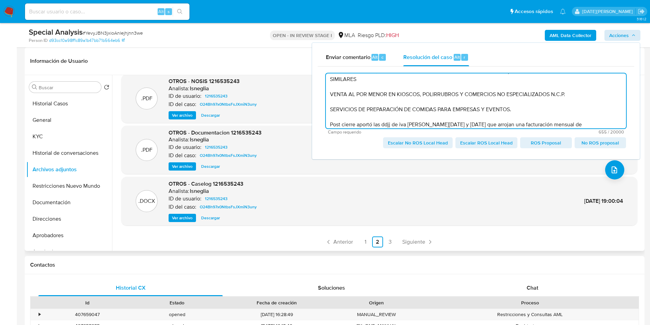
click at [567, 124] on textarea "El cliente [PERSON_NAME] (CUIT 27363912406) se encuentra registrado en la plata…" at bounding box center [476, 100] width 300 height 55
paste textarea "$ 3.374.997,97"
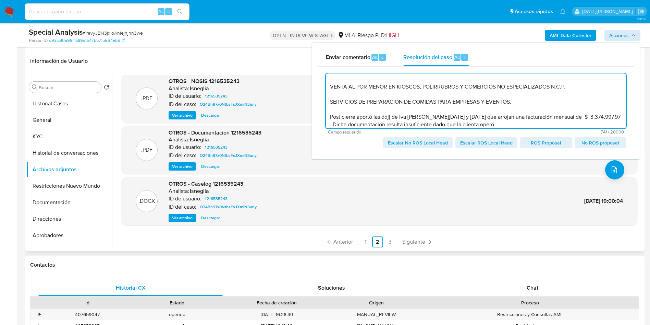
click at [501, 122] on textarea "El cliente [PERSON_NAME] (CUIT 27363912406) se encuentra registrado en la plata…" at bounding box center [476, 100] width 300 height 55
paste textarea "123.995.027,00"
click at [385, 119] on textarea "El cliente [PERSON_NAME] (CUIT 27363912406) se encuentra registrado en la plata…" at bounding box center [476, 100] width 300 height 55
click at [387, 115] on textarea "El cliente [PERSON_NAME] (CUIT 27363912406) se encuentra registrado en la plata…" at bounding box center [476, 100] width 300 height 55
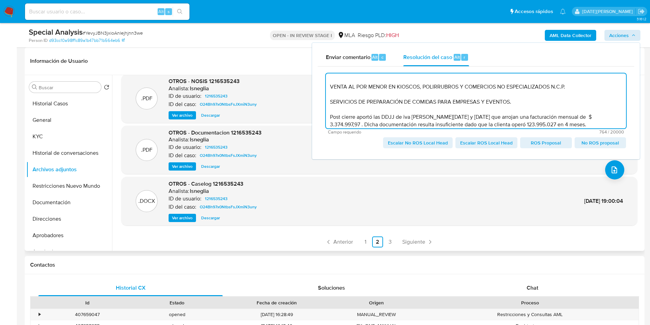
click at [408, 114] on textarea "El cliente [PERSON_NAME] (CUIT 27363912406) se encuentra registrado en la plata…" at bounding box center [476, 100] width 300 height 55
click at [572, 116] on textarea "El cliente [PERSON_NAME] (CUIT 27363912406) se encuentra registrado en la plata…" at bounding box center [476, 100] width 300 height 55
click at [601, 120] on textarea "El cliente [PERSON_NAME] (CUIT 27363912406) se encuentra registrado en la plata…" at bounding box center [476, 100] width 300 height 55
click at [492, 124] on textarea "El cliente [PERSON_NAME] (CUIT 27363912406) se encuentra registrado en la plata…" at bounding box center [476, 100] width 300 height 55
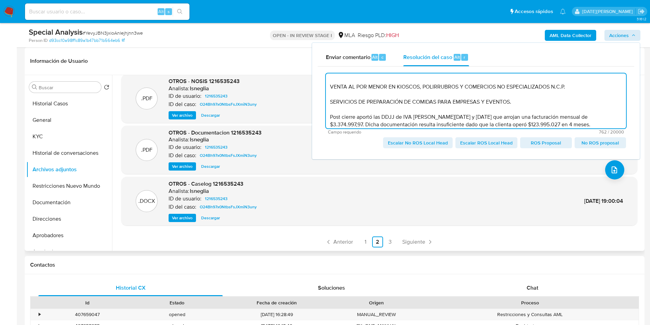
click at [566, 115] on textarea "El cliente [PERSON_NAME] (CUIT 27363912406) se encuentra registrado en la plata…" at bounding box center [476, 100] width 300 height 55
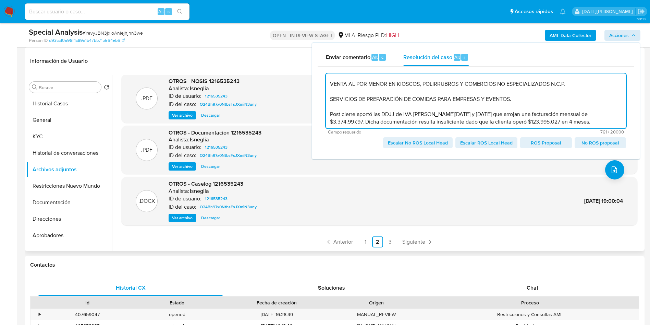
scroll to position [67, 0]
click at [585, 126] on textarea "El cliente [PERSON_NAME] (CUIT 27363912406) se encuentra registrado en la plata…" at bounding box center [476, 100] width 300 height 55
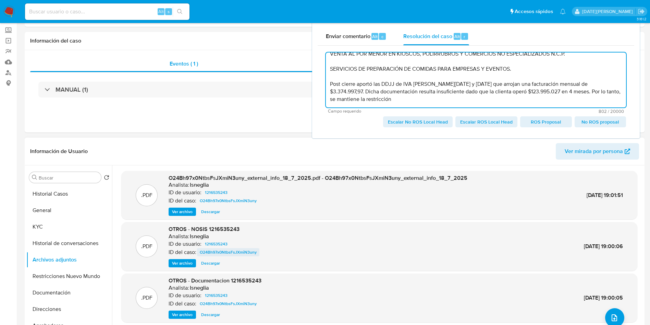
scroll to position [0, 0]
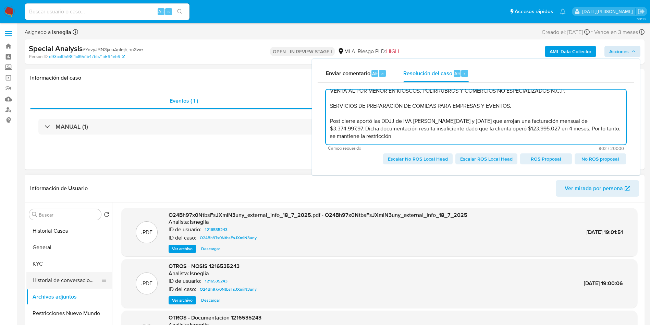
type textarea "El cliente [PERSON_NAME] (CUIT 27363912406) se encuentra registrado en la plata…"
click at [63, 275] on button "Historial de conversaciones" at bounding box center [66, 280] width 80 height 16
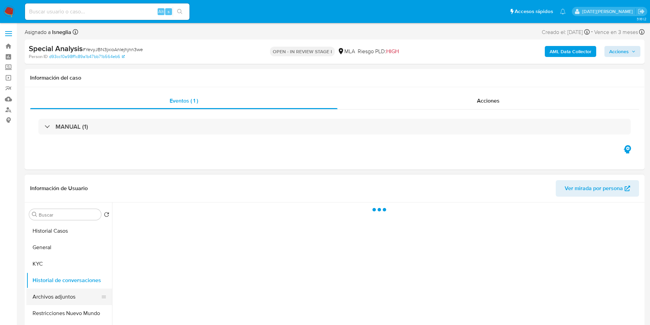
click at [60, 292] on button "Archivos adjuntos" at bounding box center [66, 296] width 80 height 16
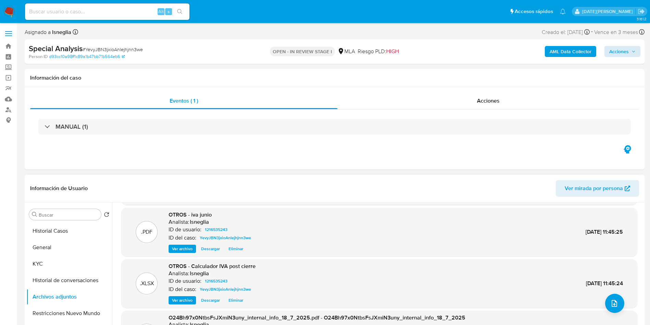
scroll to position [58, 0]
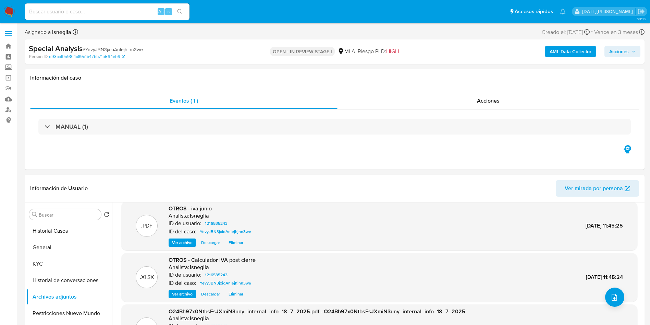
click at [630, 48] on span "Acciones" at bounding box center [622, 52] width 26 height 10
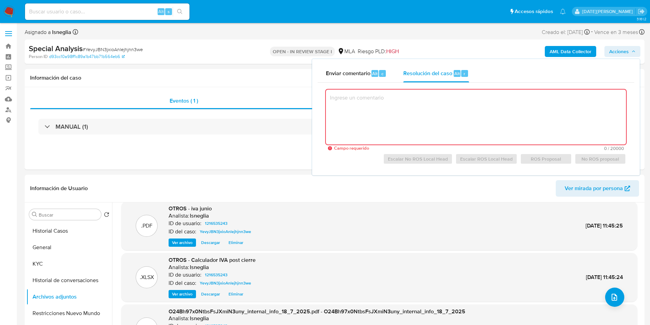
click at [493, 125] on textarea at bounding box center [476, 116] width 300 height 55
click at [388, 75] on button "Enviar comentario Alt c" at bounding box center [356, 73] width 77 height 18
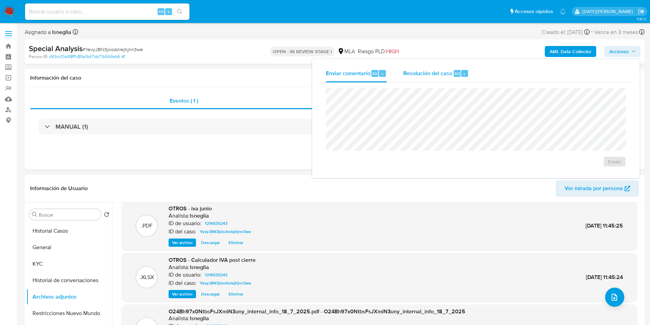
click at [438, 74] on span "Resolución del caso" at bounding box center [427, 73] width 49 height 8
click at [413, 111] on textarea at bounding box center [476, 116] width 300 height 55
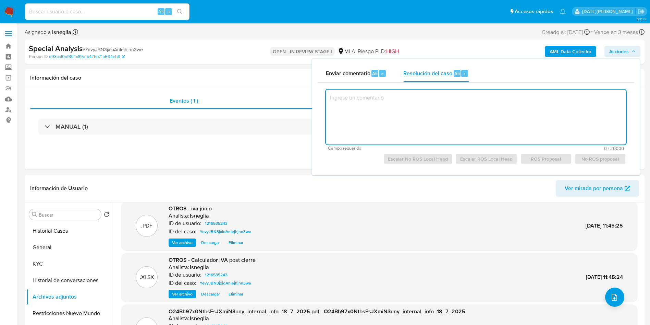
click at [413, 108] on textarea at bounding box center [476, 116] width 300 height 55
click at [400, 106] on textarea at bounding box center [476, 116] width 300 height 55
paste textarea "123.995.027,00"
type textarea "123.995.027,00"
click at [408, 112] on textarea at bounding box center [476, 116] width 300 height 55
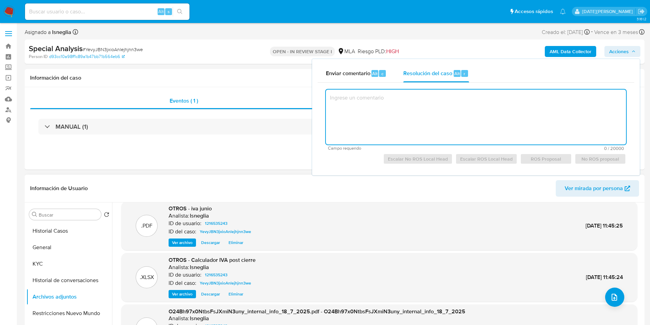
scroll to position [51, 0]
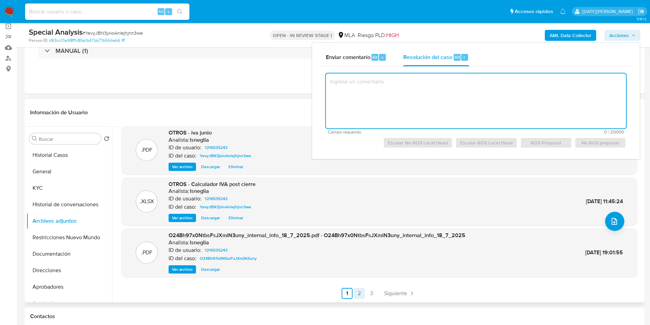
click at [360, 293] on link "2" at bounding box center [359, 293] width 11 height 11
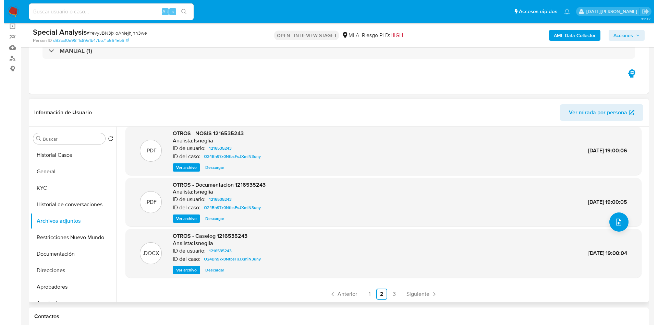
scroll to position [58, 0]
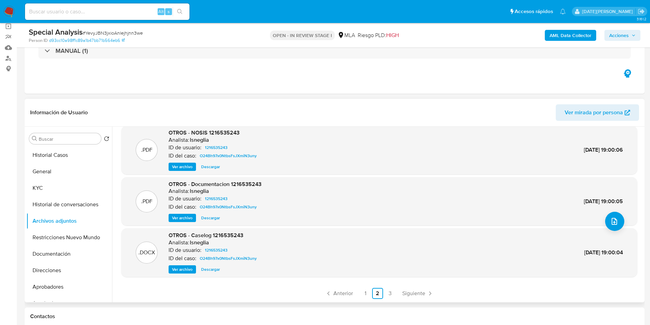
click at [190, 270] on span "Ver archivo" at bounding box center [182, 269] width 21 height 7
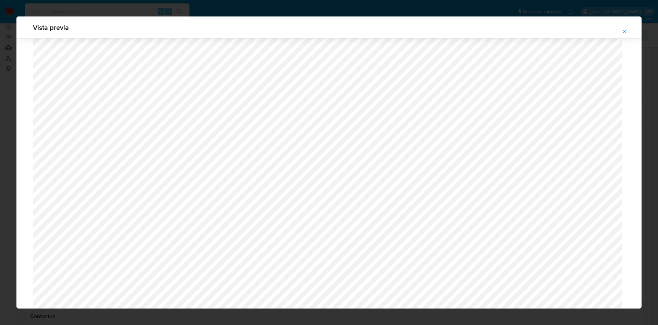
scroll to position [500, 0]
click at [627, 28] on button "Attachment preview" at bounding box center [624, 31] width 15 height 11
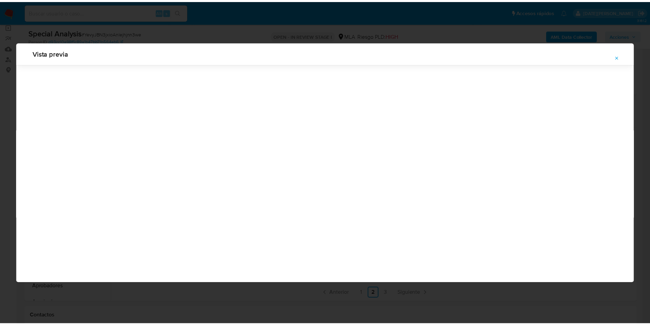
scroll to position [0, 0]
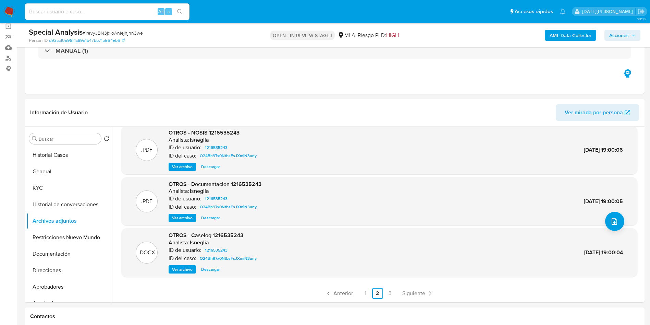
click at [624, 37] on span "Acciones" at bounding box center [619, 35] width 20 height 11
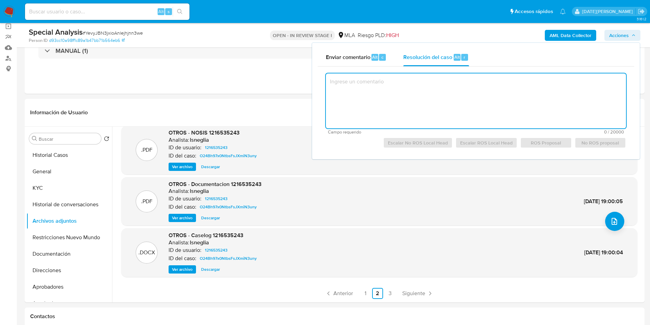
click at [420, 89] on textarea at bounding box center [476, 100] width 300 height 55
paste textarea "El cliente [PERSON_NAME] (CUIT 27363912406) se encuentra registrado en la plata…"
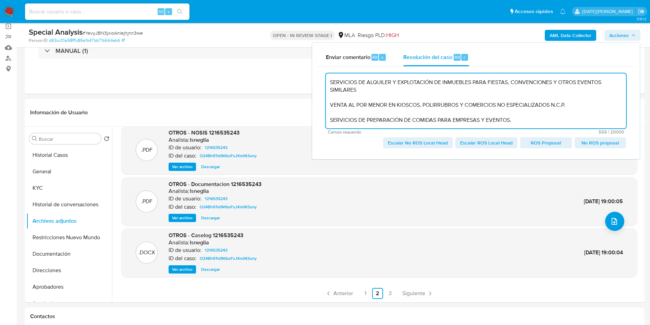
scroll to position [55, 0]
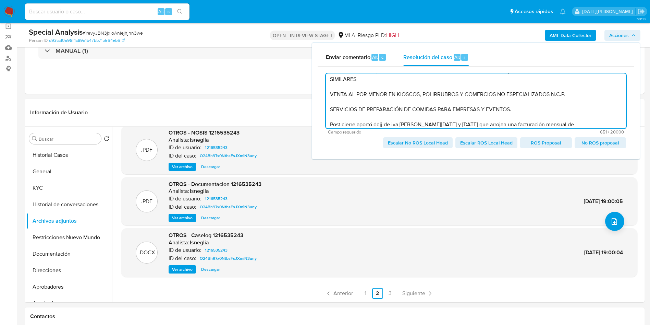
click at [556, 125] on textarea "El cliente [PERSON_NAME] (CUIT 27363912406) se encuentra registrado en la plata…" at bounding box center [476, 100] width 300 height 55
paste textarea "$ 3.374.997,97"
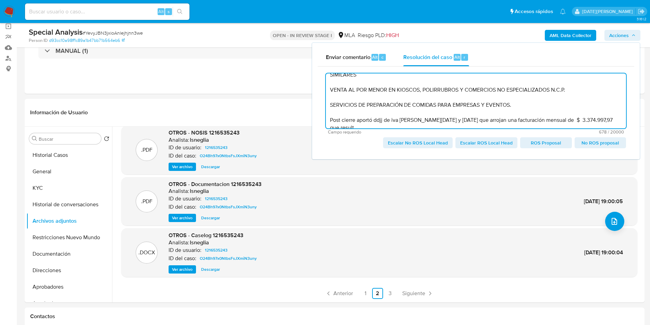
scroll to position [63, 0]
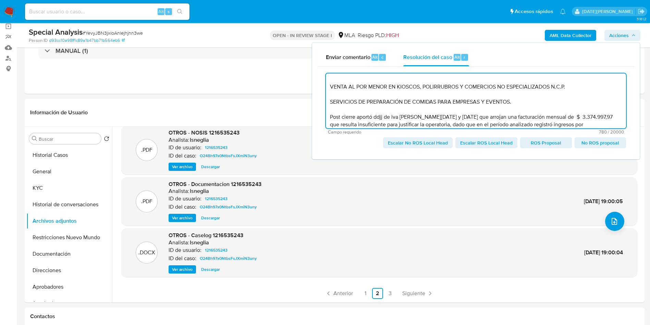
click at [581, 123] on textarea "El cliente [PERSON_NAME] (CUIT 27363912406) se encuentra registrado en la plata…" at bounding box center [476, 100] width 300 height 55
drag, startPoint x: 576, startPoint y: 123, endPoint x: 581, endPoint y: 123, distance: 4.8
click at [577, 123] on textarea "El cliente [PERSON_NAME] (CUIT 27363912406) se encuentra registrado en la plata…" at bounding box center [476, 100] width 300 height 55
paste textarea "123.995.027,00"
click at [525, 125] on textarea "El cliente [PERSON_NAME] (CUIT 27363912406) se encuentra registrado en la plata…" at bounding box center [476, 100] width 300 height 55
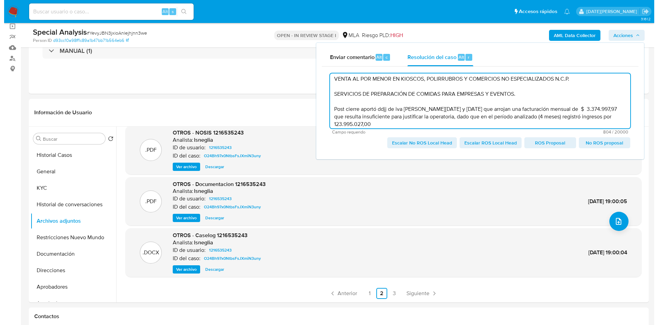
scroll to position [75, 0]
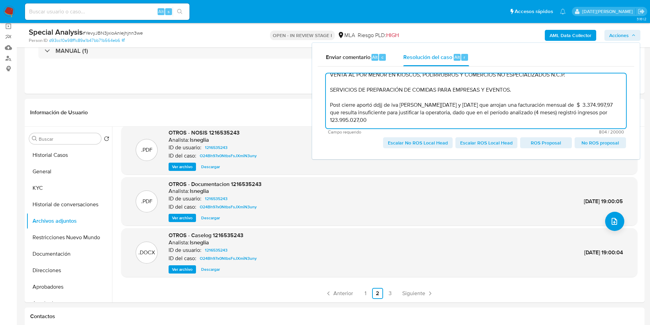
click at [401, 119] on textarea "El cliente [PERSON_NAME] (CUIT 27363912406) se encuentra registrado en la plata…" at bounding box center [476, 100] width 300 height 55
click at [420, 144] on span "Escalar No ROS Local Head" at bounding box center [418, 143] width 60 height 10
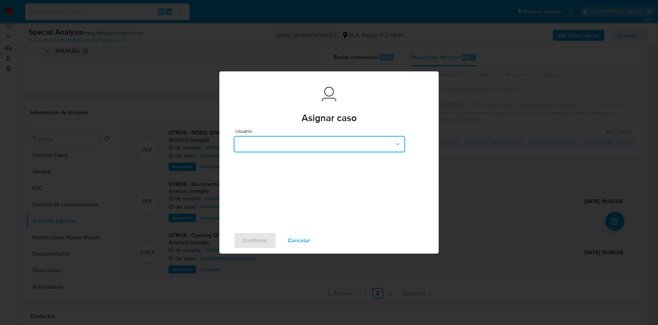
click at [326, 152] on button "button" at bounding box center [319, 144] width 171 height 16
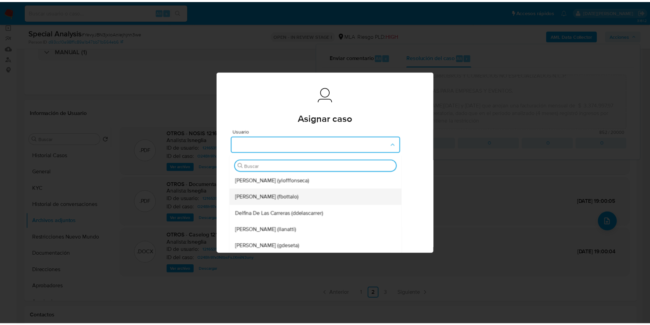
scroll to position [51, 0]
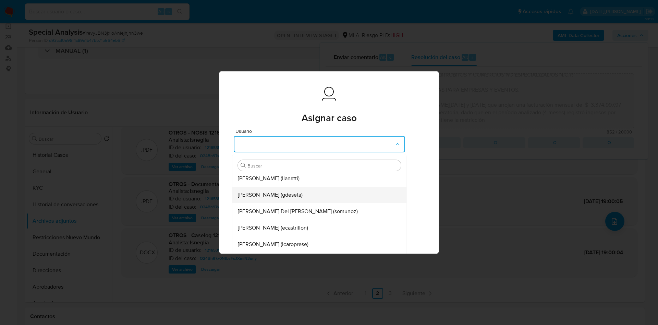
click at [332, 196] on div "[PERSON_NAME] (gdeseta)" at bounding box center [317, 194] width 159 height 16
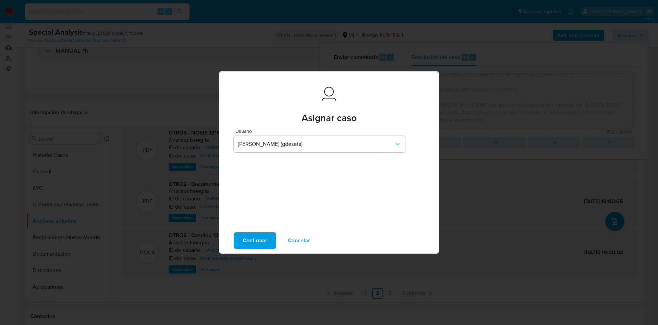
drag, startPoint x: 260, startPoint y: 241, endPoint x: 266, endPoint y: 236, distance: 7.8
click at [260, 241] on span "Confirmar" at bounding box center [255, 240] width 25 height 15
type textarea "El cliente [PERSON_NAME] (CUIT 27363912406) se encuentra registrado en la plata…"
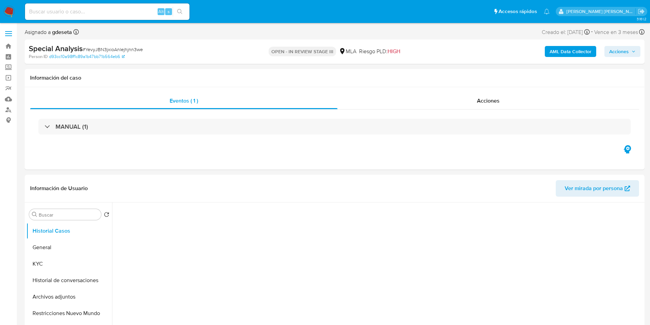
select select "10"
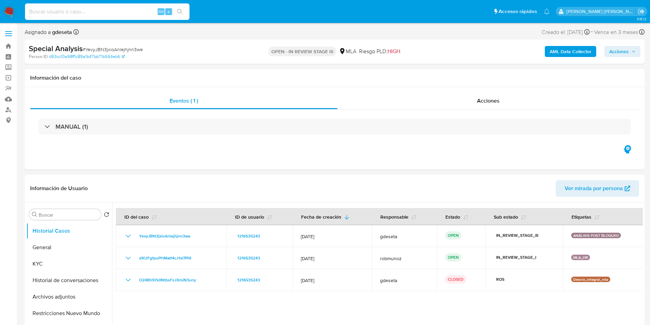
click at [73, 10] on input at bounding box center [107, 11] width 164 height 9
paste input "WUG9Jfc8XDc7Re3FZY2qdOPN"
type input "WUG9Jfc8XDc7Re3FZY2qdOPN"
click at [184, 9] on button "search-icon" at bounding box center [180, 12] width 14 height 10
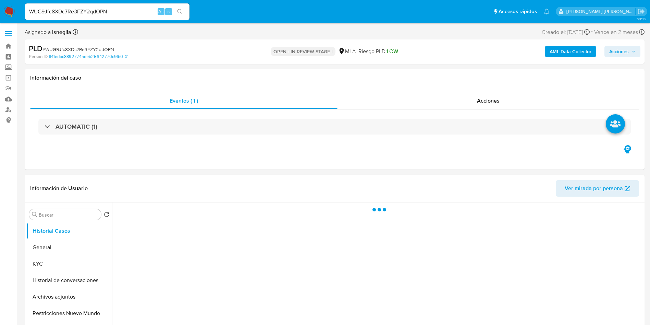
select select "10"
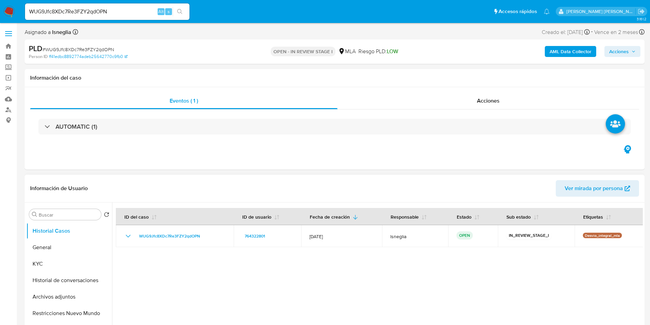
click at [432, 269] on div at bounding box center [377, 289] width 531 height 175
click at [107, 10] on input "WUG9Jfc8XDc7Re3FZY2qdOPN" at bounding box center [107, 11] width 164 height 9
click at [180, 12] on icon "search-icon" at bounding box center [179, 11] width 5 height 5
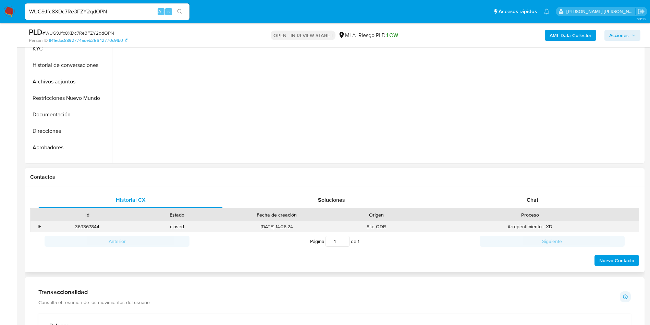
scroll to position [206, 0]
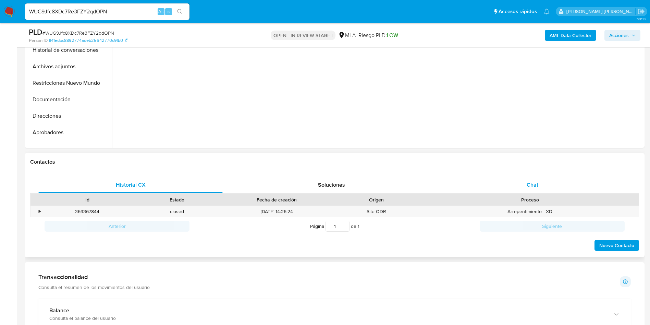
click at [528, 192] on div "Chat" at bounding box center [532, 184] width 184 height 16
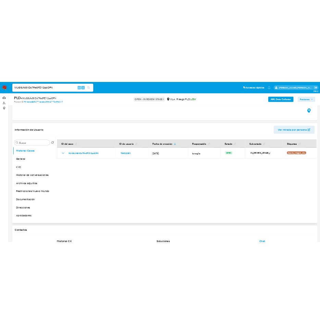
scroll to position [51, 0]
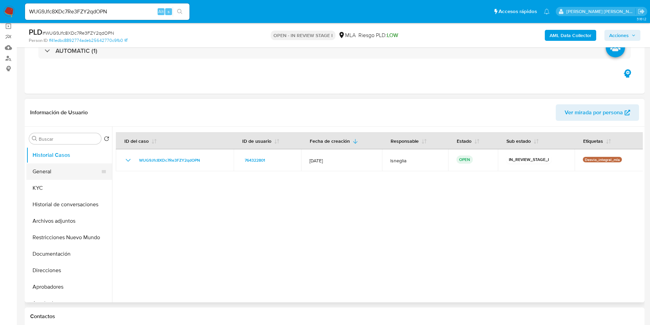
click at [47, 171] on button "General" at bounding box center [66, 171] width 80 height 16
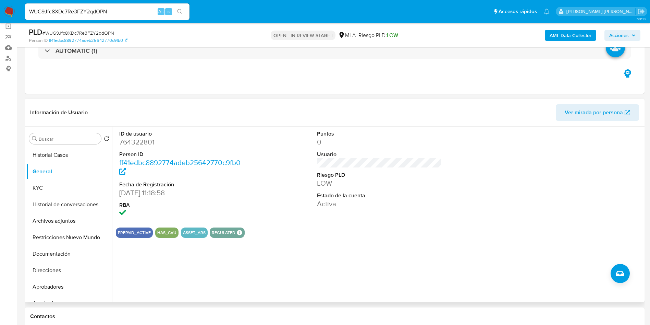
click at [144, 142] on dd "764322801" at bounding box center [181, 142] width 125 height 10
copy dd "764322801"
click at [58, 189] on button "KYC" at bounding box center [66, 188] width 80 height 16
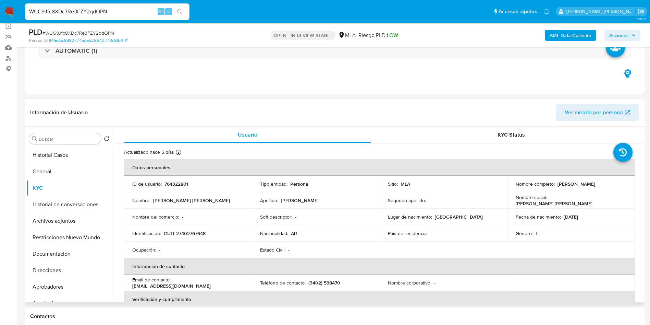
drag, startPoint x: 555, startPoint y: 184, endPoint x: 596, endPoint y: 183, distance: 40.8
click at [612, 186] on div "Nombre completo : Leonela Victoria Perez" at bounding box center [571, 184] width 111 height 6
copy p "Leonela Victoria Perez"
drag, startPoint x: 164, startPoint y: 233, endPoint x: 209, endPoint y: 232, distance: 45.3
click at [209, 232] on div "Identificación : CUIT 27402767648" at bounding box center [187, 233] width 111 height 6
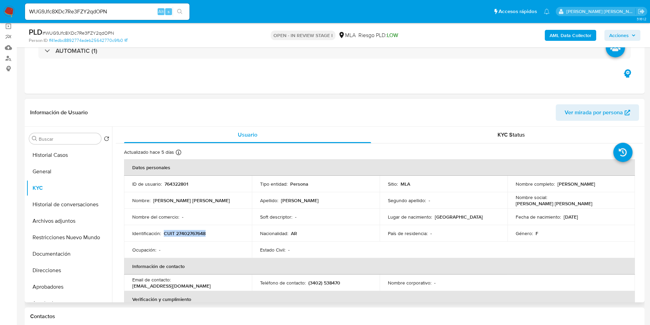
copy p "CUIT 27402767648"
click at [197, 235] on p "CUIT 27402767648" at bounding box center [185, 233] width 42 height 6
click at [169, 183] on p "764322801" at bounding box center [176, 184] width 24 height 6
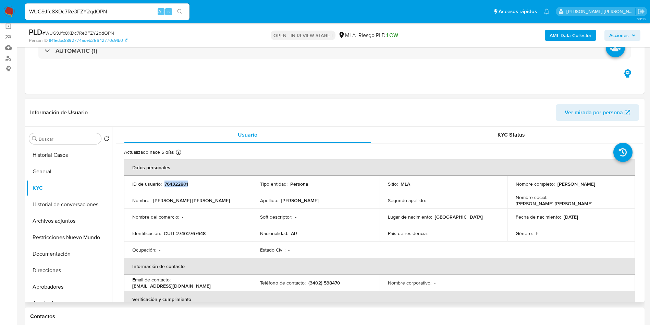
copy p "764322801"
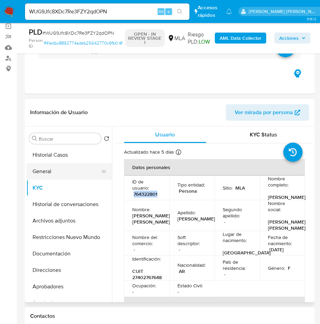
click at [41, 169] on button "General" at bounding box center [66, 171] width 80 height 16
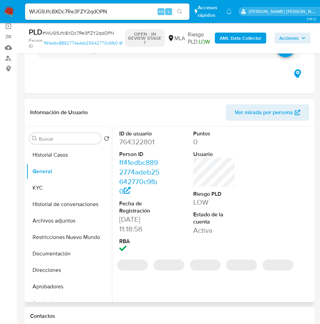
click at [137, 141] on dd "764322801" at bounding box center [140, 142] width 42 height 10
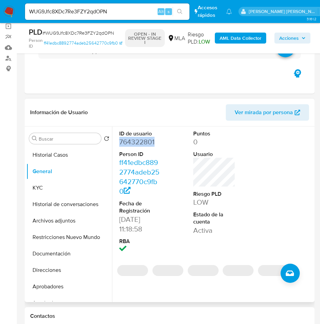
copy dd "764322801"
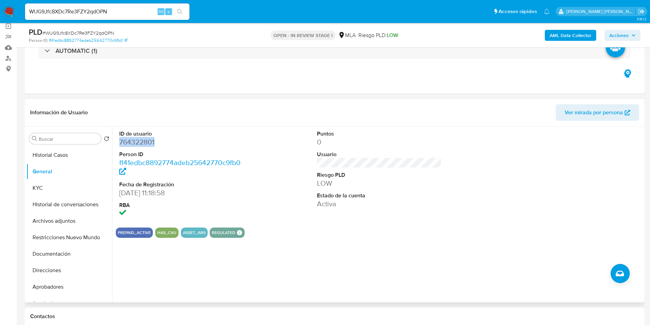
click at [133, 143] on dd "764322801" at bounding box center [181, 142] width 125 height 10
click at [47, 191] on button "KYC" at bounding box center [66, 188] width 80 height 16
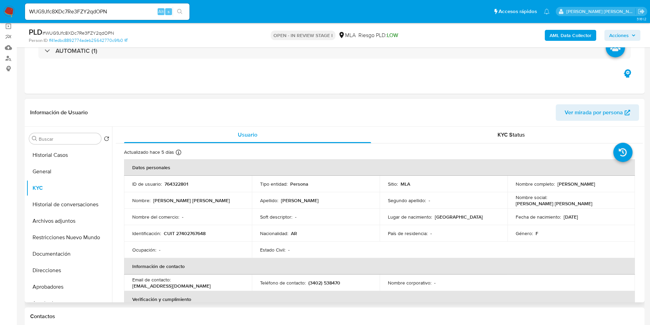
drag, startPoint x: 555, startPoint y: 184, endPoint x: 603, endPoint y: 183, distance: 48.0
click at [603, 183] on div "Nombre completo : Leonela Victoria Perez" at bounding box center [571, 184] width 111 height 6
copy p "Leonela Victoria Perez"
click at [56, 251] on button "Documentación" at bounding box center [66, 253] width 80 height 16
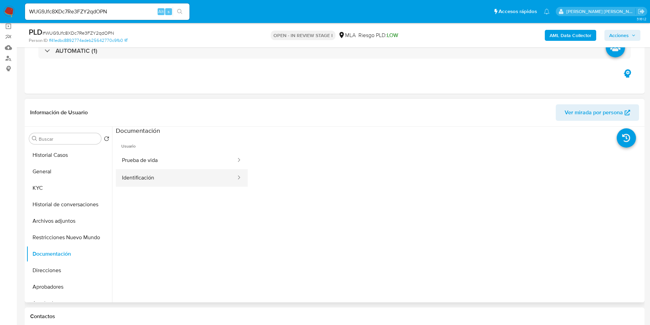
click at [155, 173] on button "Identificación" at bounding box center [176, 177] width 121 height 17
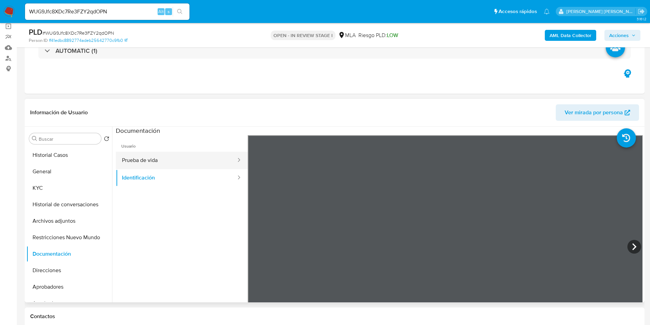
click at [155, 163] on button "Prueba de vida" at bounding box center [176, 159] width 121 height 17
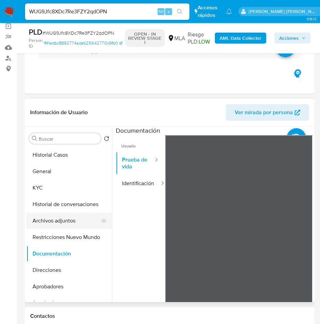
click at [40, 224] on button "Archivos adjuntos" at bounding box center [66, 220] width 80 height 16
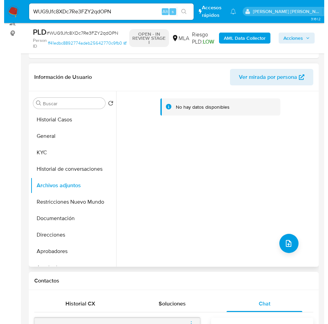
scroll to position [103, 0]
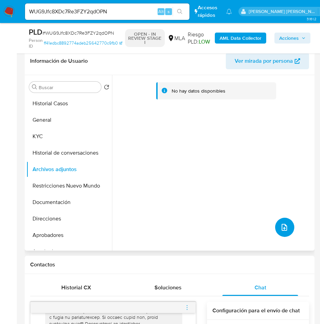
click at [281, 227] on icon "upload-file" at bounding box center [284, 227] width 8 height 8
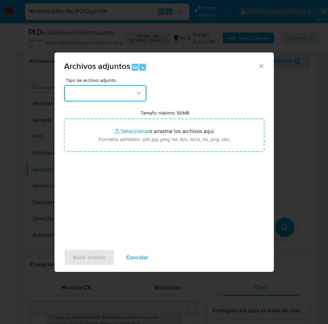
click at [110, 88] on button "button" at bounding box center [105, 93] width 82 height 16
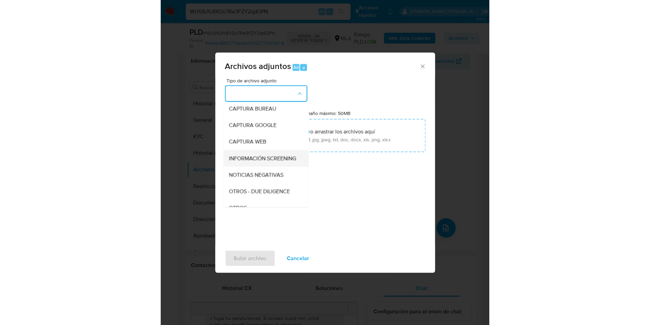
scroll to position [51, 0]
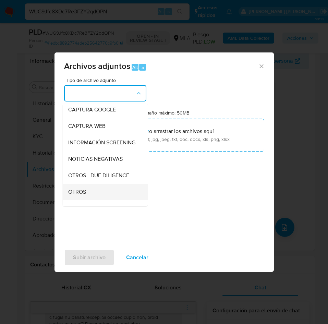
click at [82, 195] on span "OTROS" at bounding box center [77, 191] width 18 height 7
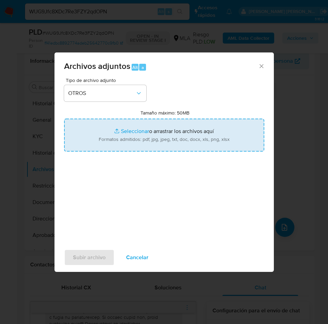
type input "C:\fakepath\Caselog WUG9Jfc8XDc7Re3FZY2qdOPN .docx"
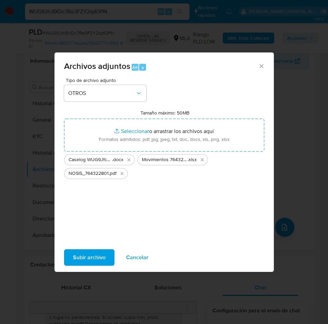
click at [88, 254] on span "Subir archivo" at bounding box center [89, 257] width 33 height 15
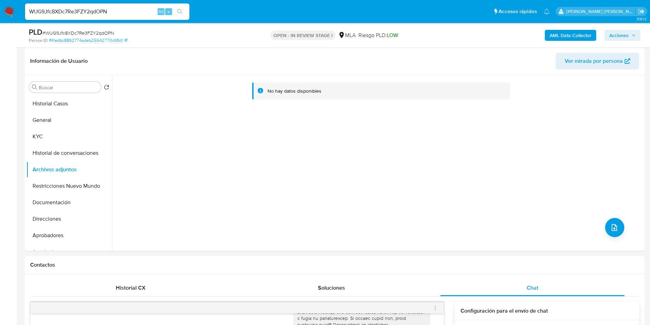
click at [583, 32] on b "AML Data Collector" at bounding box center [571, 35] width 42 height 11
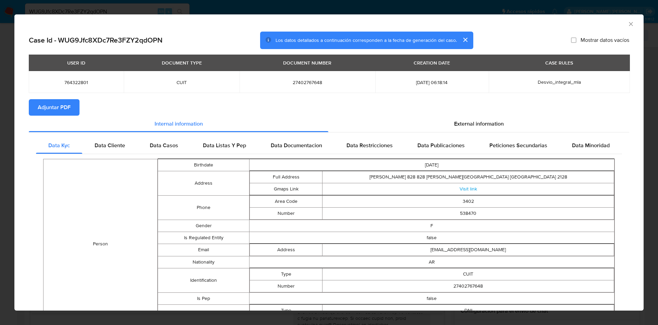
click at [47, 105] on span "Adjuntar PDF" at bounding box center [54, 107] width 33 height 15
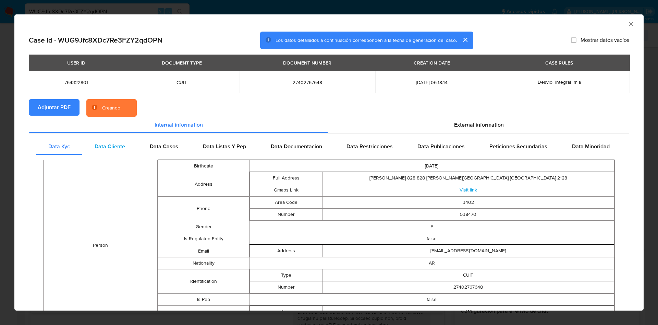
click at [122, 140] on div "Data Cliente" at bounding box center [109, 146] width 55 height 16
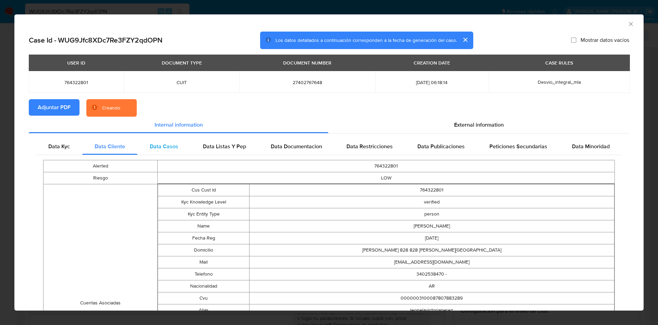
click at [166, 144] on span "Data Casos" at bounding box center [164, 146] width 28 height 8
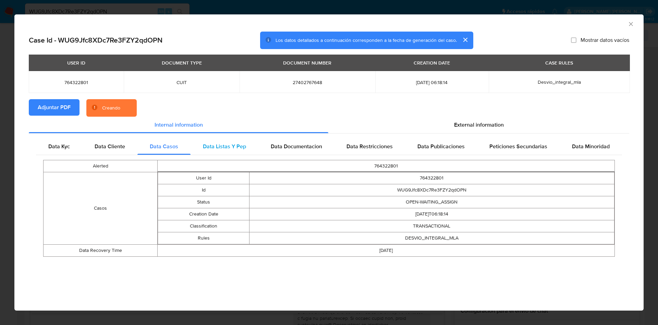
click at [213, 144] on span "Data Listas Y Pep" at bounding box center [224, 146] width 43 height 8
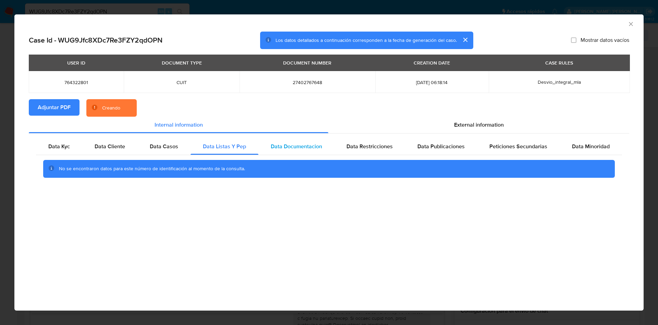
click at [284, 145] on span "Data Documentacion" at bounding box center [296, 146] width 51 height 8
click at [359, 147] on span "Data Restricciones" at bounding box center [369, 146] width 46 height 8
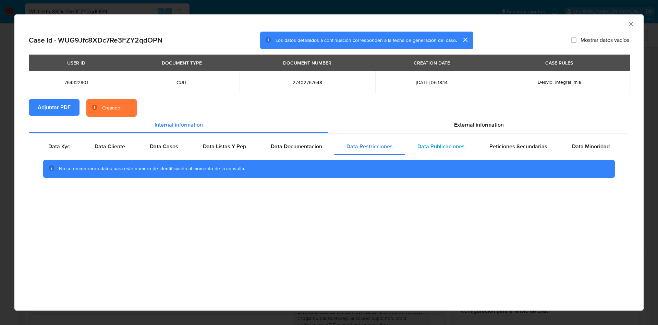
click at [431, 144] on span "Data Publicaciones" at bounding box center [440, 146] width 47 height 8
click at [518, 145] on span "Peticiones Secundarias" at bounding box center [518, 146] width 58 height 8
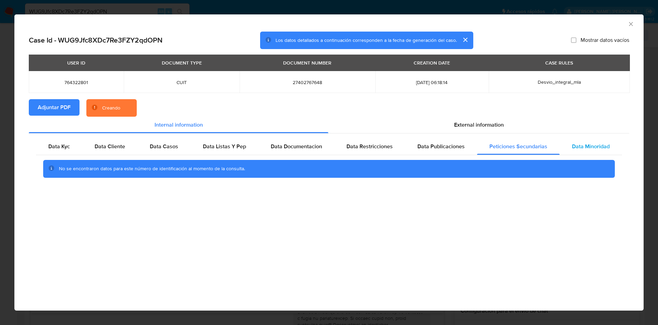
click at [580, 141] on div "Data Minoridad" at bounding box center [591, 146] width 62 height 16
click at [498, 116] on section "Adjuntar PDF Creando" at bounding box center [329, 108] width 600 height 18
click at [468, 123] on span "External information" at bounding box center [479, 125] width 50 height 8
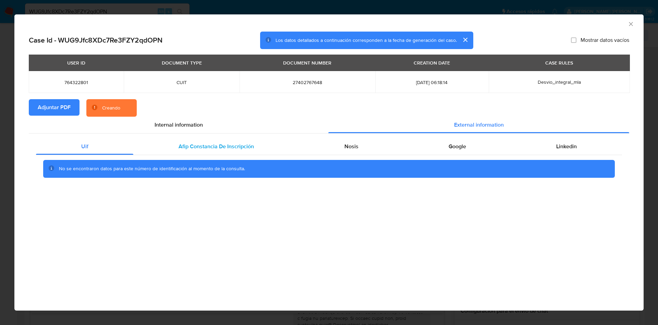
click at [195, 148] on span "Afip Constancia De Inscripción" at bounding box center [216, 146] width 75 height 8
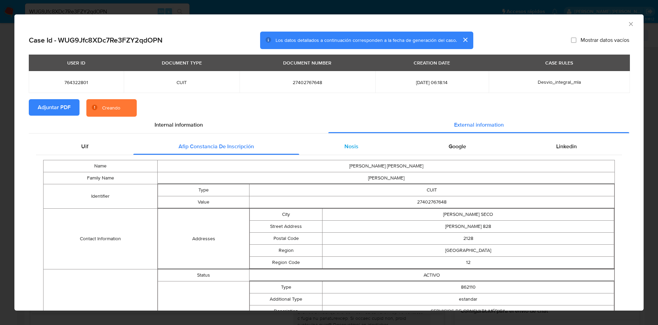
click at [331, 152] on div "Nosis" at bounding box center [351, 146] width 104 height 16
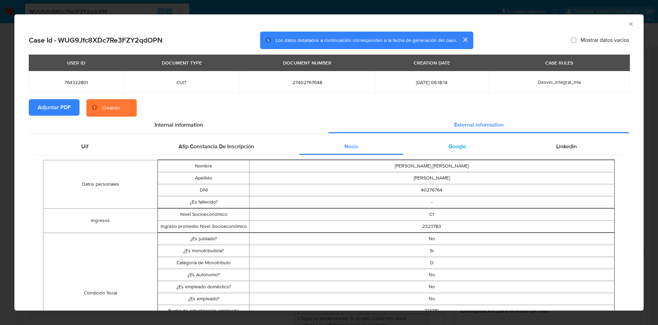
click at [449, 147] on span "Google" at bounding box center [457, 146] width 17 height 8
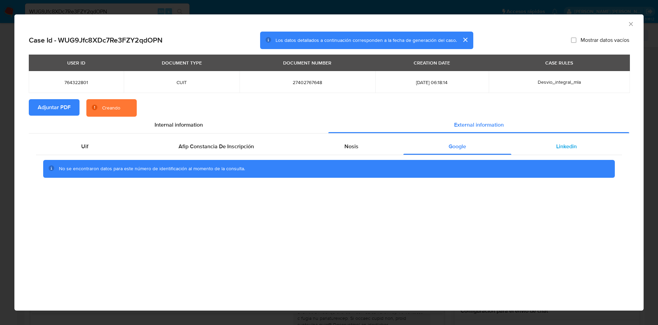
click at [557, 149] on span "Linkedin" at bounding box center [566, 146] width 21 height 8
click at [463, 148] on span "Google" at bounding box center [457, 146] width 17 height 8
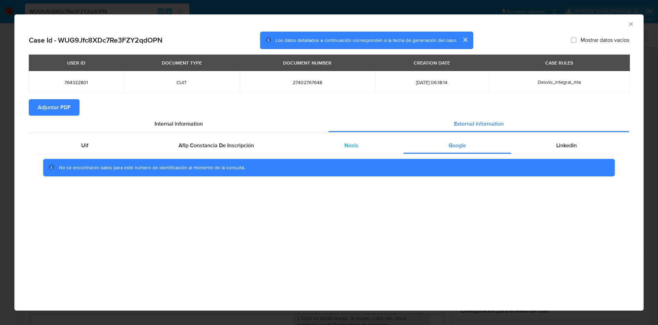
drag, startPoint x: 364, startPoint y: 144, endPoint x: 301, endPoint y: 146, distance: 63.4
click at [363, 144] on div "Nosis" at bounding box center [351, 145] width 104 height 16
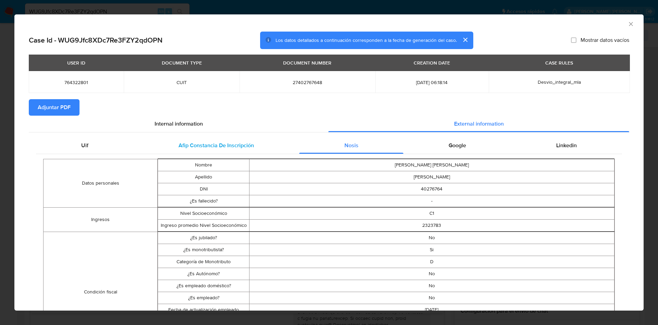
click at [228, 150] on div "Afip Constancia De Inscripción" at bounding box center [216, 145] width 166 height 16
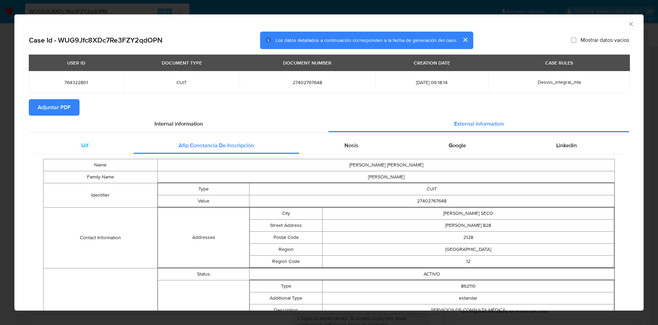
click at [109, 150] on div "Uif" at bounding box center [84, 145] width 97 height 16
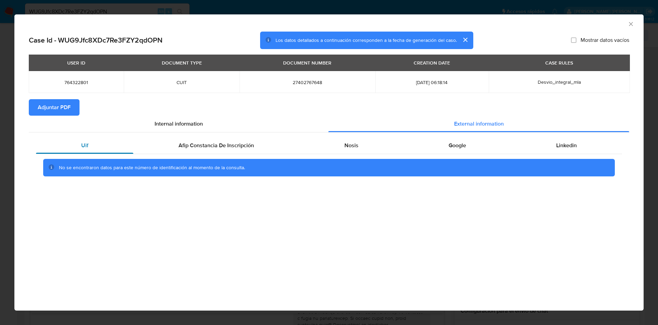
click at [95, 148] on div "Uif" at bounding box center [84, 145] width 97 height 16
click at [632, 25] on icon "Cerrar ventana" at bounding box center [631, 24] width 4 height 4
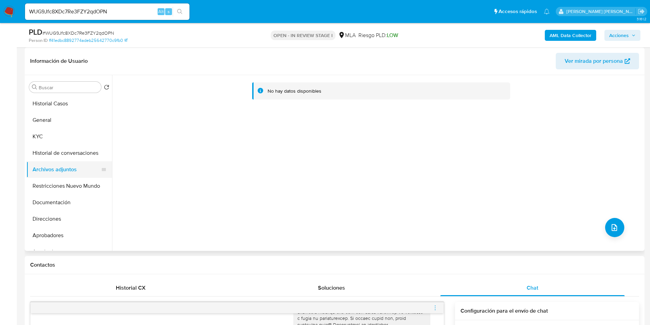
drag, startPoint x: 53, startPoint y: 186, endPoint x: 55, endPoint y: 174, distance: 12.1
click at [54, 187] on button "Restricciones Nuevo Mundo" at bounding box center [69, 186] width 86 height 16
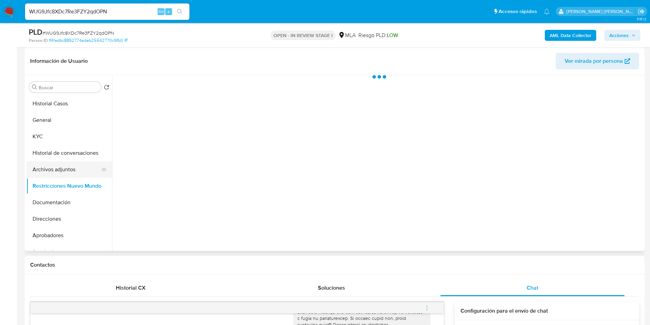
click at [56, 169] on button "Archivos adjuntos" at bounding box center [66, 169] width 80 height 16
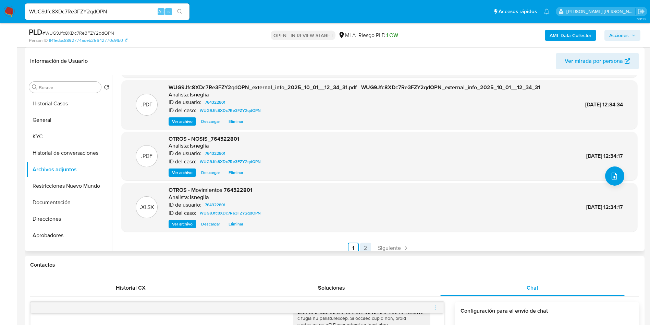
click at [362, 245] on link "2" at bounding box center [365, 247] width 11 height 11
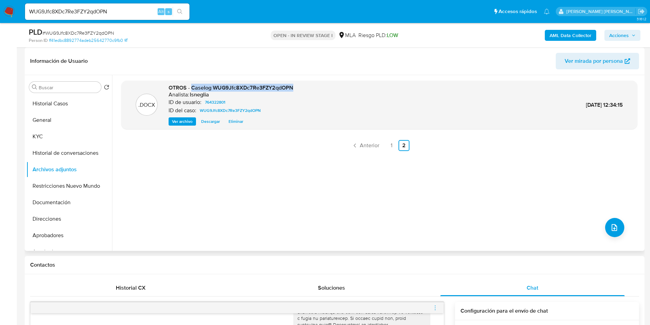
drag, startPoint x: 192, startPoint y: 87, endPoint x: 298, endPoint y: 87, distance: 106.6
click at [298, 87] on div ".DOCX OTROS - Caselog WUG9Jfc8XDc7Re3FZY2qdOPN Analista: lsneglia ID de usuario…" at bounding box center [379, 105] width 509 height 42
copy span "Caselog WUG9Jfc8XDc7Re3FZY2qdOPN"
click at [68, 183] on button "Restricciones Nuevo Mundo" at bounding box center [66, 186] width 80 height 16
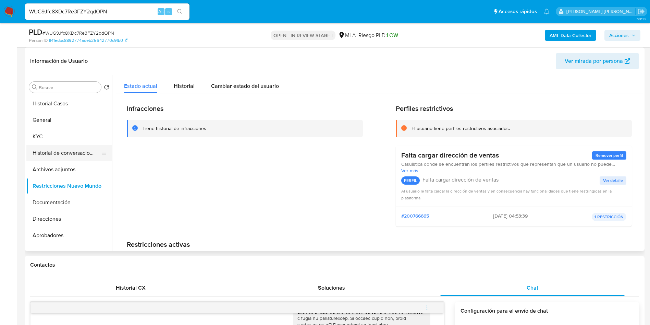
click at [63, 159] on button "Historial de conversaciones" at bounding box center [66, 153] width 80 height 16
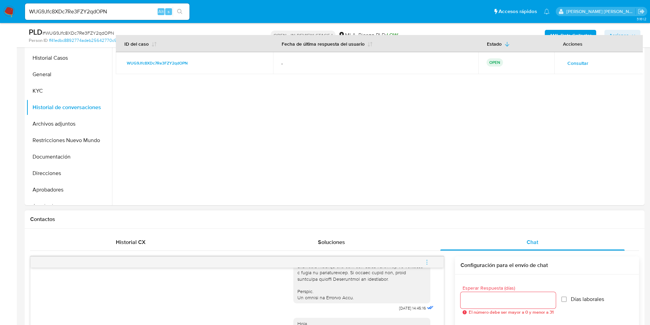
scroll to position [206, 0]
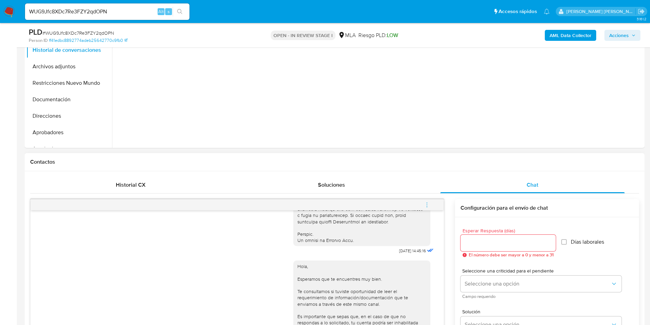
click at [428, 205] on icon "menu-action" at bounding box center [427, 204] width 6 height 6
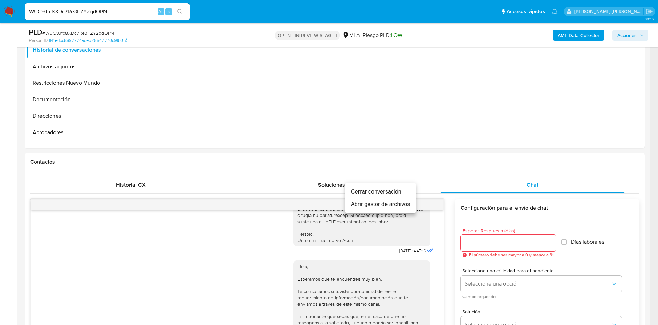
click at [364, 194] on li "Cerrar conversación" at bounding box center [380, 191] width 70 height 12
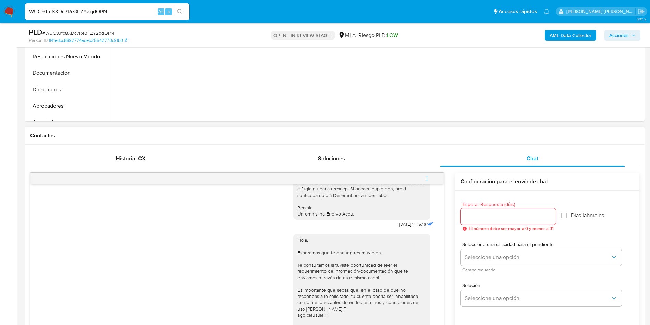
scroll to position [308, 0]
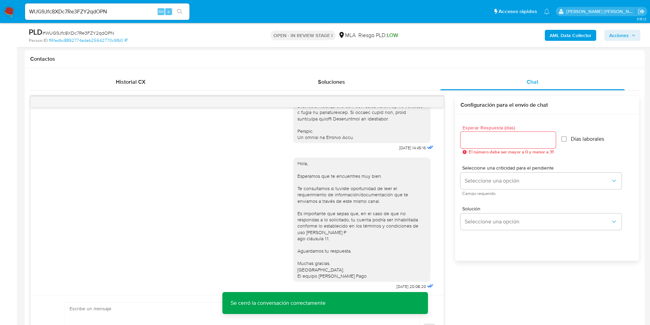
click at [627, 36] on span "Acciones" at bounding box center [619, 35] width 20 height 11
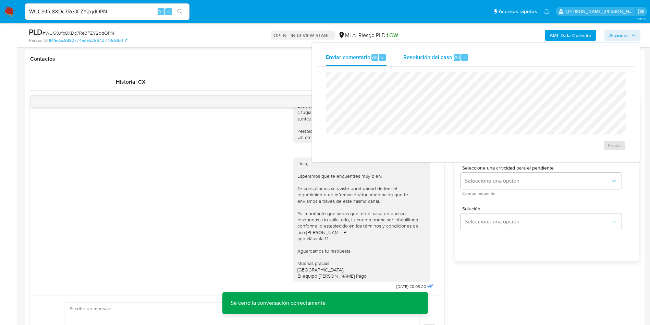
click at [432, 56] on span "Resolución del caso" at bounding box center [427, 57] width 49 height 8
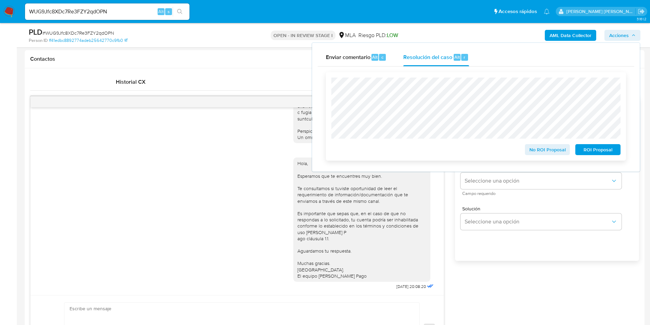
click at [550, 149] on span "No ROI Proposal" at bounding box center [548, 150] width 36 height 10
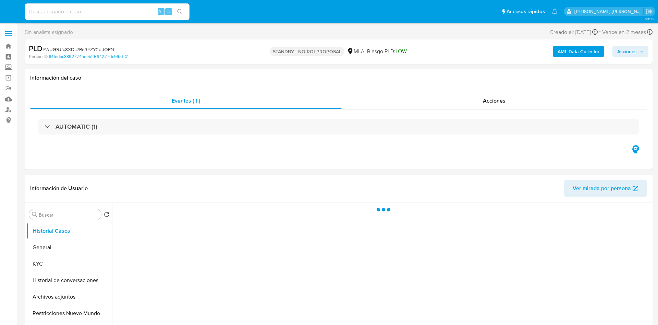
select select "10"
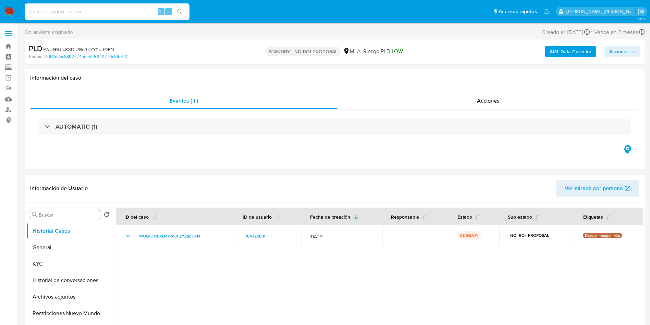
click at [42, 9] on input at bounding box center [107, 11] width 164 height 9
paste input "XWsQ0YCoTiHWn4et7Nsj5D6x"
type input "XWsQ0YCoTiHWn4et7Nsj5D6x"
click at [184, 15] on button "search-icon" at bounding box center [180, 12] width 14 height 10
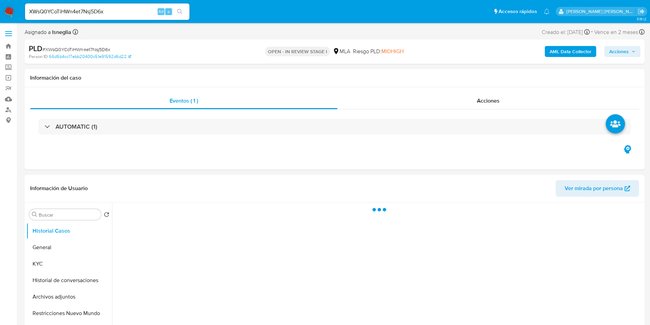
select select "10"
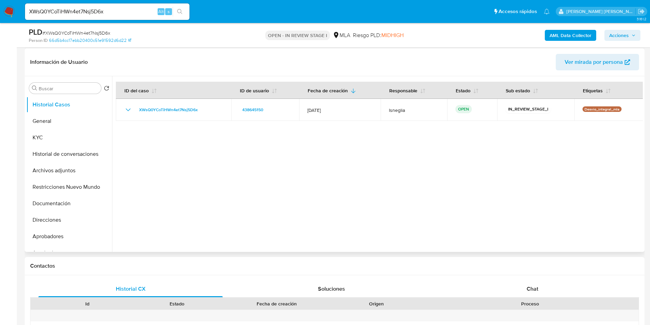
scroll to position [103, 0]
click at [536, 284] on span "Chat" at bounding box center [533, 287] width 12 height 8
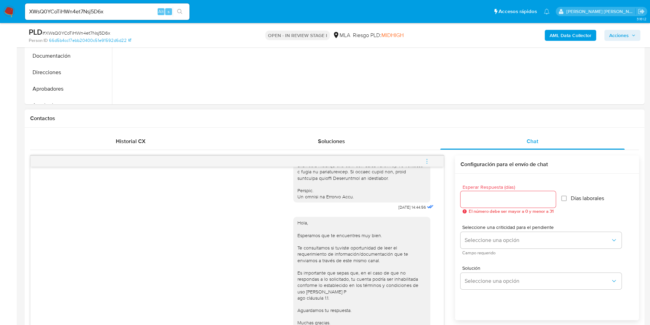
scroll to position [206, 0]
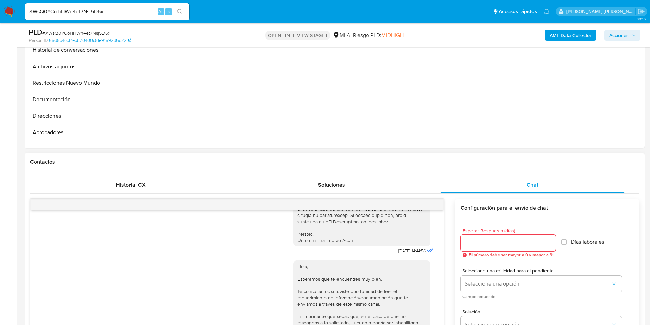
click at [427, 201] on span "menu-action" at bounding box center [427, 204] width 6 height 16
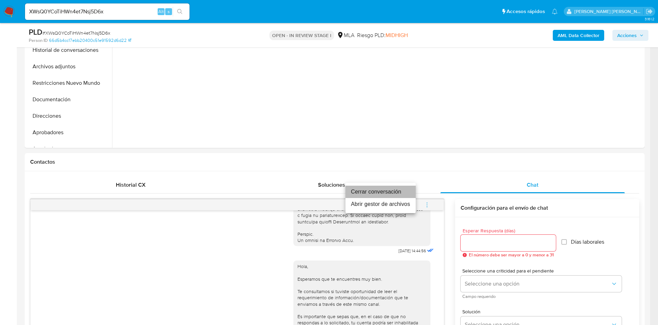
click at [381, 192] on li "Cerrar conversación" at bounding box center [380, 191] width 70 height 12
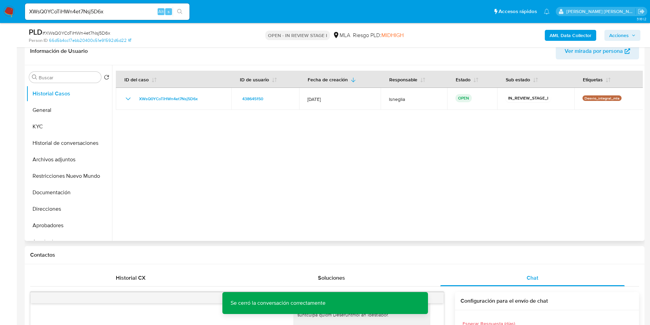
scroll to position [103, 0]
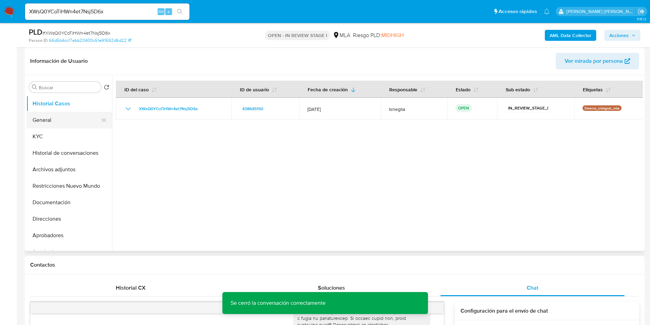
click at [53, 118] on button "General" at bounding box center [66, 120] width 80 height 16
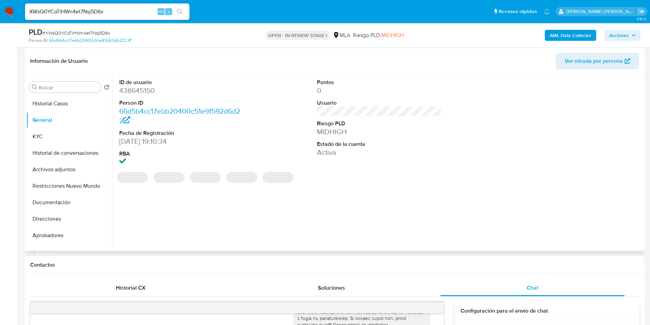
click at [154, 90] on dd "438645150" at bounding box center [181, 91] width 125 height 10
click at [147, 89] on dd "438645150" at bounding box center [181, 91] width 125 height 10
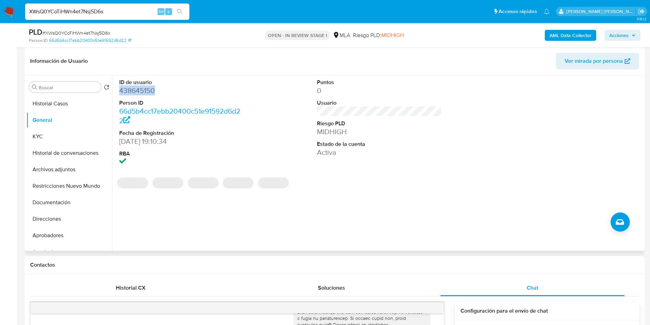
copy dd "438645150"
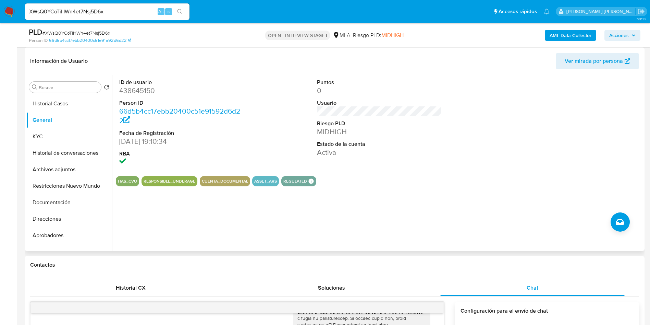
click at [189, 246] on div "ID de usuario 438645150 Person ID 66d5b4cc17ebb20400c51e91592d6d22 Fecha de Reg…" at bounding box center [377, 162] width 531 height 175
click at [139, 88] on dd "438645150" at bounding box center [181, 91] width 125 height 10
copy dd "438645150"
click at [146, 88] on dd "438645150" at bounding box center [181, 91] width 125 height 10
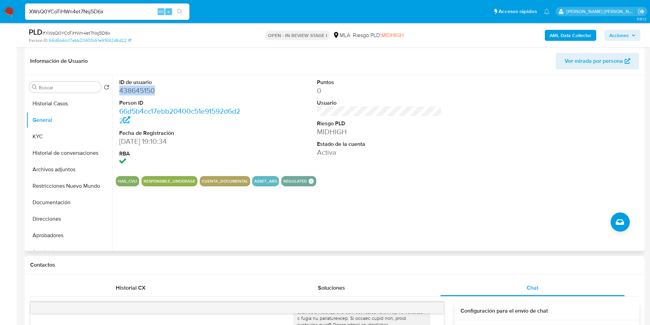
click at [146, 88] on dd "438645150" at bounding box center [181, 91] width 125 height 10
click at [52, 141] on button "KYC" at bounding box center [66, 136] width 80 height 16
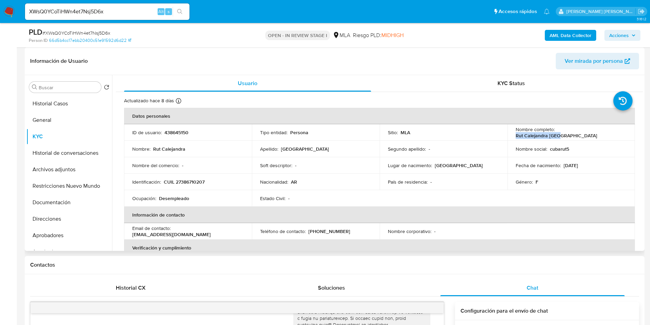
drag, startPoint x: 555, startPoint y: 133, endPoint x: 602, endPoint y: 130, distance: 46.3
click at [603, 132] on div "Nombre completo : Rut Calejandra Cuba" at bounding box center [571, 132] width 111 height 12
copy p "Rut Calejandra [GEOGRAPHIC_DATA]"
drag, startPoint x: 164, startPoint y: 180, endPoint x: 219, endPoint y: 183, distance: 55.2
click at [219, 183] on div "Identificación : CUIL 27386710207" at bounding box center [187, 182] width 111 height 6
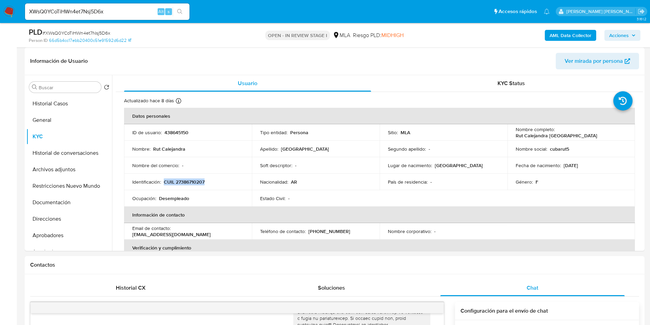
copy p "CUIL 27386710207"
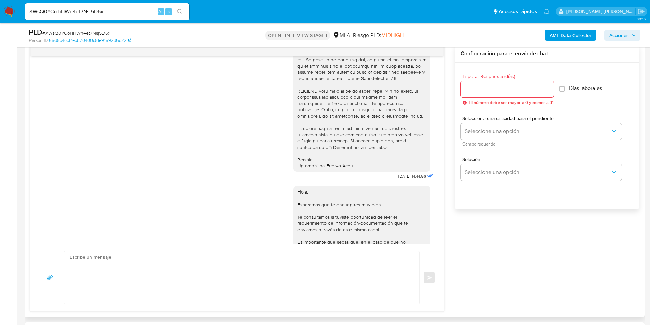
scroll to position [308, 0]
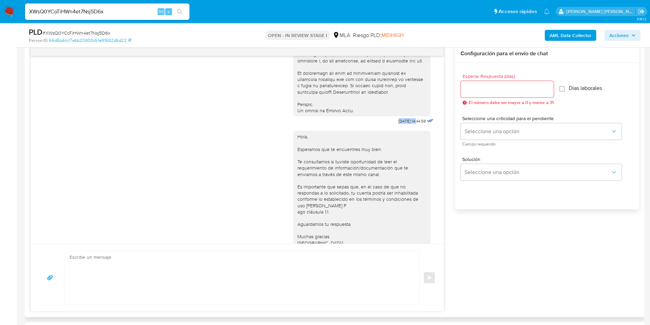
drag, startPoint x: 382, startPoint y: 133, endPoint x: 403, endPoint y: 134, distance: 20.6
click at [403, 124] on span "17/09/2025 14:44:56" at bounding box center [412, 120] width 27 height 5
copy span "17/09/2025"
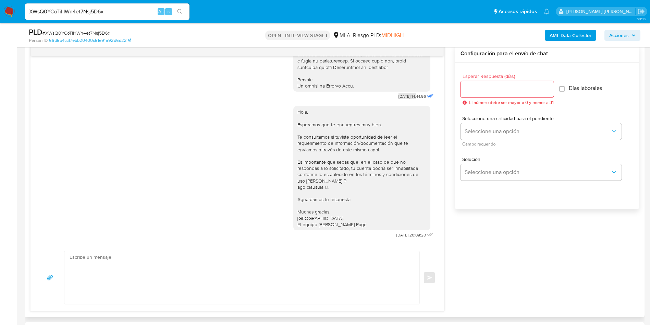
scroll to position [352, 0]
drag, startPoint x: 378, startPoint y: 235, endPoint x: 400, endPoint y: 235, distance: 21.9
click at [400, 235] on div "Hola, Esperamos que te encuentres muy bien. Te consultamos si tuviste oportunid…" at bounding box center [364, 170] width 142 height 138
copy span "22/09/2025"
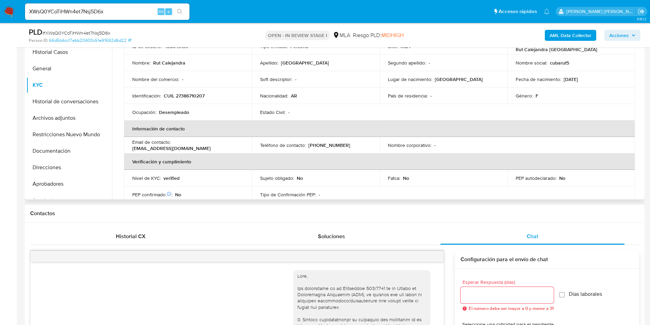
scroll to position [0, 0]
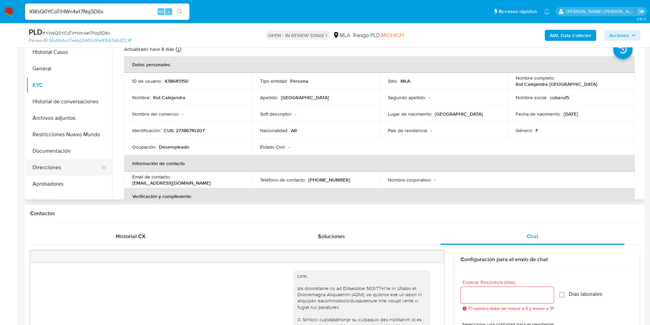
click at [56, 169] on button "Direcciones" at bounding box center [66, 167] width 80 height 16
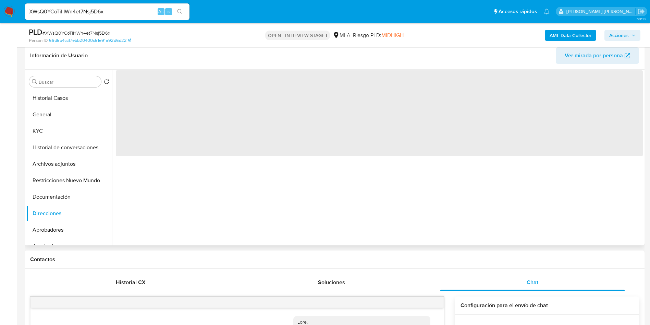
scroll to position [51, 0]
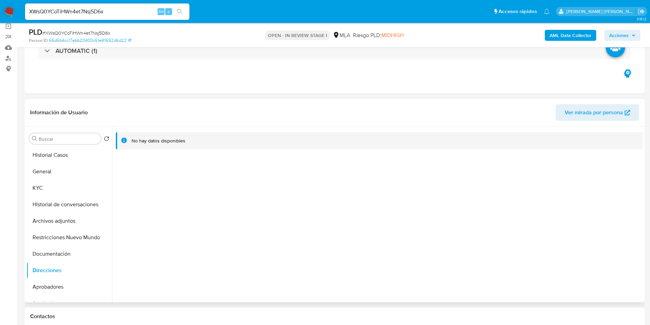
click at [45, 188] on button "KYC" at bounding box center [66, 188] width 80 height 16
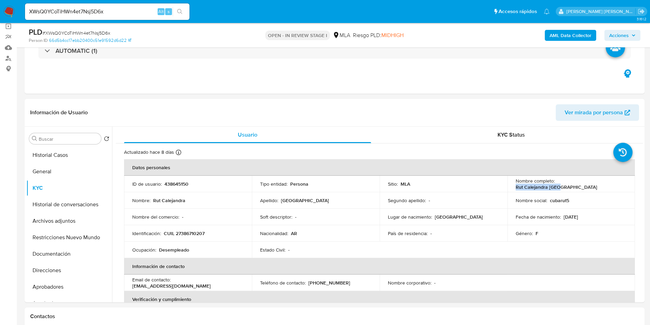
drag, startPoint x: 555, startPoint y: 182, endPoint x: 604, endPoint y: 186, distance: 48.5
click at [605, 186] on div "Nombre completo : Rut Calejandra Cuba" at bounding box center [571, 184] width 111 height 12
copy p "Rut Calejandra [GEOGRAPHIC_DATA]"
click at [190, 229] on td "Identificación : CUIL 27386710207" at bounding box center [188, 233] width 128 height 16
click at [190, 232] on p "CUIL 27386710207" at bounding box center [184, 233] width 41 height 6
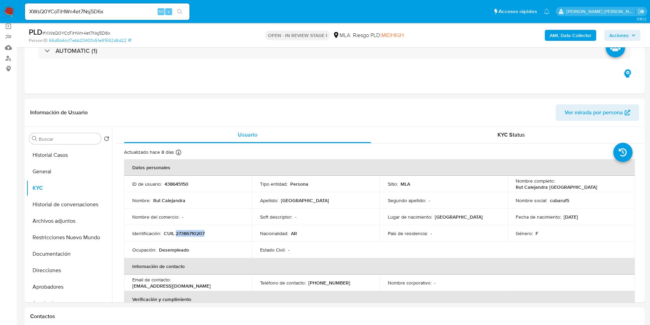
click at [190, 232] on p "CUIL 27386710207" at bounding box center [184, 233] width 41 height 6
copy p "27386710207"
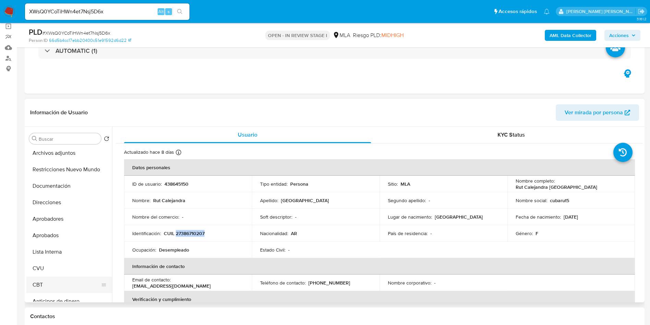
scroll to position [103, 0]
click at [59, 237] on button "CVU" at bounding box center [66, 233] width 80 height 16
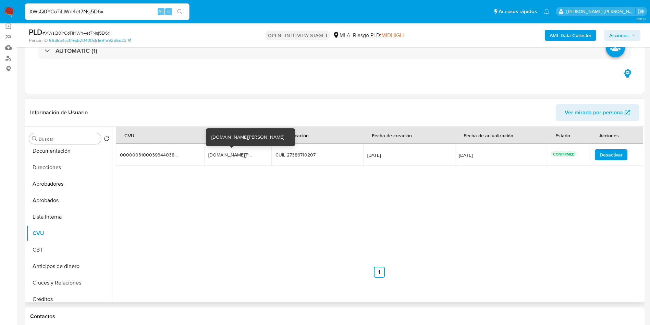
click at [233, 154] on div "rut.020.bono.mp" at bounding box center [230, 154] width 44 height 6
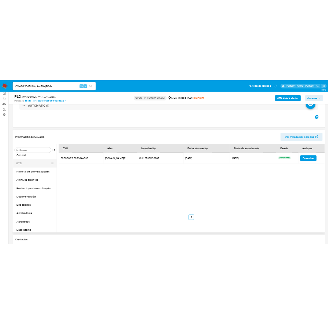
scroll to position [0, 0]
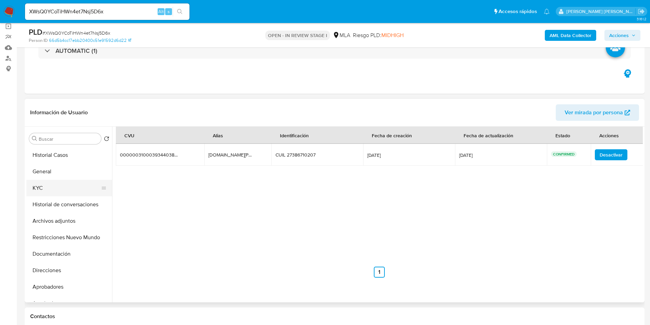
click at [59, 183] on button "KYC" at bounding box center [66, 188] width 80 height 16
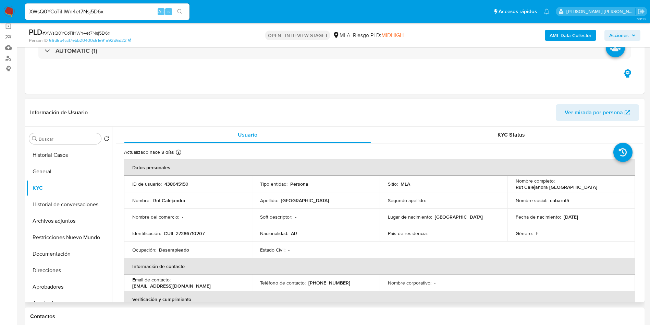
click at [322, 283] on p "(11) 27711762" at bounding box center [329, 282] width 42 height 6
copy p "27711762"
click at [57, 272] on button "Direcciones" at bounding box center [66, 270] width 80 height 16
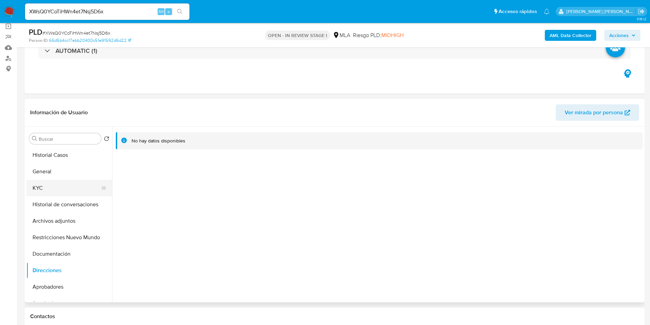
click at [39, 188] on button "KYC" at bounding box center [66, 188] width 80 height 16
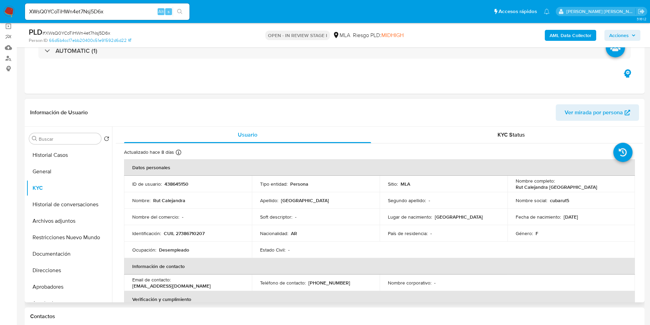
click at [183, 235] on p "CUIL 27386710207" at bounding box center [184, 233] width 41 height 6
copy p "27386710207"
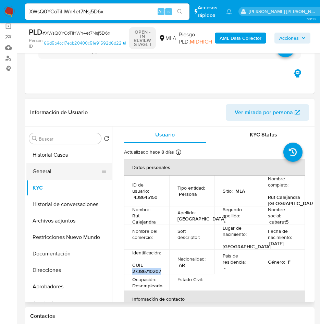
click at [38, 171] on button "General" at bounding box center [66, 171] width 80 height 16
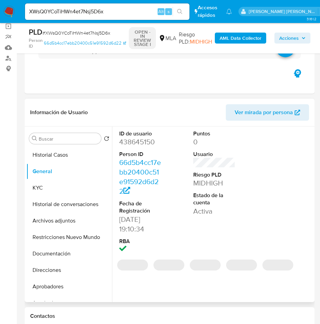
click at [137, 141] on dd "438645150" at bounding box center [140, 142] width 42 height 10
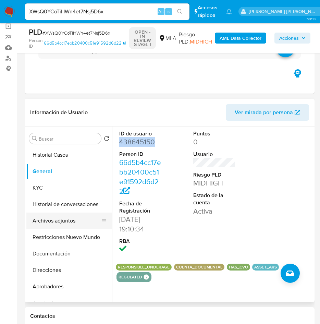
click at [53, 221] on button "Archivos adjuntos" at bounding box center [66, 220] width 80 height 16
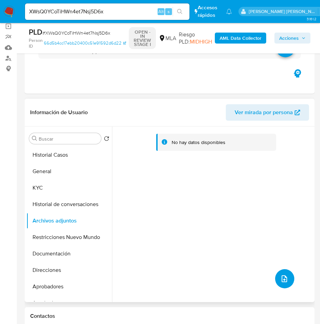
click at [282, 281] on icon "upload-file" at bounding box center [284, 278] width 5 height 7
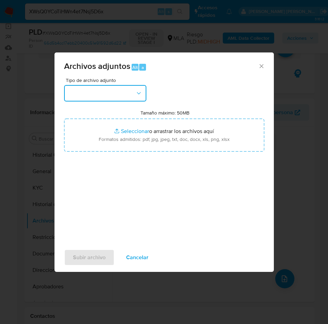
click at [107, 95] on button "button" at bounding box center [105, 93] width 82 height 16
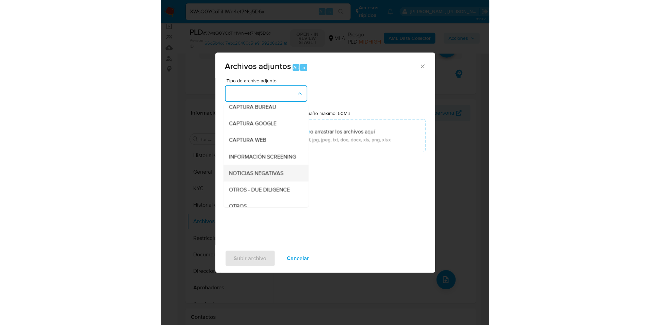
scroll to position [51, 0]
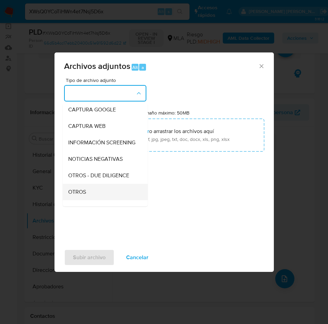
click at [87, 197] on div "OTROS" at bounding box center [103, 192] width 70 height 16
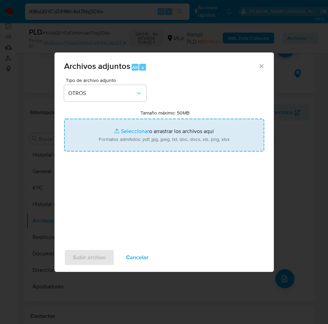
type input "C:\fakepath\Caselog XWsQ0YCoTiHWn4et7Nsj5D6x.docx"
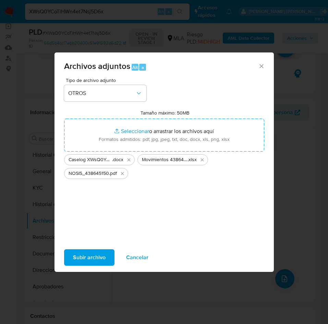
click at [99, 260] on span "Subir archivo" at bounding box center [89, 257] width 33 height 15
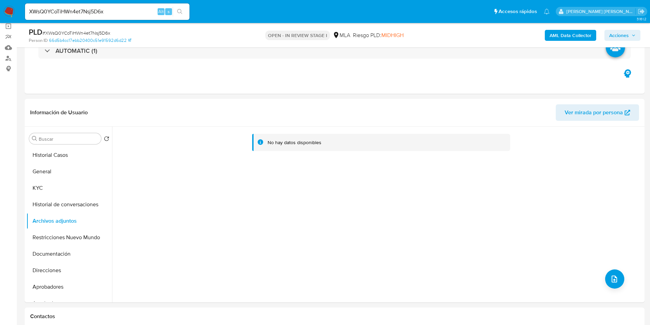
click at [585, 36] on b "AML Data Collector" at bounding box center [571, 35] width 42 height 11
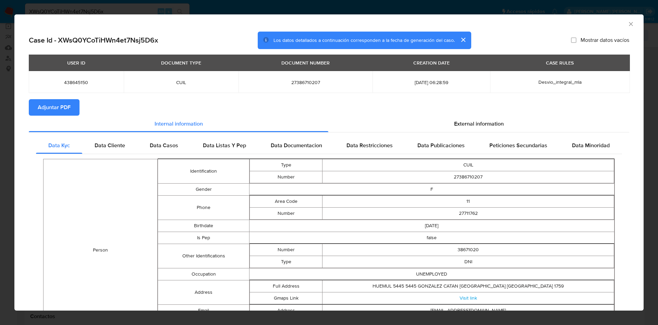
click at [59, 109] on span "Adjuntar PDF" at bounding box center [54, 107] width 33 height 15
click at [476, 121] on span "External information" at bounding box center [479, 125] width 50 height 8
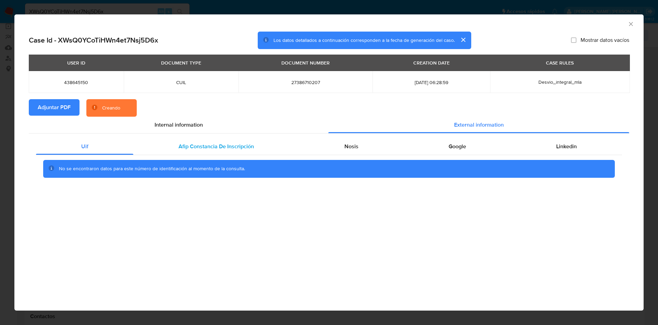
click at [213, 139] on div "Afip Constancia De Inscripción" at bounding box center [216, 146] width 166 height 16
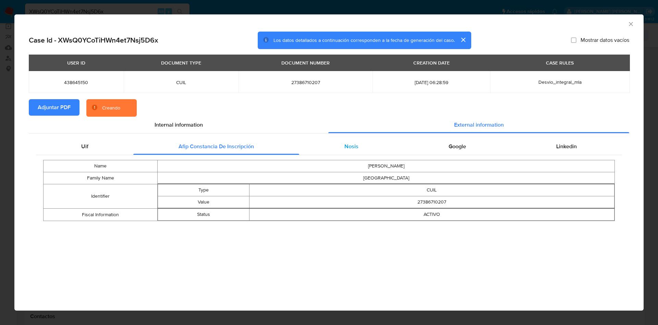
click at [367, 144] on div "Nosis" at bounding box center [351, 146] width 104 height 16
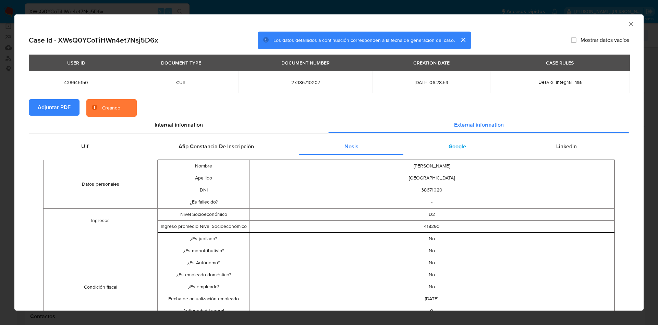
click at [455, 144] on span "Google" at bounding box center [457, 146] width 17 height 8
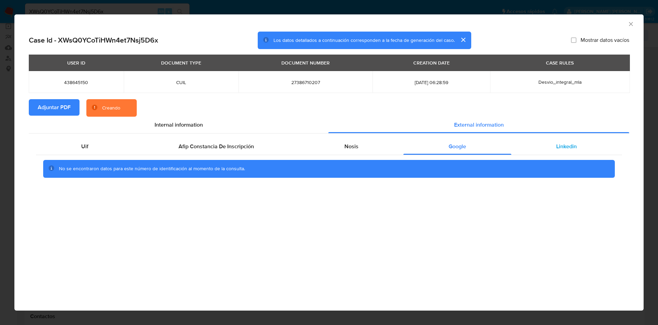
click at [555, 145] on div "Linkedin" at bounding box center [566, 146] width 111 height 16
click at [449, 148] on span "Google" at bounding box center [457, 146] width 17 height 8
click at [355, 143] on span "Nosis" at bounding box center [351, 146] width 14 height 8
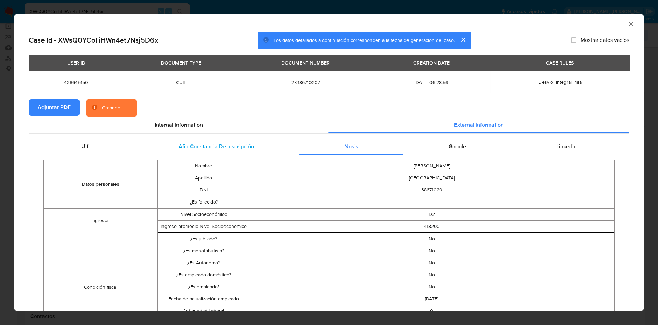
drag, startPoint x: 238, startPoint y: 146, endPoint x: 230, endPoint y: 146, distance: 7.9
click at [237, 146] on span "Afip Constancia De Inscripción" at bounding box center [216, 146] width 75 height 8
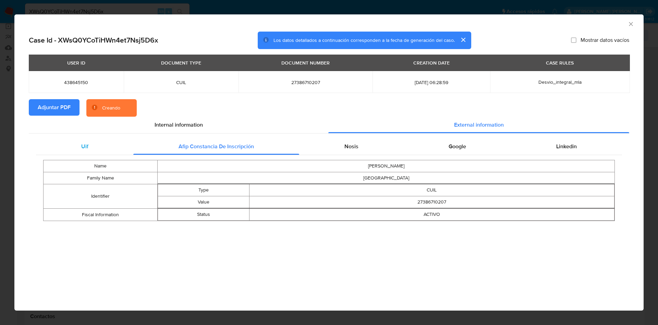
click at [82, 149] on span "Uif" at bounding box center [84, 146] width 7 height 8
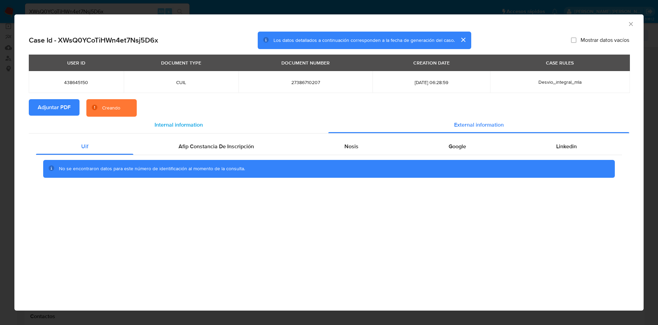
click at [163, 125] on span "Internal information" at bounding box center [179, 125] width 48 height 8
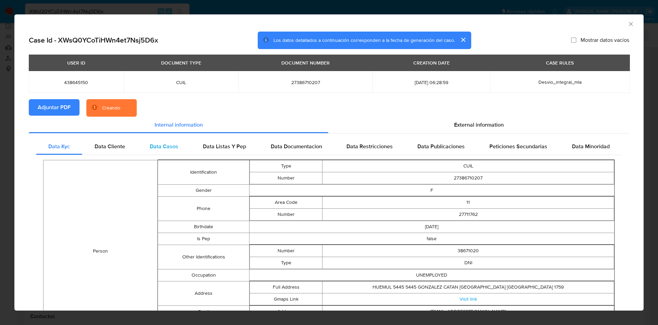
drag, startPoint x: 99, startPoint y: 147, endPoint x: 142, endPoint y: 148, distance: 42.8
click at [100, 147] on span "Data Cliente" at bounding box center [110, 146] width 30 height 8
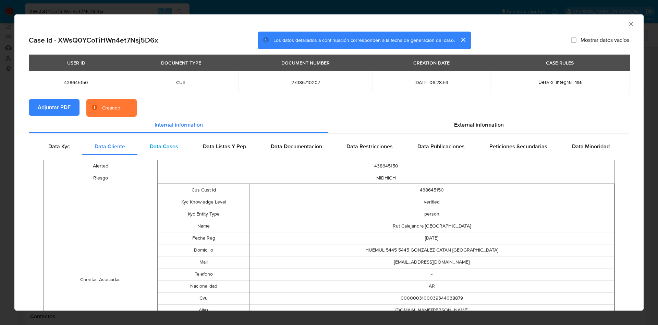
click at [167, 148] on span "Data Casos" at bounding box center [164, 146] width 28 height 8
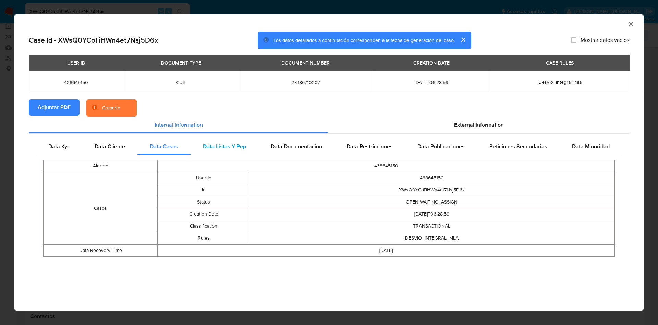
click at [224, 144] on span "Data Listas Y Pep" at bounding box center [224, 146] width 43 height 8
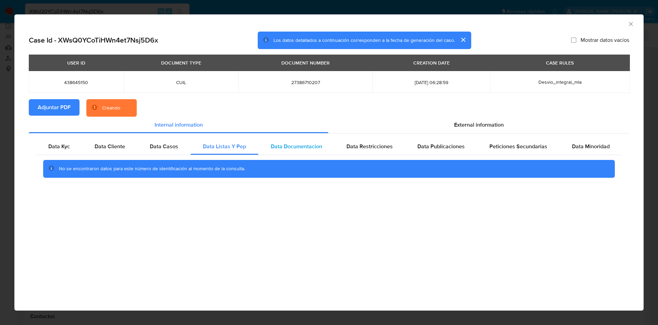
click at [311, 146] on span "Data Documentacion" at bounding box center [296, 146] width 51 height 8
click at [387, 143] on span "Data Restricciones" at bounding box center [369, 146] width 46 height 8
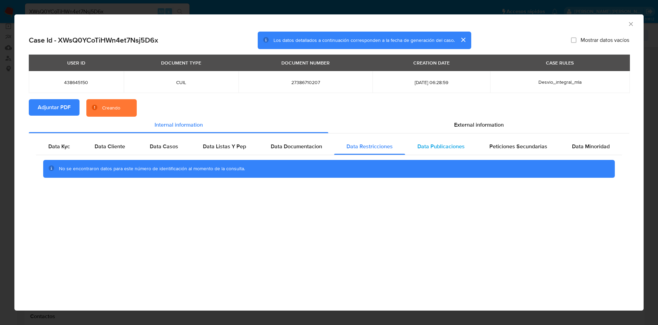
click at [460, 142] on span "Data Publicaciones" at bounding box center [440, 146] width 47 height 8
click at [517, 145] on span "Peticiones Secundarias" at bounding box center [518, 146] width 58 height 8
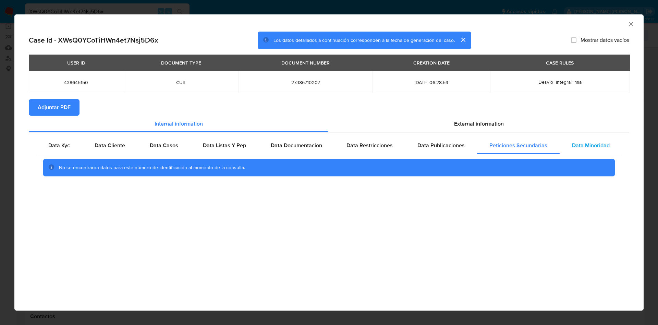
click at [586, 144] on span "Data Minoridad" at bounding box center [591, 145] width 38 height 8
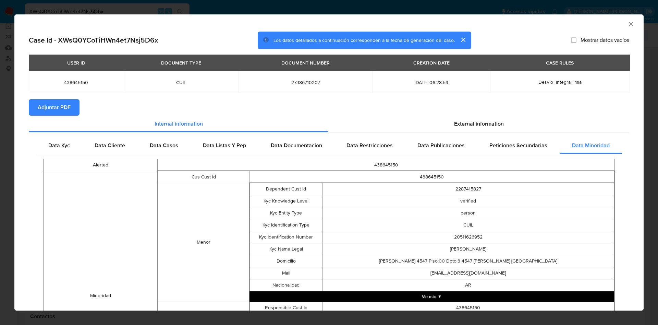
click at [624, 19] on div "AML Data Collector" at bounding box center [328, 22] width 629 height 17
click at [627, 21] on icon "Cerrar ventana" at bounding box center [630, 24] width 7 height 7
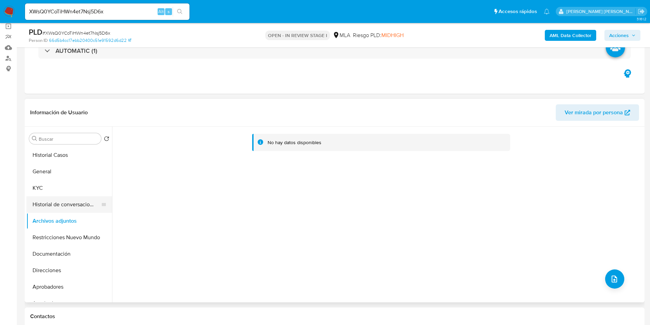
click at [44, 203] on button "Historial de conversaciones" at bounding box center [66, 204] width 80 height 16
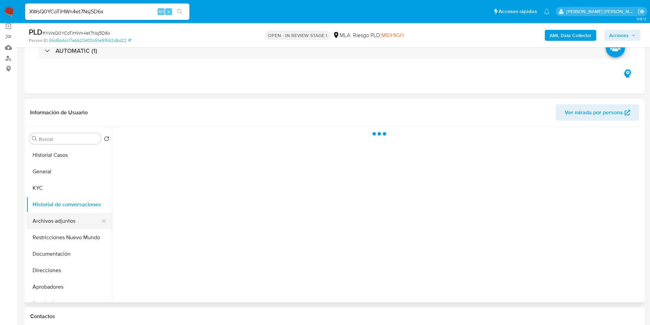
click at [43, 217] on button "Archivos adjuntos" at bounding box center [66, 220] width 80 height 16
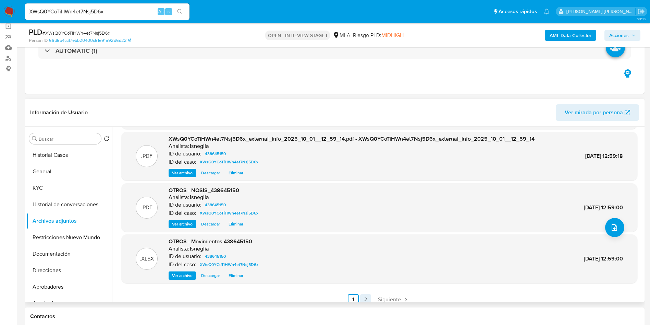
click at [360, 296] on link "2" at bounding box center [365, 299] width 11 height 11
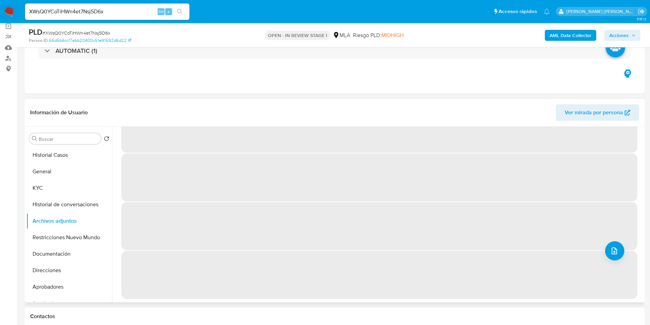
scroll to position [0, 0]
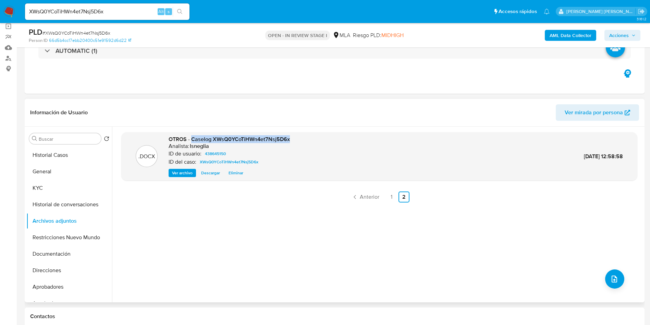
drag, startPoint x: 191, startPoint y: 139, endPoint x: 298, endPoint y: 140, distance: 106.6
click at [298, 140] on div ".DOCX OTROS - Caselog XWsQ0YCoTiHWn4et7Nsj5D6x Analista: lsneglia ID de usuario…" at bounding box center [379, 156] width 509 height 42
click at [54, 239] on button "Restricciones Nuevo Mundo" at bounding box center [66, 237] width 80 height 16
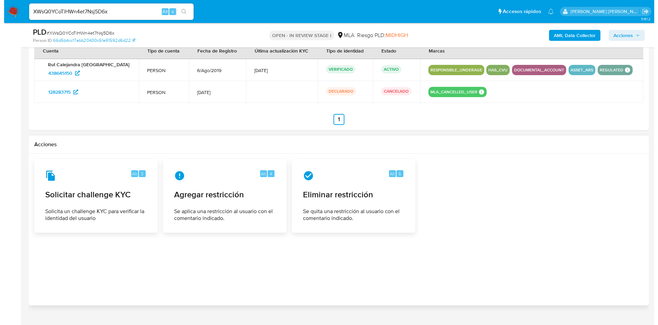
scroll to position [1071, 0]
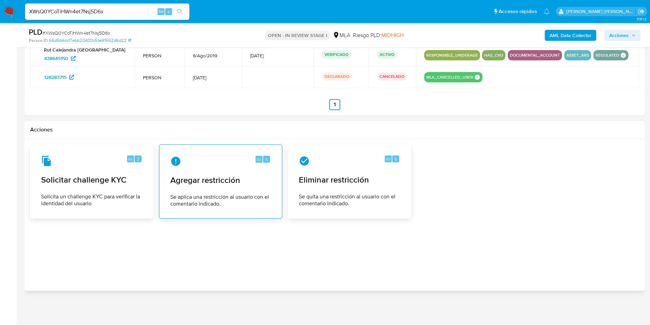
click at [224, 185] on span "Agregar restricción" at bounding box center [220, 180] width 101 height 10
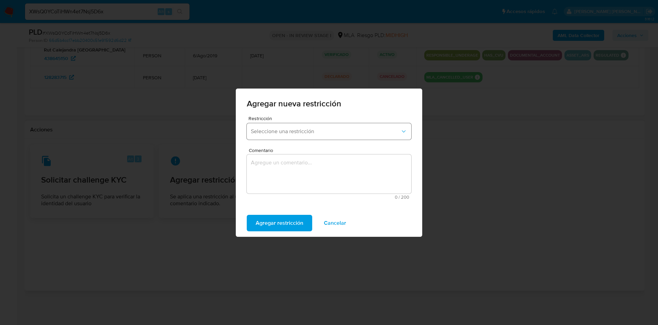
click at [305, 124] on button "Seleccione una restricción" at bounding box center [329, 131] width 164 height 16
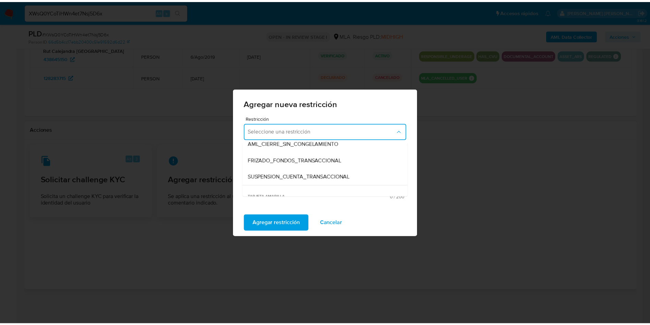
scroll to position [93, 0]
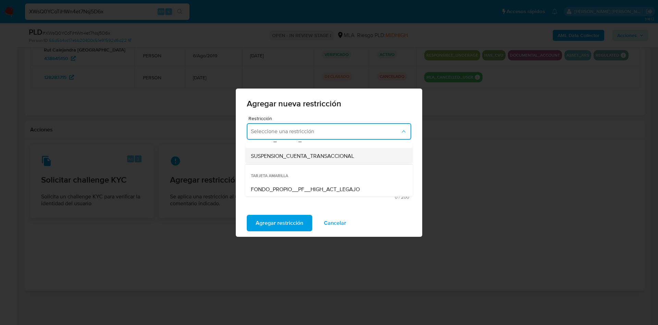
click at [316, 158] on span "SUSPENSION_CUENTA_TRANSACCIONAL" at bounding box center [302, 155] width 103 height 7
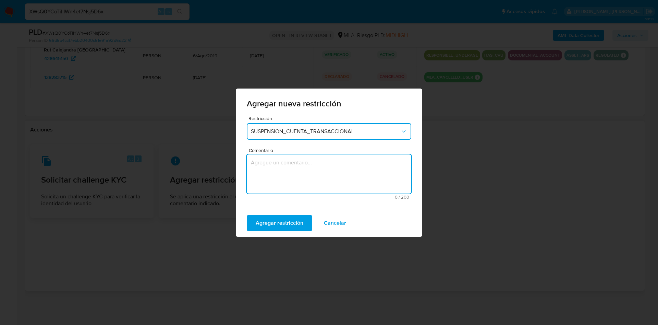
drag, startPoint x: 303, startPoint y: 175, endPoint x: 308, endPoint y: 172, distance: 6.0
click at [303, 175] on textarea "Comentario" at bounding box center [329, 173] width 164 height 39
type textarea "aml"
click at [284, 225] on span "Agregar restricción" at bounding box center [280, 222] width 48 height 15
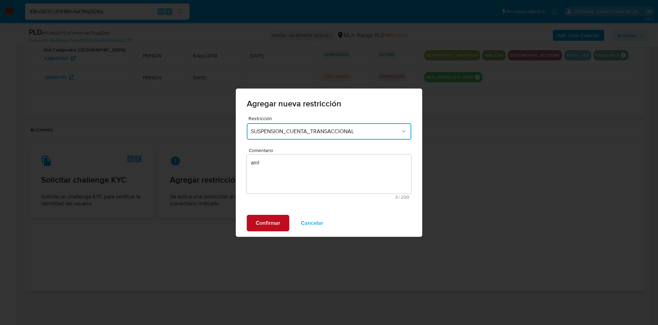
click at [264, 225] on span "Confirmar" at bounding box center [268, 222] width 25 height 15
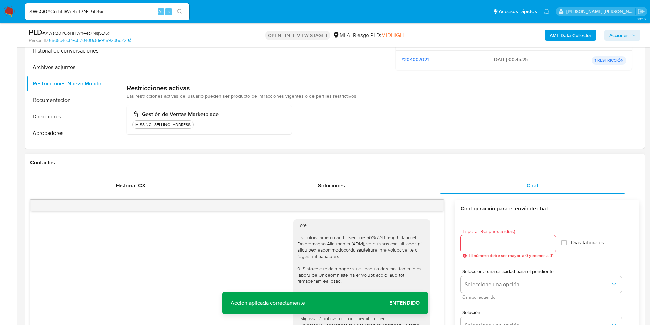
scroll to position [197, 0]
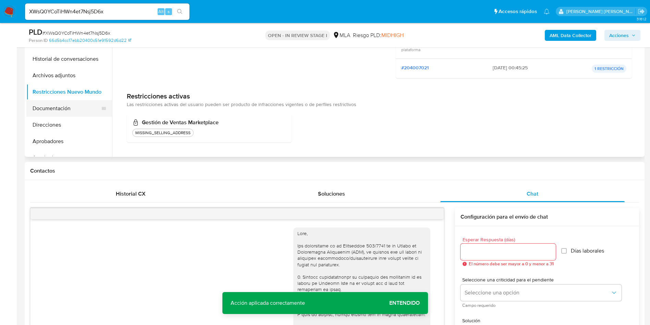
click at [56, 105] on button "Documentación" at bounding box center [66, 108] width 80 height 16
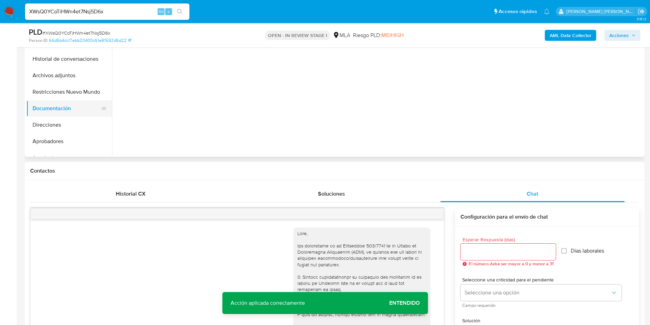
scroll to position [0, 0]
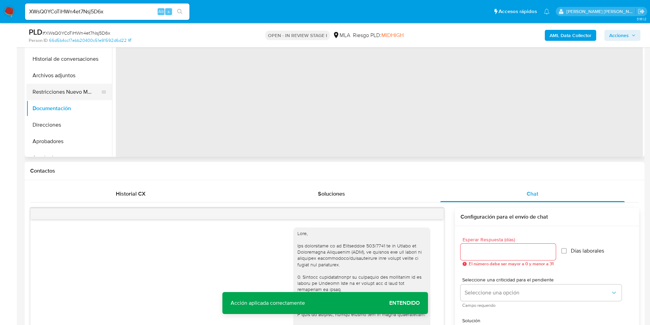
click at [64, 92] on button "Restricciones Nuevo Mundo" at bounding box center [66, 92] width 80 height 16
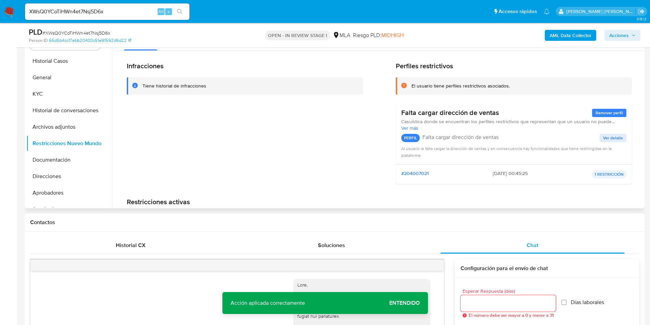
scroll to position [42, 0]
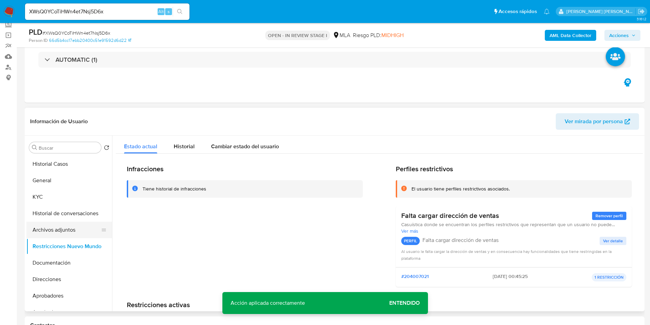
click at [52, 220] on button "Historial de conversaciones" at bounding box center [69, 213] width 86 height 16
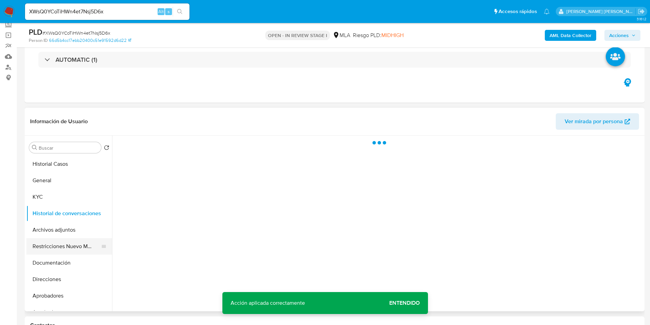
click at [50, 243] on button "Restricciones Nuevo Mundo" at bounding box center [66, 246] width 80 height 16
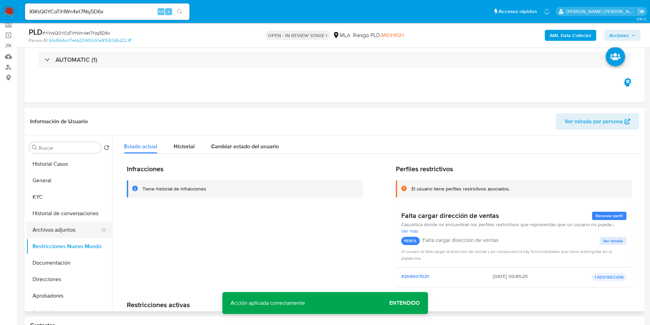
click at [56, 230] on button "Archivos adjuntos" at bounding box center [66, 229] width 80 height 16
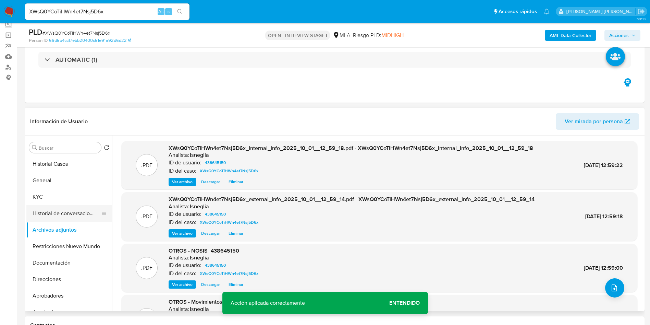
click at [69, 213] on button "Historial de conversaciones" at bounding box center [66, 213] width 80 height 16
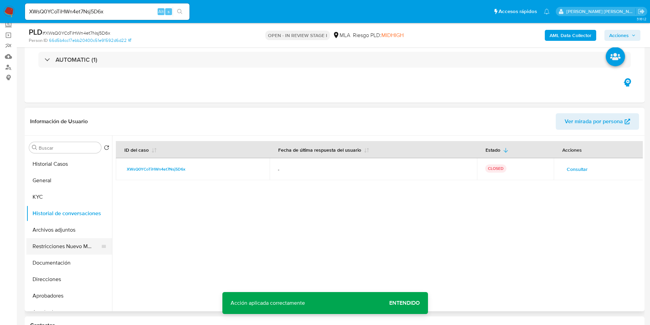
click at [68, 243] on button "Restricciones Nuevo Mundo" at bounding box center [66, 246] width 80 height 16
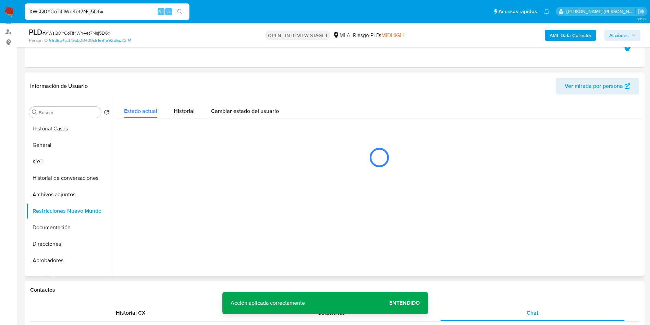
scroll to position [94, 0]
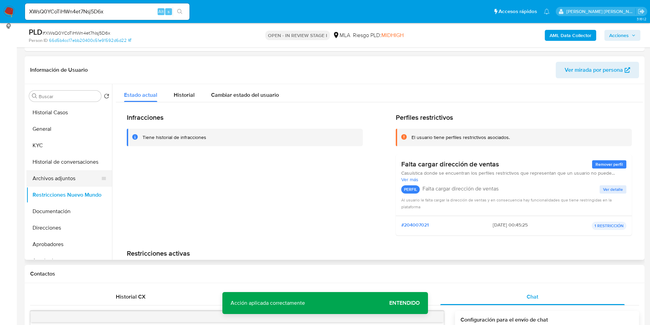
click at [57, 181] on button "Archivos adjuntos" at bounding box center [66, 178] width 80 height 16
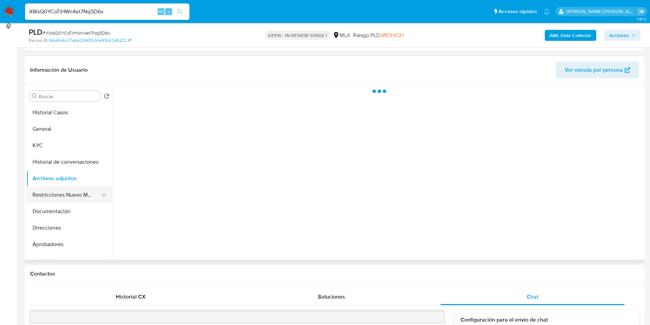
click at [58, 194] on button "Restricciones Nuevo Mundo" at bounding box center [66, 194] width 80 height 16
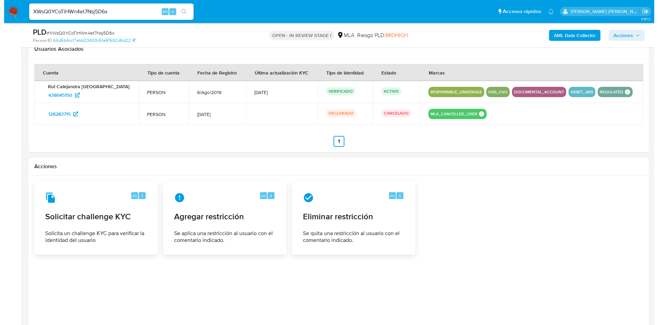
scroll to position [1071, 0]
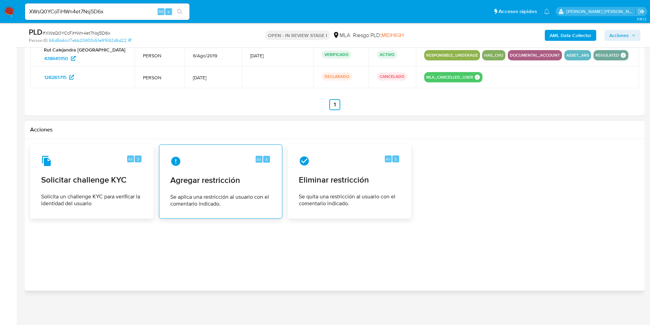
click at [193, 183] on span "Agregar restricción" at bounding box center [220, 180] width 101 height 10
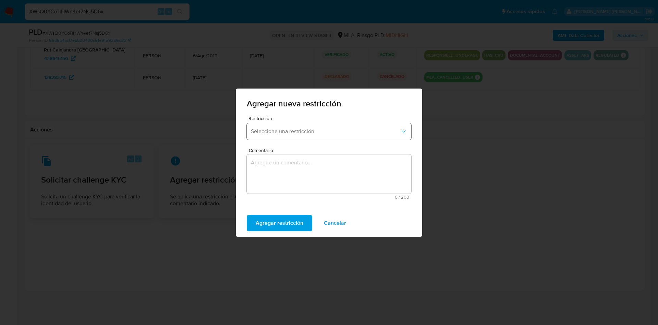
click at [303, 129] on span "Seleccione una restricción" at bounding box center [325, 131] width 149 height 7
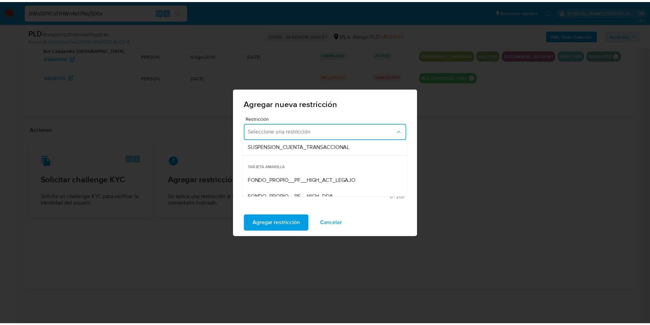
scroll to position [103, 0]
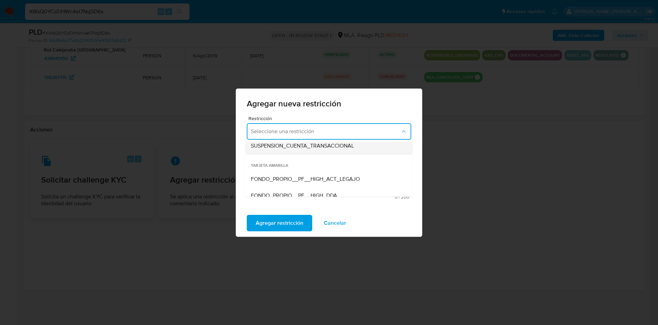
click at [294, 148] on span "SUSPENSION_CUENTA_TRANSACCIONAL" at bounding box center [302, 145] width 103 height 7
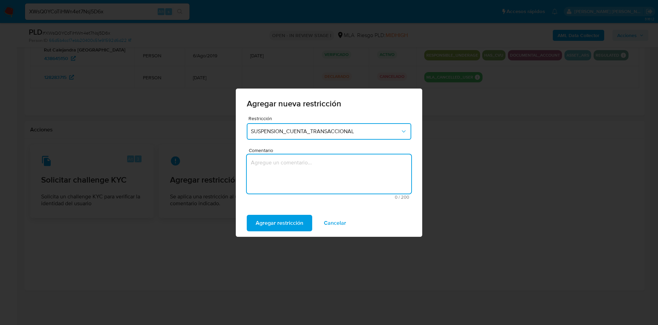
drag, startPoint x: 304, startPoint y: 182, endPoint x: 304, endPoint y: 177, distance: 4.8
click at [303, 182] on textarea "Comentario" at bounding box center [329, 173] width 164 height 39
type textarea "aml"
click at [280, 226] on span "Agregar restricción" at bounding box center [280, 222] width 48 height 15
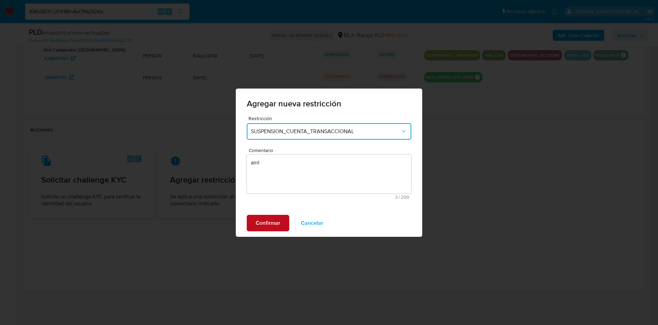
click at [279, 218] on span "Confirmar" at bounding box center [268, 222] width 25 height 15
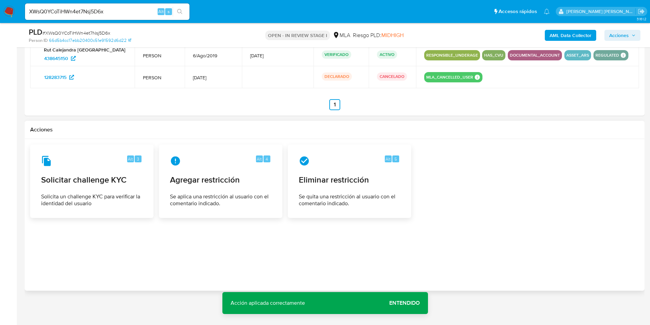
click at [404, 303] on span "Entendido" at bounding box center [404, 303] width 30 height 0
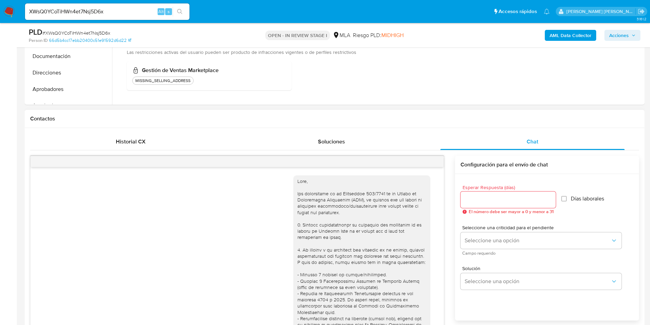
scroll to position [145, 0]
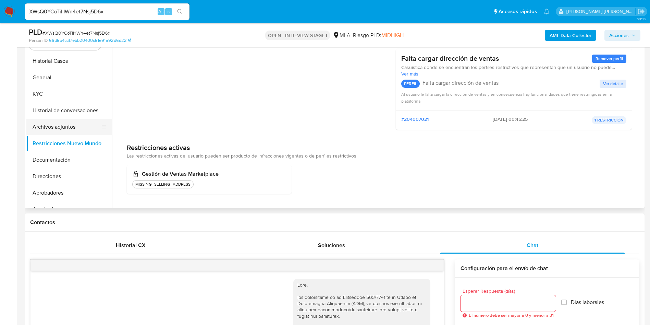
click at [70, 130] on button "Archivos adjuntos" at bounding box center [66, 127] width 80 height 16
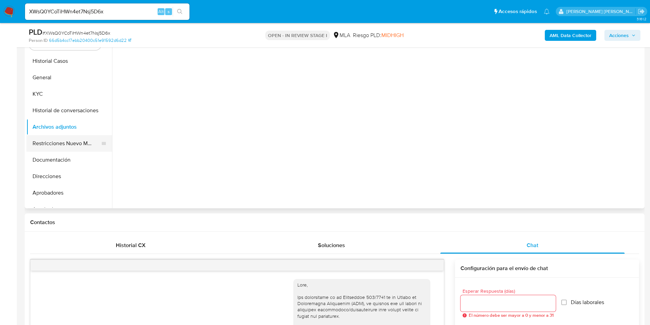
scroll to position [0, 0]
click at [68, 140] on button "Restricciones Nuevo Mundo" at bounding box center [66, 143] width 80 height 16
click at [73, 109] on button "Historial de conversaciones" at bounding box center [66, 110] width 80 height 16
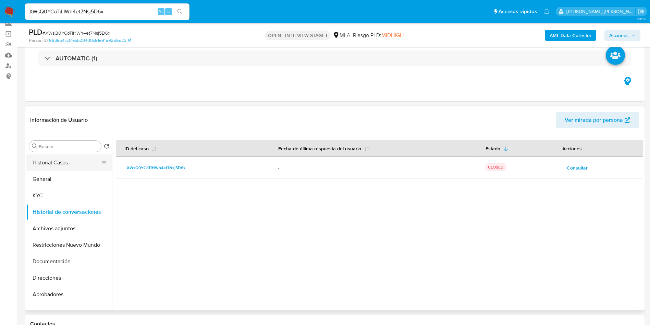
scroll to position [42, 0]
click at [56, 169] on button "Historial Casos" at bounding box center [66, 164] width 80 height 16
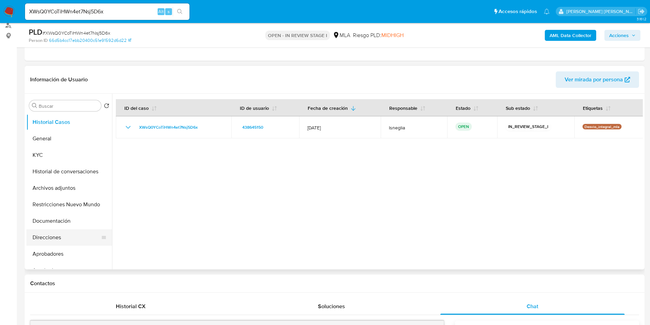
scroll to position [94, 0]
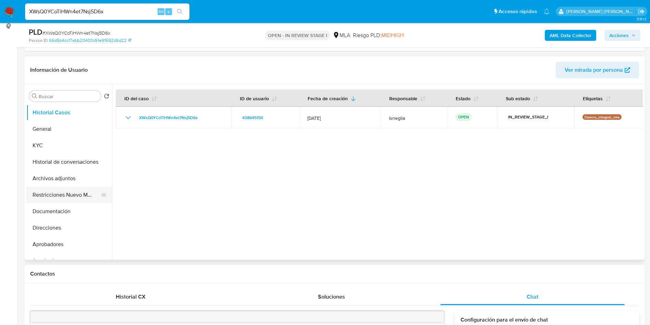
click at [70, 187] on button "Restricciones Nuevo Mundo" at bounding box center [66, 194] width 80 height 16
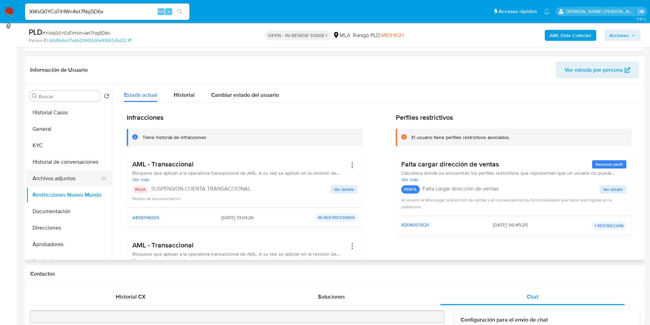
click at [74, 180] on button "Archivos adjuntos" at bounding box center [66, 178] width 80 height 16
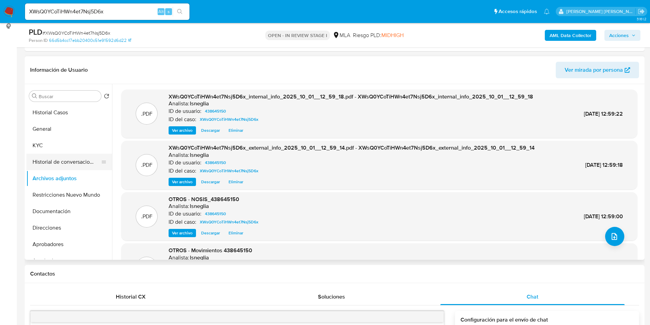
click at [83, 159] on button "Historial de conversaciones" at bounding box center [66, 162] width 80 height 16
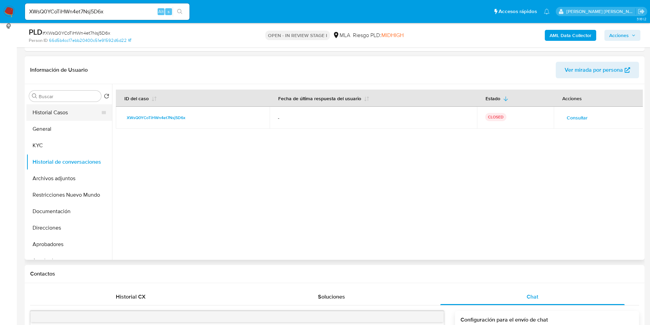
click at [44, 109] on button "Historial Casos" at bounding box center [66, 112] width 80 height 16
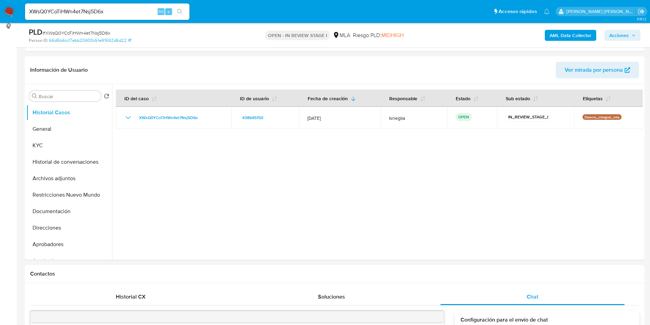
click at [626, 34] on span "Acciones" at bounding box center [619, 35] width 20 height 11
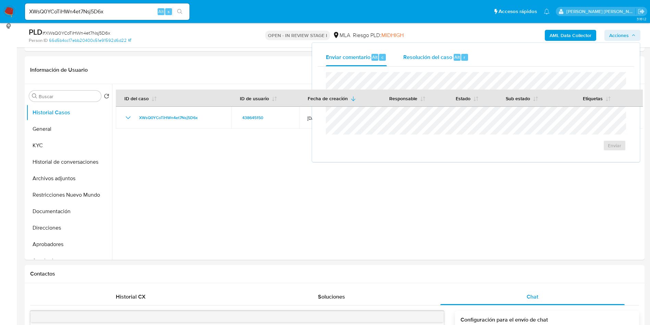
click at [449, 66] on div "Resolución del caso Alt r" at bounding box center [435, 57] width 65 height 18
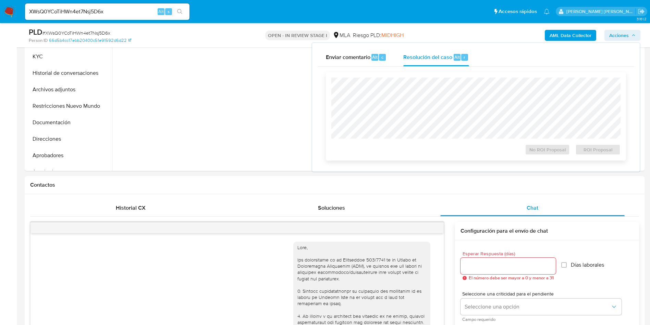
scroll to position [197, 0]
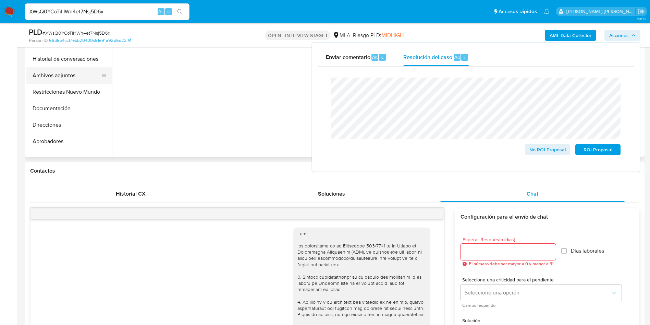
click at [65, 79] on button "Archivos adjuntos" at bounding box center [66, 75] width 80 height 16
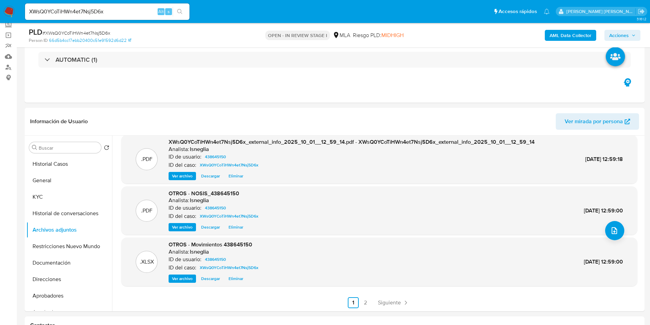
scroll to position [58, 0]
click at [626, 34] on span "Acciones" at bounding box center [619, 35] width 20 height 11
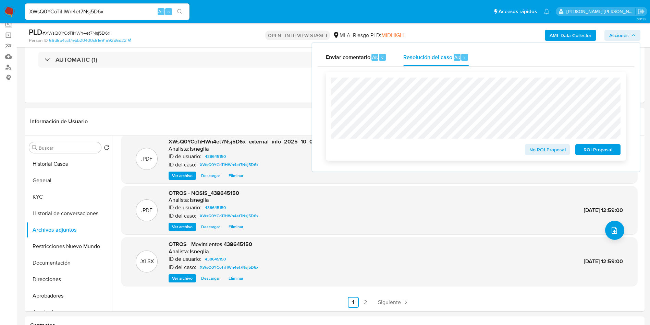
click at [608, 151] on span "ROI Proposal" at bounding box center [598, 150] width 36 height 10
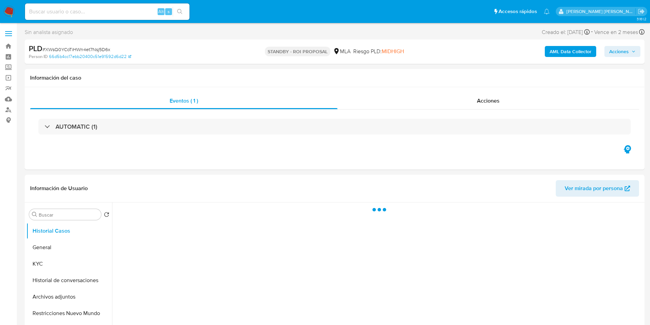
select select "10"
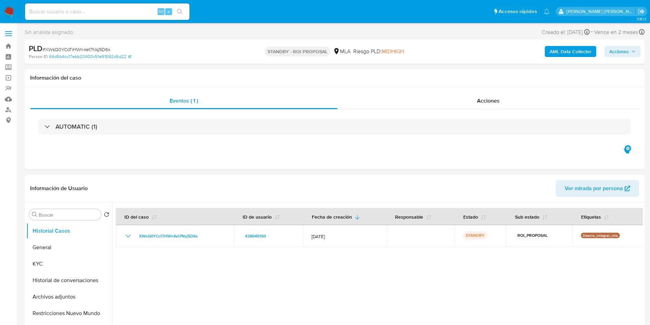
click at [113, 10] on input at bounding box center [107, 11] width 164 height 9
paste input "vHXt1yhQDtdSfbVQPglR4pxD"
type input "vHXt1yhQDtdSfbVQPglR4pxD"
click at [183, 9] on button "search-icon" at bounding box center [180, 12] width 14 height 10
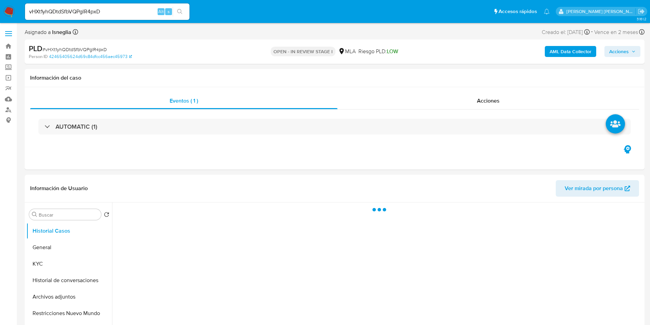
select select "10"
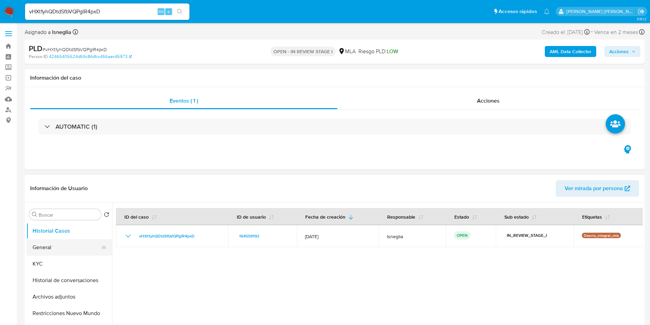
click at [52, 251] on button "General" at bounding box center [66, 247] width 80 height 16
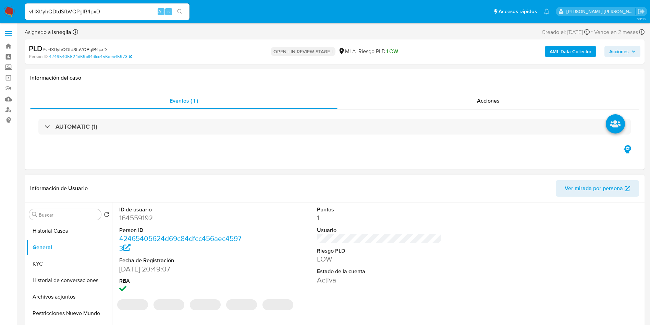
click at [144, 215] on dd "164559192" at bounding box center [181, 218] width 125 height 10
copy dd "164559192"
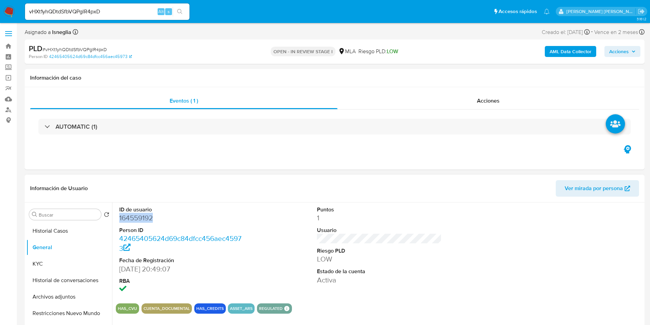
click at [135, 219] on dd "164559192" at bounding box center [181, 218] width 125 height 10
click at [49, 257] on button "KYC" at bounding box center [66, 263] width 80 height 16
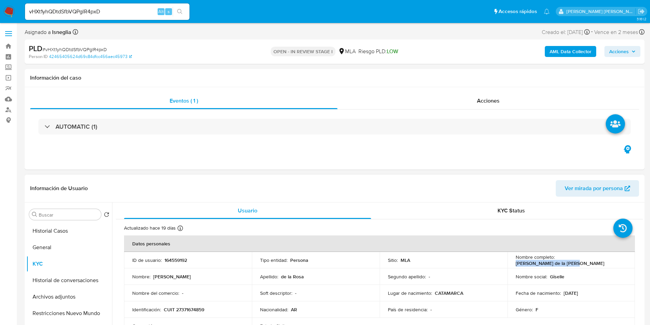
drag, startPoint x: 556, startPoint y: 260, endPoint x: 610, endPoint y: 259, distance: 54.5
click at [610, 259] on div "Nombre completo : [PERSON_NAME] de la [PERSON_NAME]" at bounding box center [571, 260] width 111 height 12
copy p "[PERSON_NAME] de la [PERSON_NAME]"
drag, startPoint x: 163, startPoint y: 310, endPoint x: 214, endPoint y: 308, distance: 51.1
click at [215, 308] on div "Identificación : CUIT 27371674859" at bounding box center [187, 309] width 111 height 6
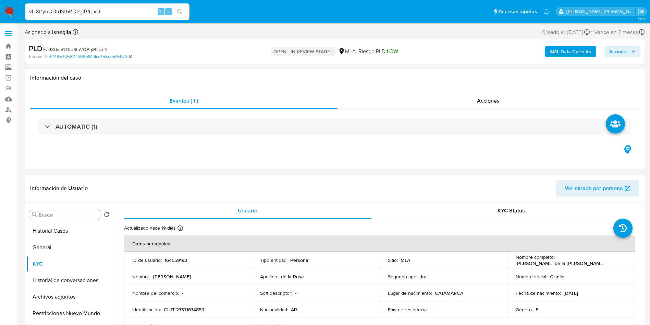
click at [209, 309] on div "Identificación : CUIT 27371674859" at bounding box center [187, 309] width 111 height 6
drag, startPoint x: 164, startPoint y: 310, endPoint x: 207, endPoint y: 307, distance: 42.9
click at [207, 307] on div "Identificación : CUIT 27371674859" at bounding box center [187, 309] width 111 height 6
copy p "CUIT 27371674859"
click at [190, 308] on p "CUIT 27371674859" at bounding box center [184, 309] width 40 height 6
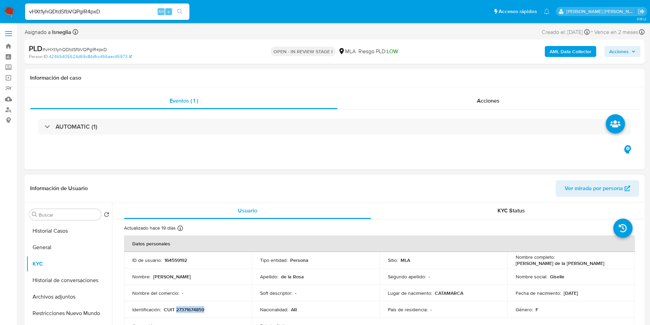
click at [190, 308] on p "CUIT 27371674859" at bounding box center [184, 309] width 40 height 6
drag, startPoint x: 555, startPoint y: 259, endPoint x: 615, endPoint y: 259, distance: 59.6
click at [615, 259] on div "Nombre completo : [PERSON_NAME] de la [PERSON_NAME]" at bounding box center [571, 260] width 111 height 12
copy p "[PERSON_NAME] de la [PERSON_NAME]"
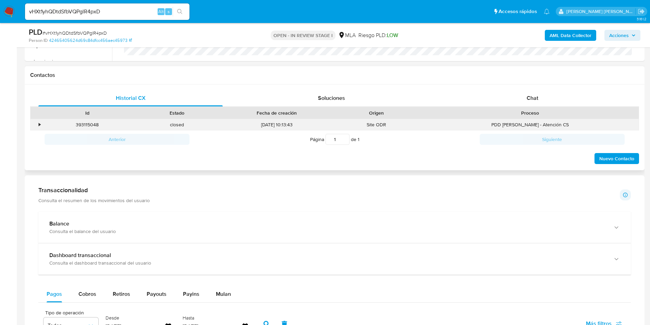
scroll to position [308, 0]
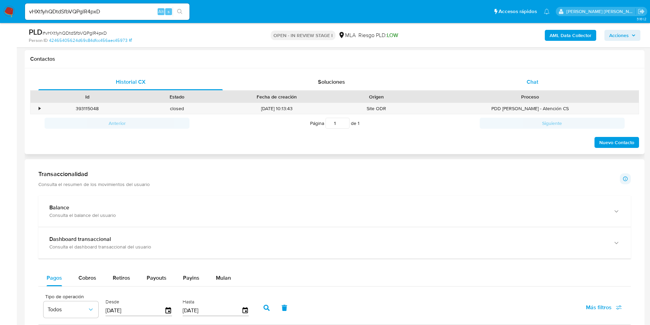
click at [529, 87] on div "Chat" at bounding box center [532, 82] width 184 height 16
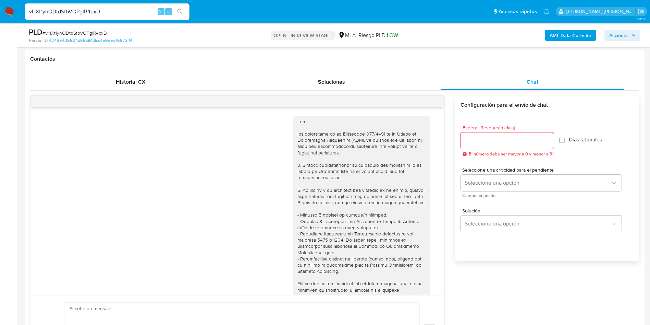
scroll to position [390, 0]
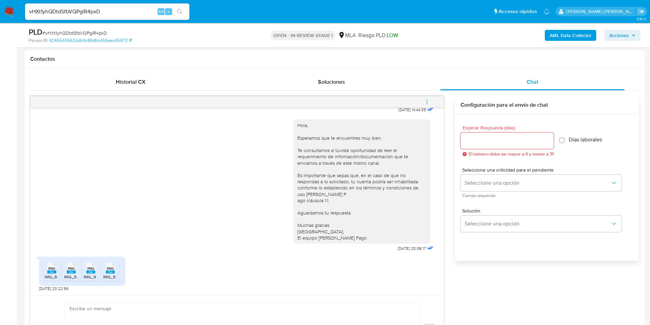
click at [50, 271] on rect at bounding box center [51, 271] width 9 height 3
click at [71, 273] on rect at bounding box center [71, 271] width 9 height 3
click at [86, 271] on div "PNG PNG" at bounding box center [91, 266] width 14 height 13
drag, startPoint x: 114, startPoint y: 272, endPoint x: 163, endPoint y: 238, distance: 59.7
click at [114, 272] on rect at bounding box center [110, 271] width 9 height 3
